Goal: Information Seeking & Learning: Compare options

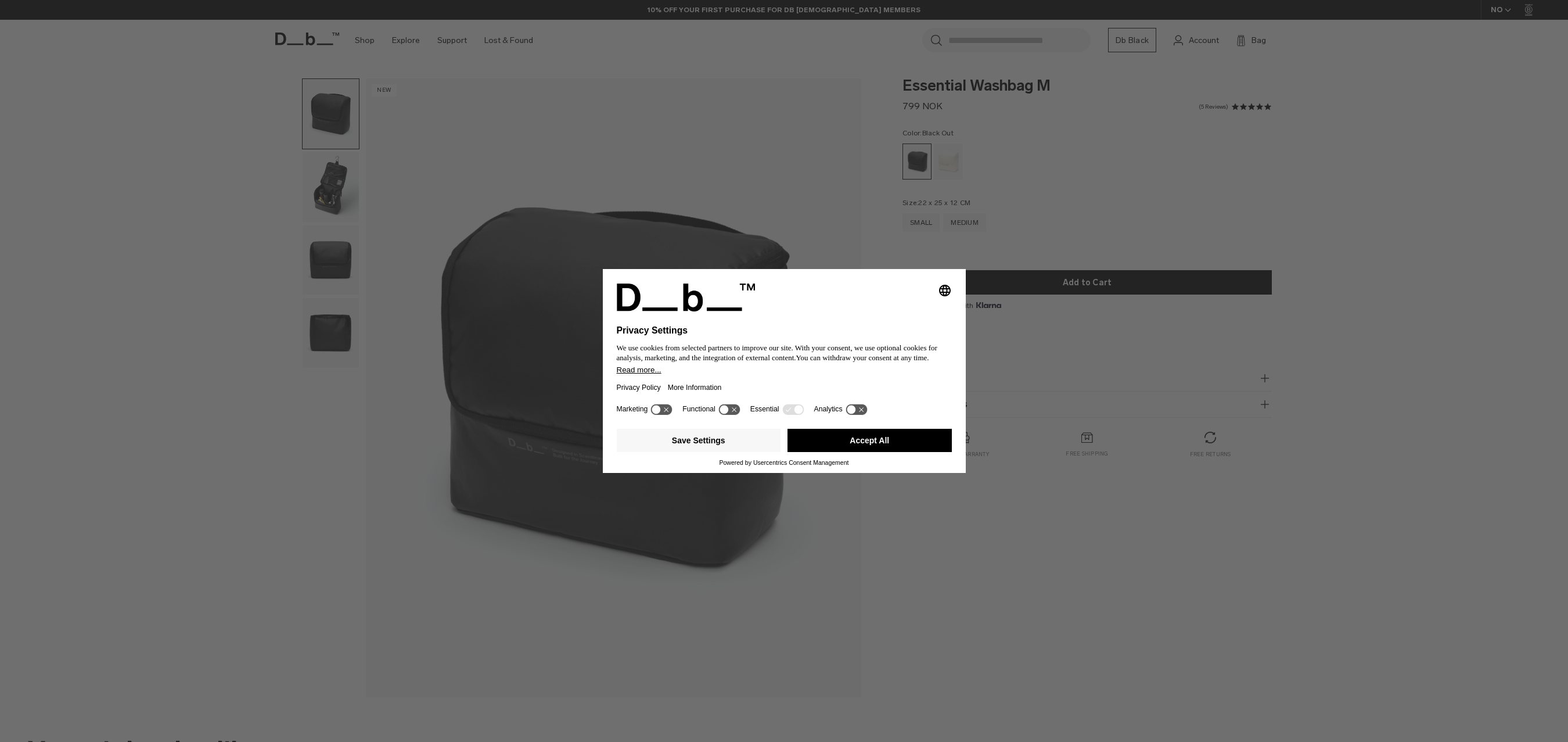
click at [337, 194] on div "Selecting an option will immediately change the language Privacy Settings We us…" at bounding box center [784, 371] width 1568 height 742
click at [721, 445] on button "Save Settings" at bounding box center [699, 440] width 164 height 23
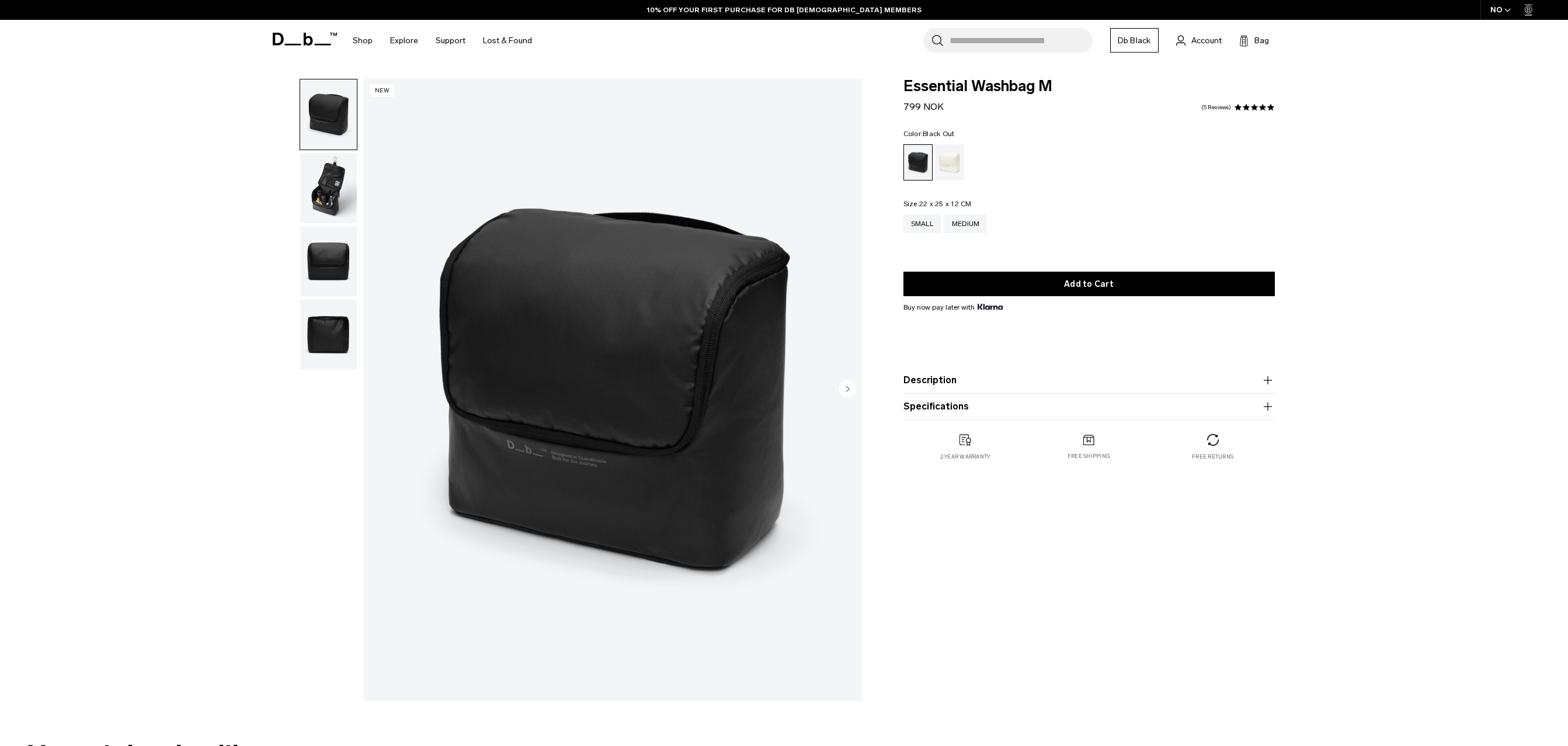
click at [312, 187] on img "button" at bounding box center [328, 187] width 56 height 70
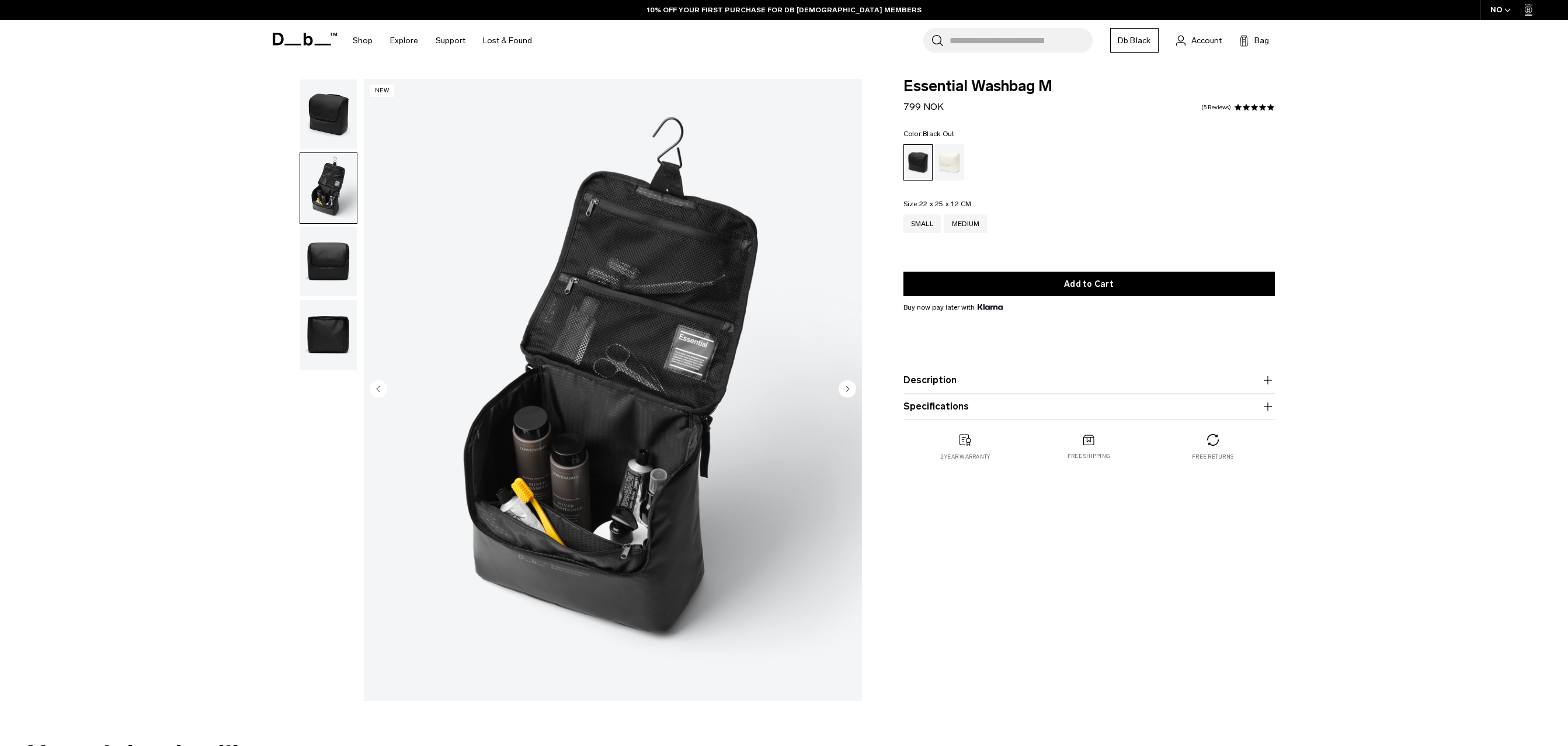
click at [324, 256] on img "button" at bounding box center [328, 262] width 56 height 70
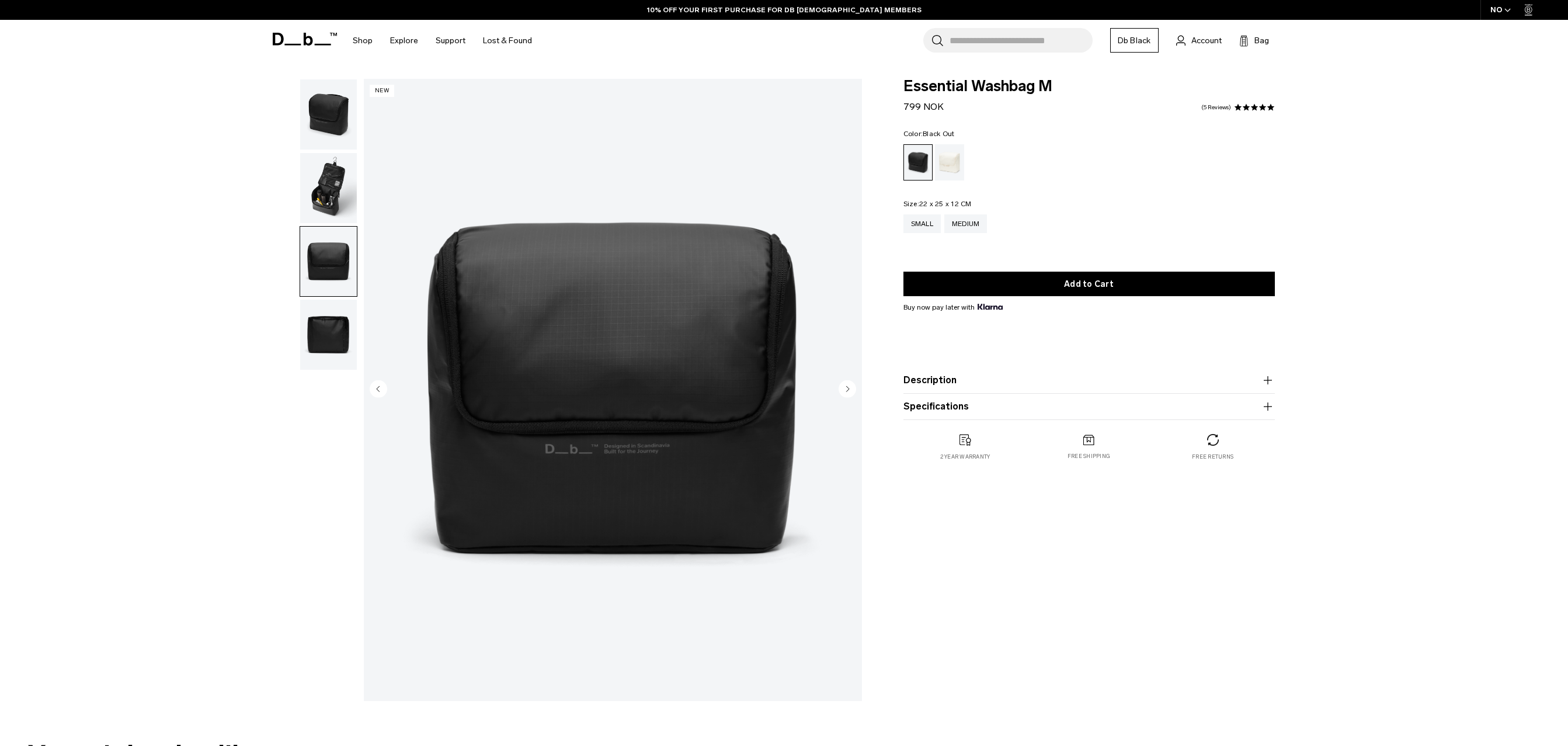
click at [331, 345] on img "button" at bounding box center [328, 334] width 56 height 70
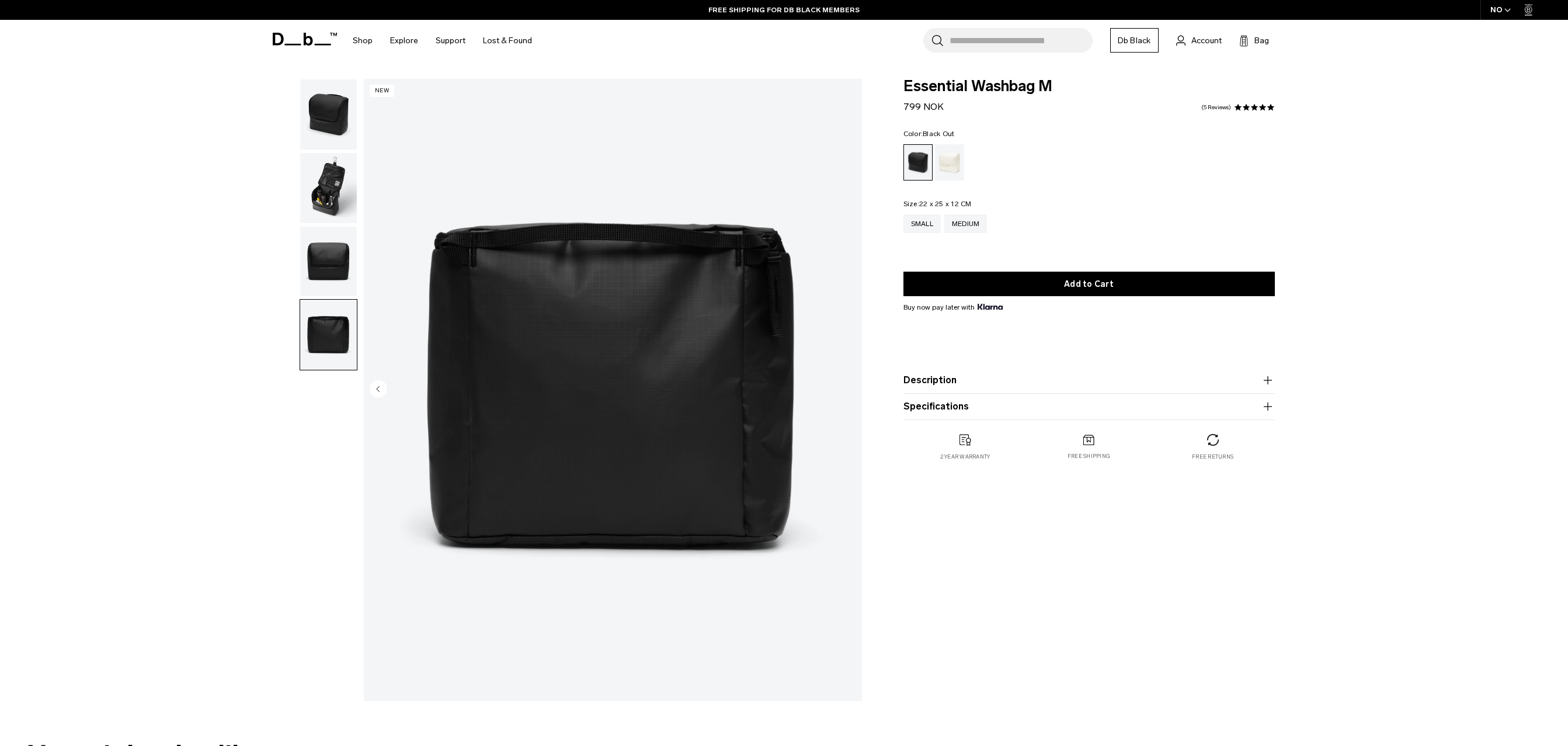
click at [340, 216] on img "button" at bounding box center [328, 187] width 56 height 70
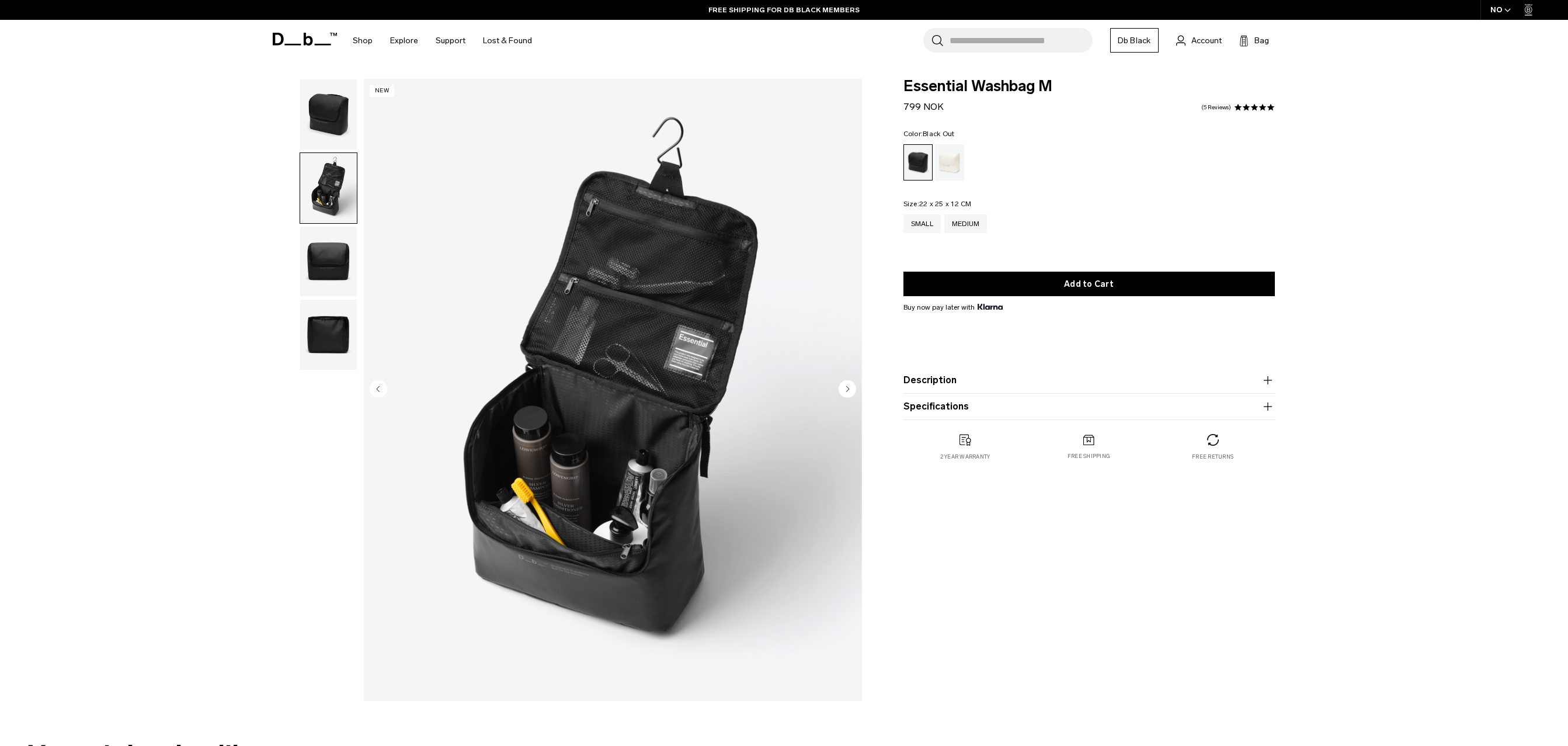
click at [340, 163] on img "button" at bounding box center [328, 187] width 56 height 70
click at [344, 115] on img "button" at bounding box center [328, 114] width 56 height 70
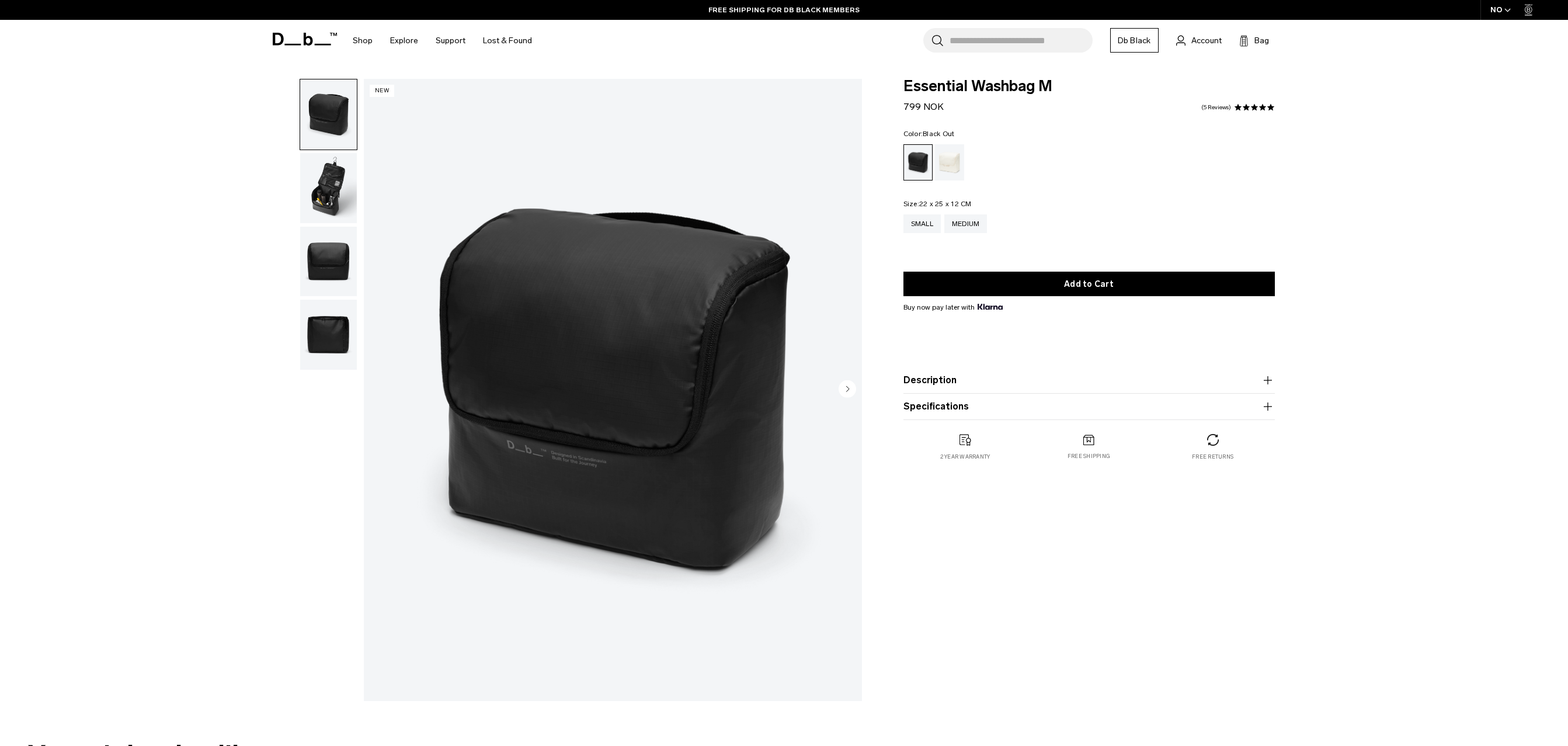
click at [342, 183] on img "button" at bounding box center [328, 187] width 56 height 70
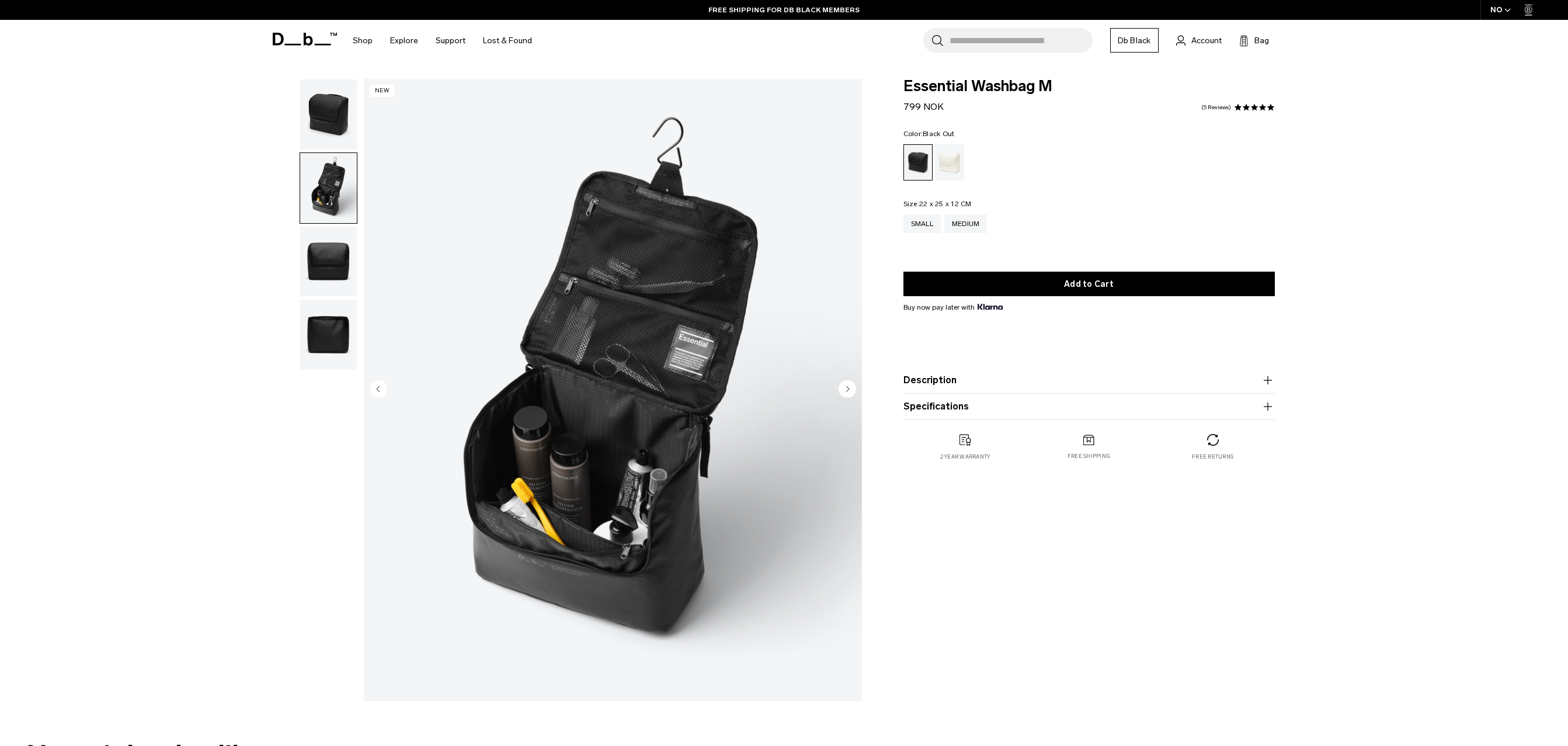
click at [349, 252] on img "button" at bounding box center [328, 262] width 56 height 70
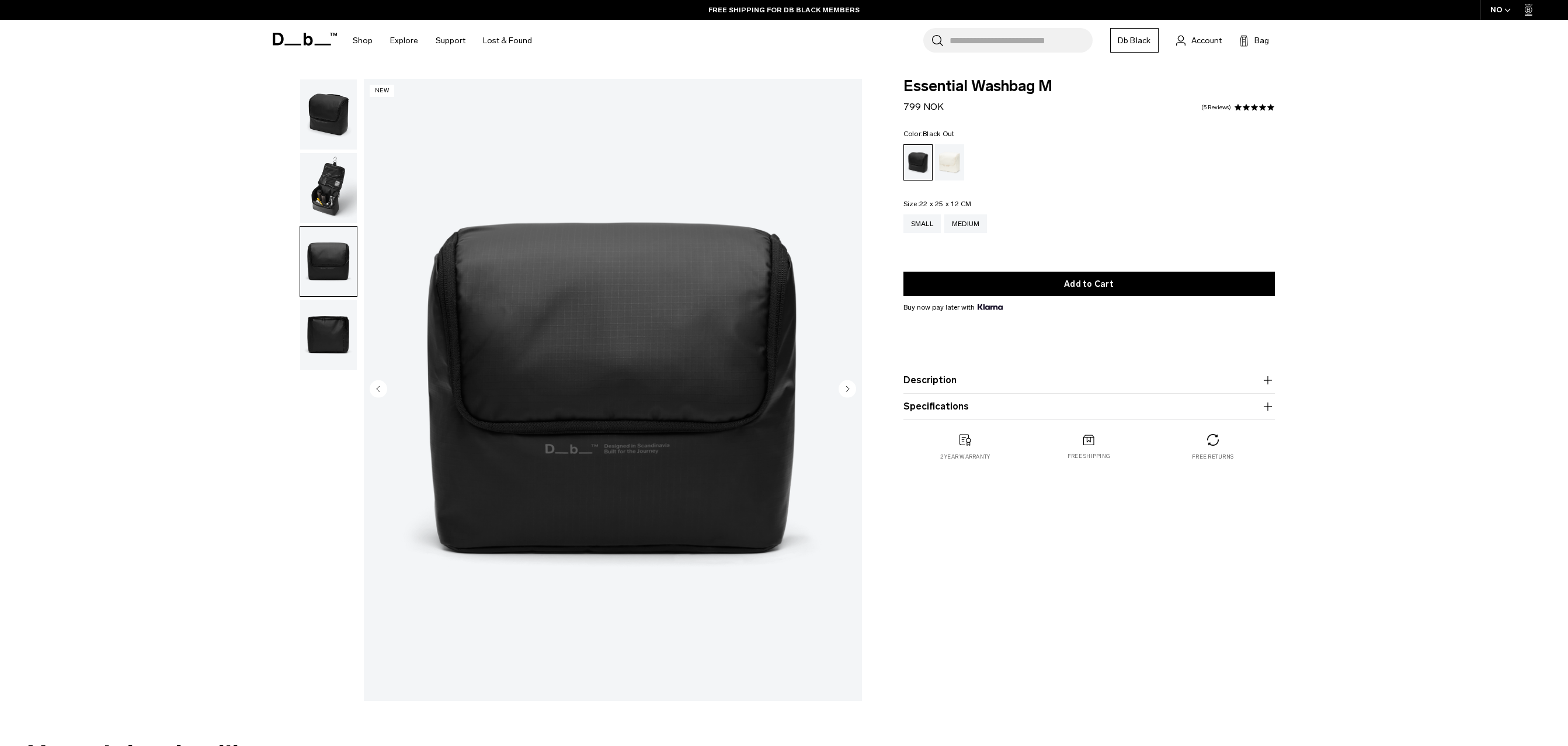
click at [325, 334] on img "button" at bounding box center [328, 334] width 56 height 70
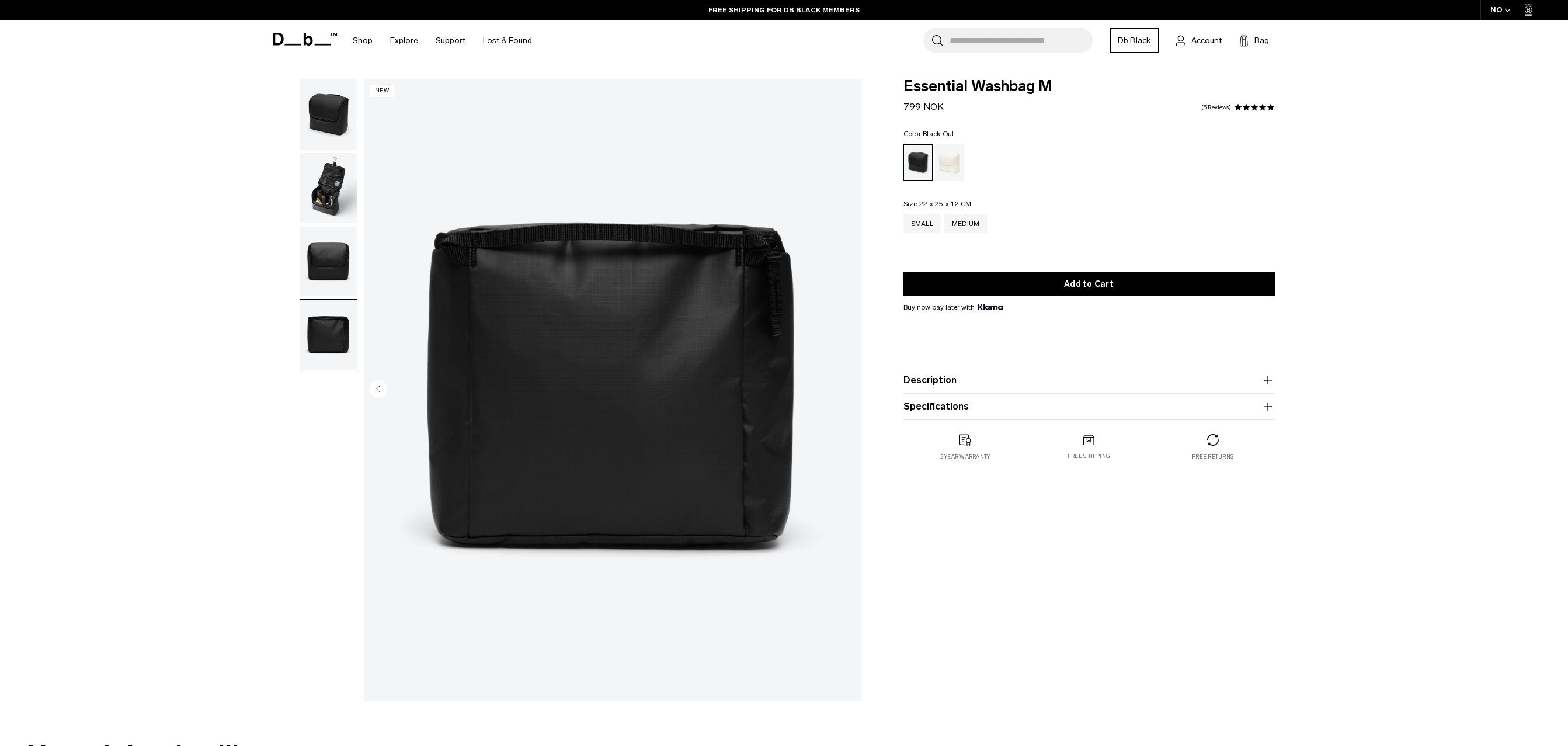
click at [328, 265] on img "button" at bounding box center [328, 262] width 56 height 70
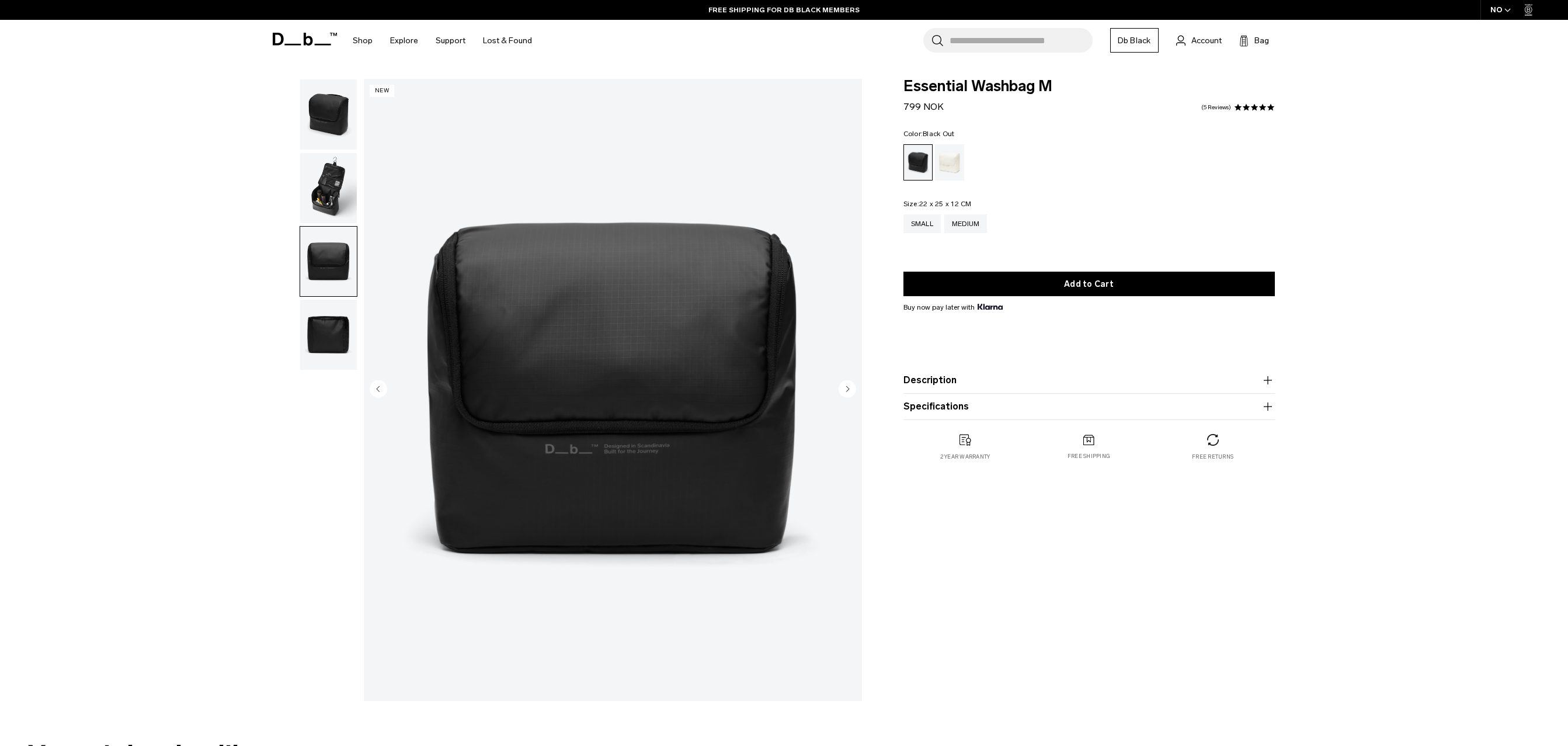
click at [334, 206] on img "button" at bounding box center [328, 187] width 56 height 70
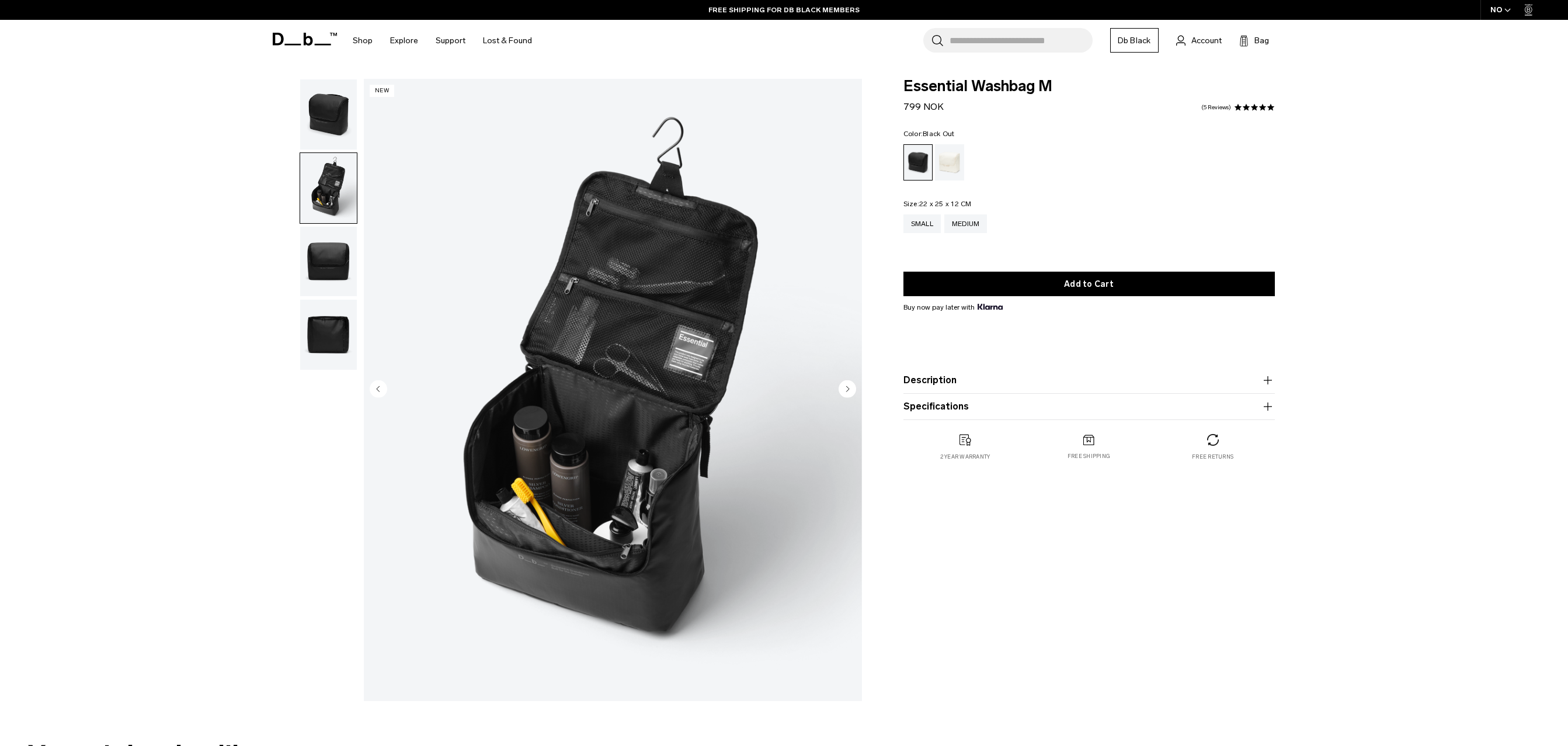
click at [334, 136] on img "button" at bounding box center [328, 114] width 56 height 70
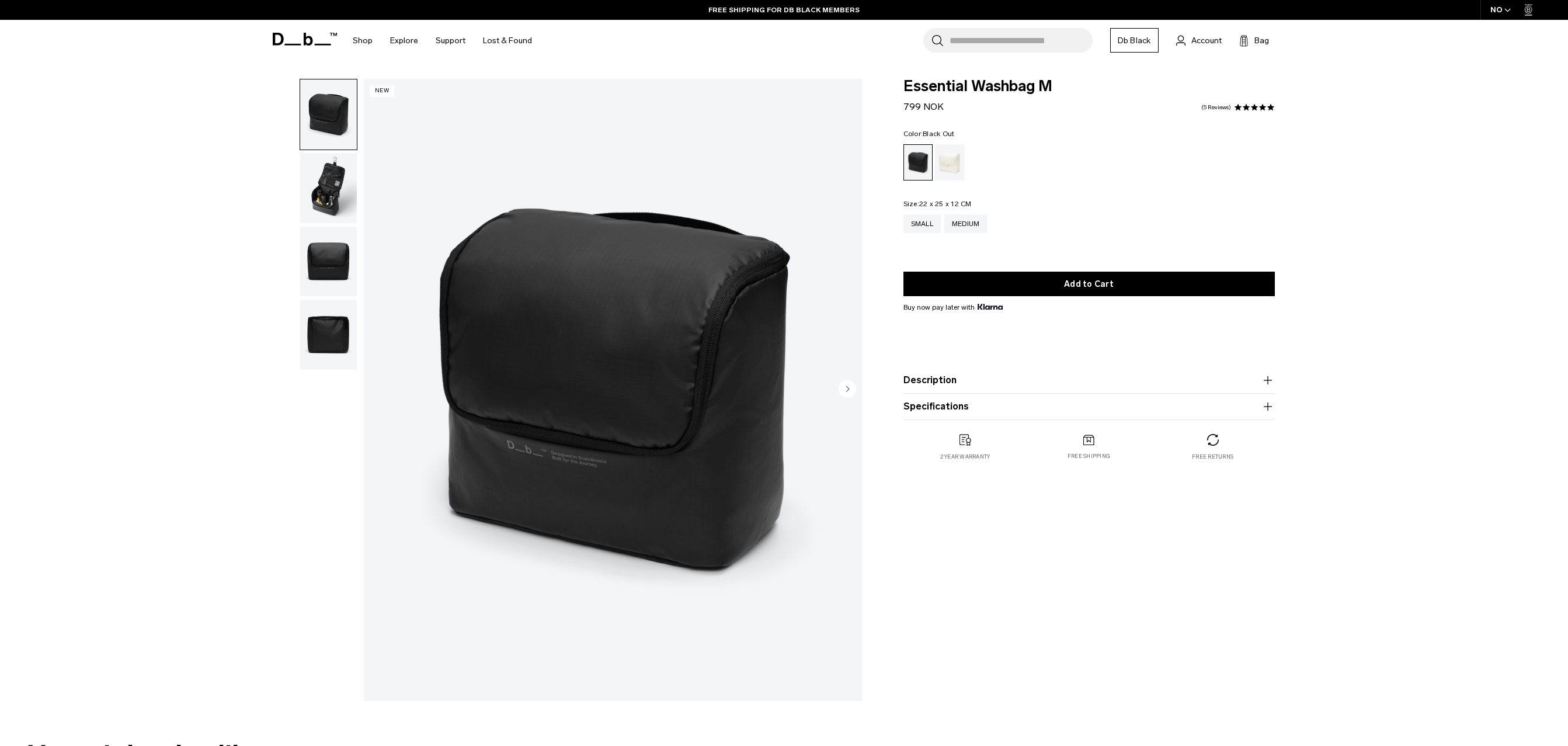
click at [328, 206] on img "button" at bounding box center [328, 187] width 56 height 70
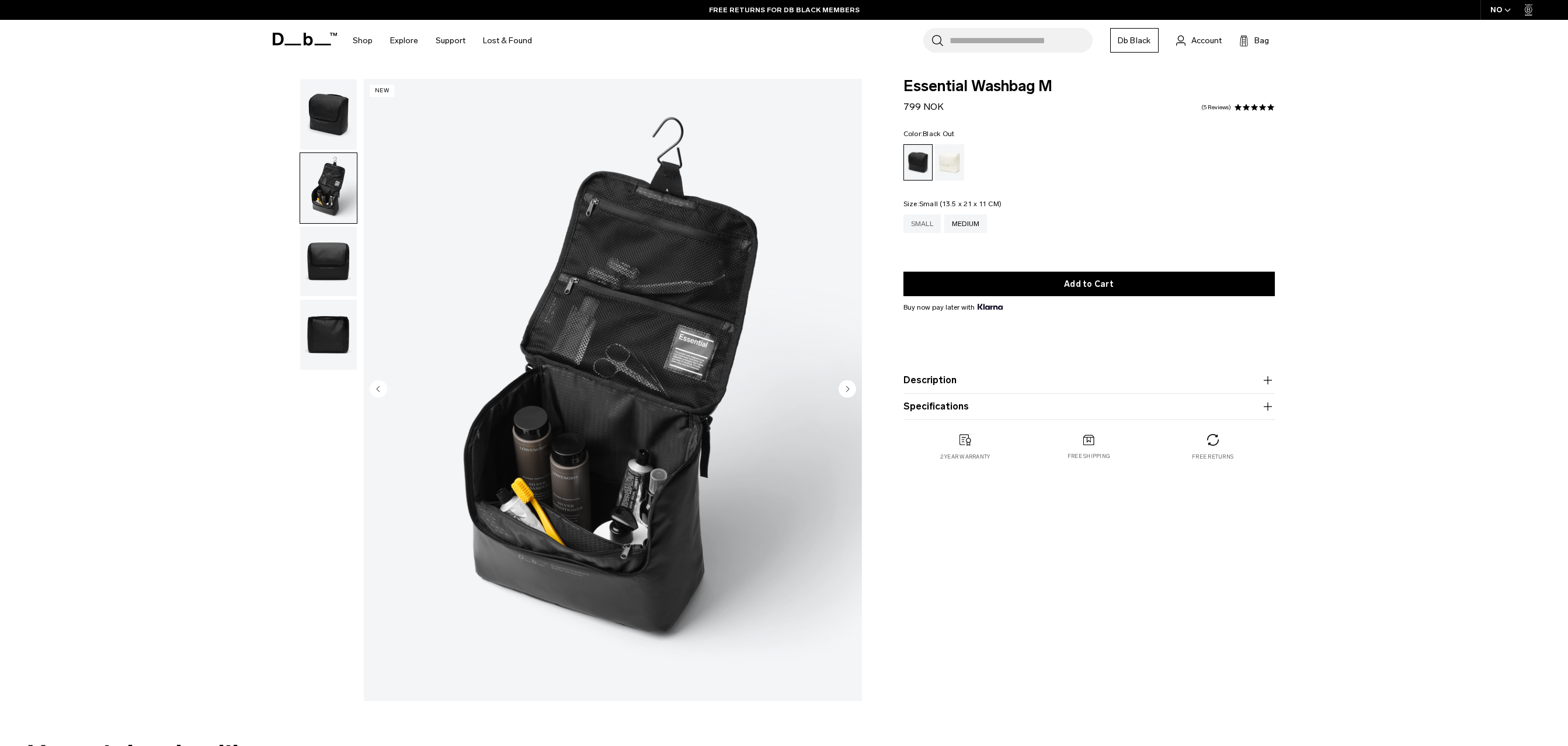
click at [924, 229] on div "Small" at bounding box center [922, 224] width 37 height 19
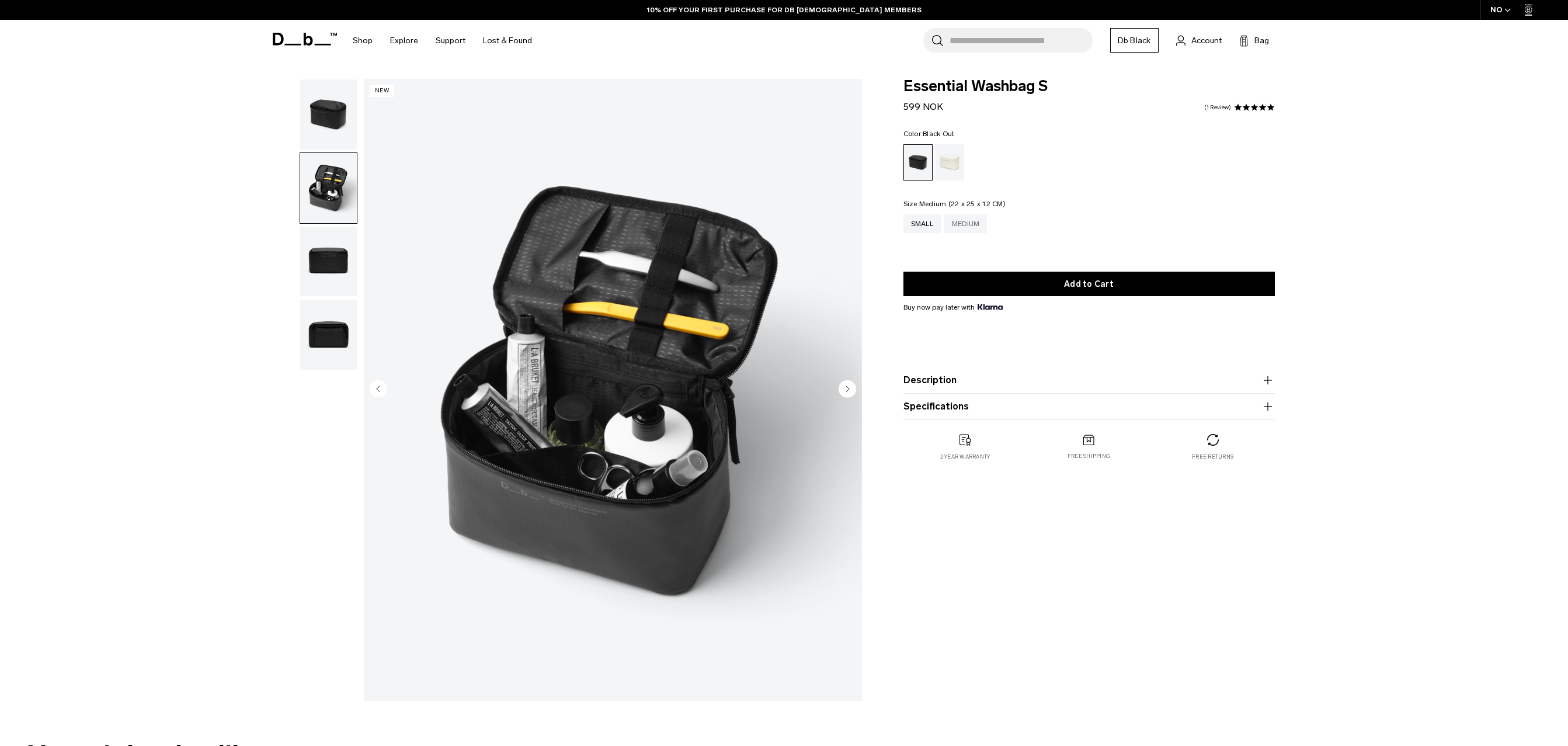
click at [961, 226] on div "Medium" at bounding box center [966, 224] width 43 height 19
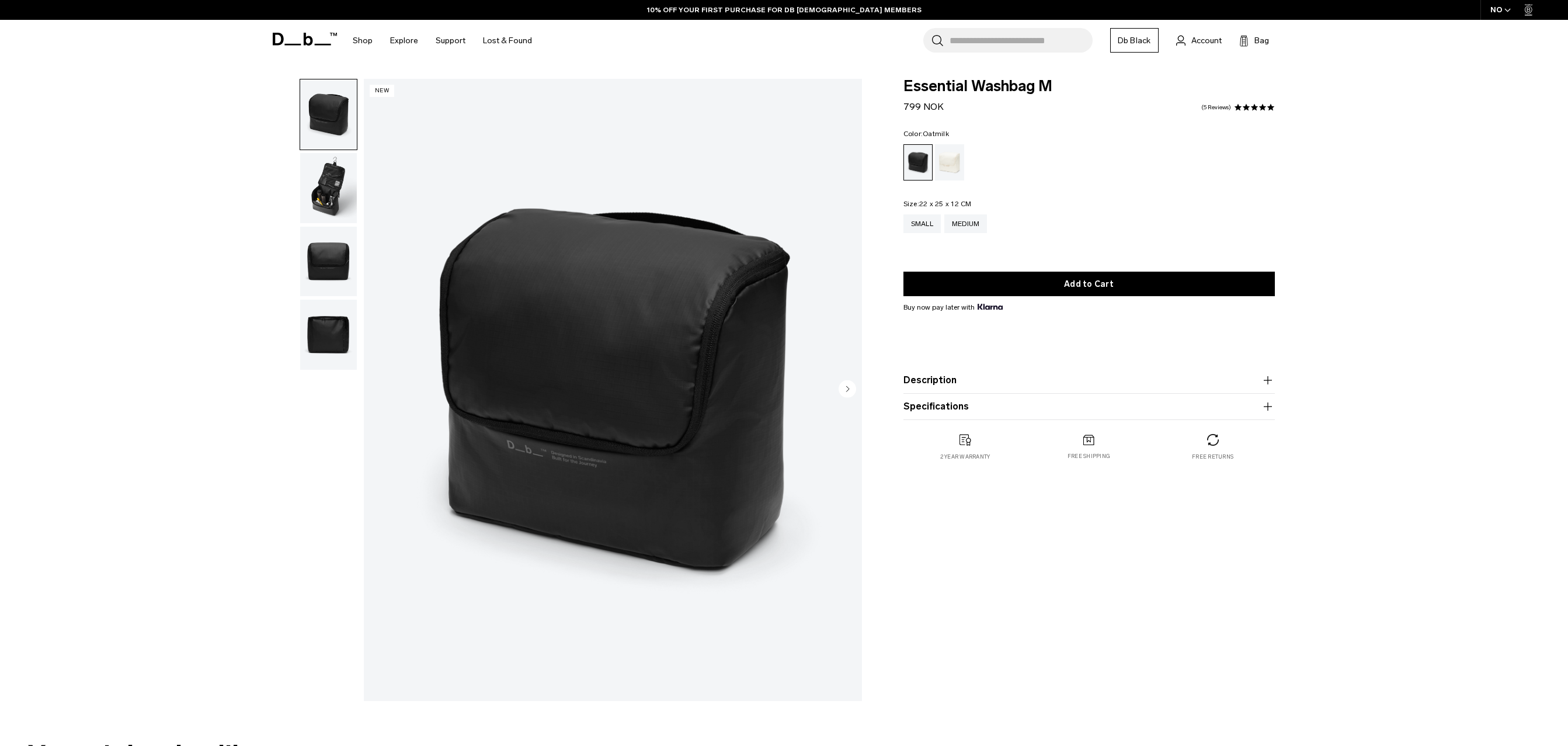
click at [954, 167] on div "Oatmilk" at bounding box center [949, 162] width 29 height 36
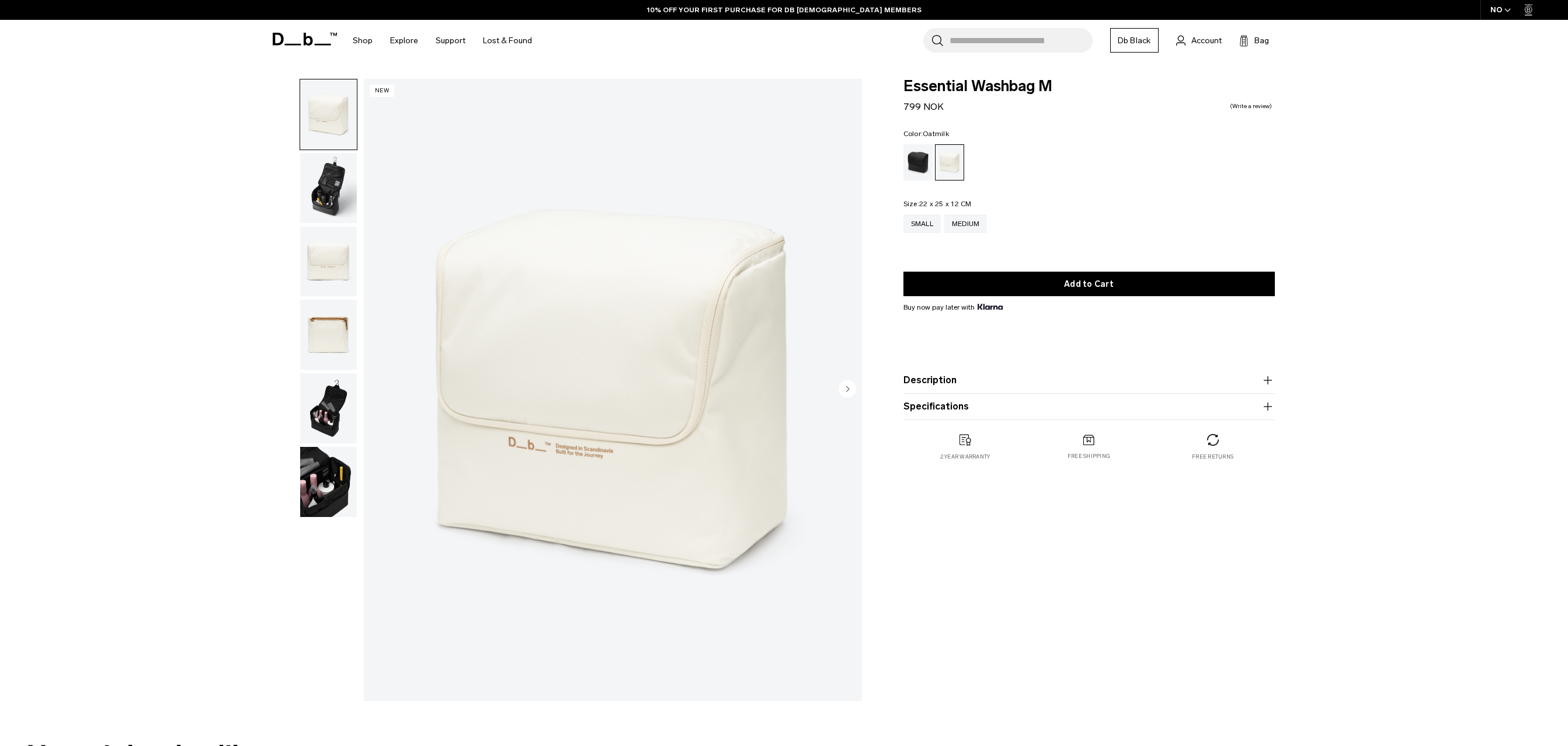
click at [344, 206] on img "button" at bounding box center [328, 187] width 56 height 70
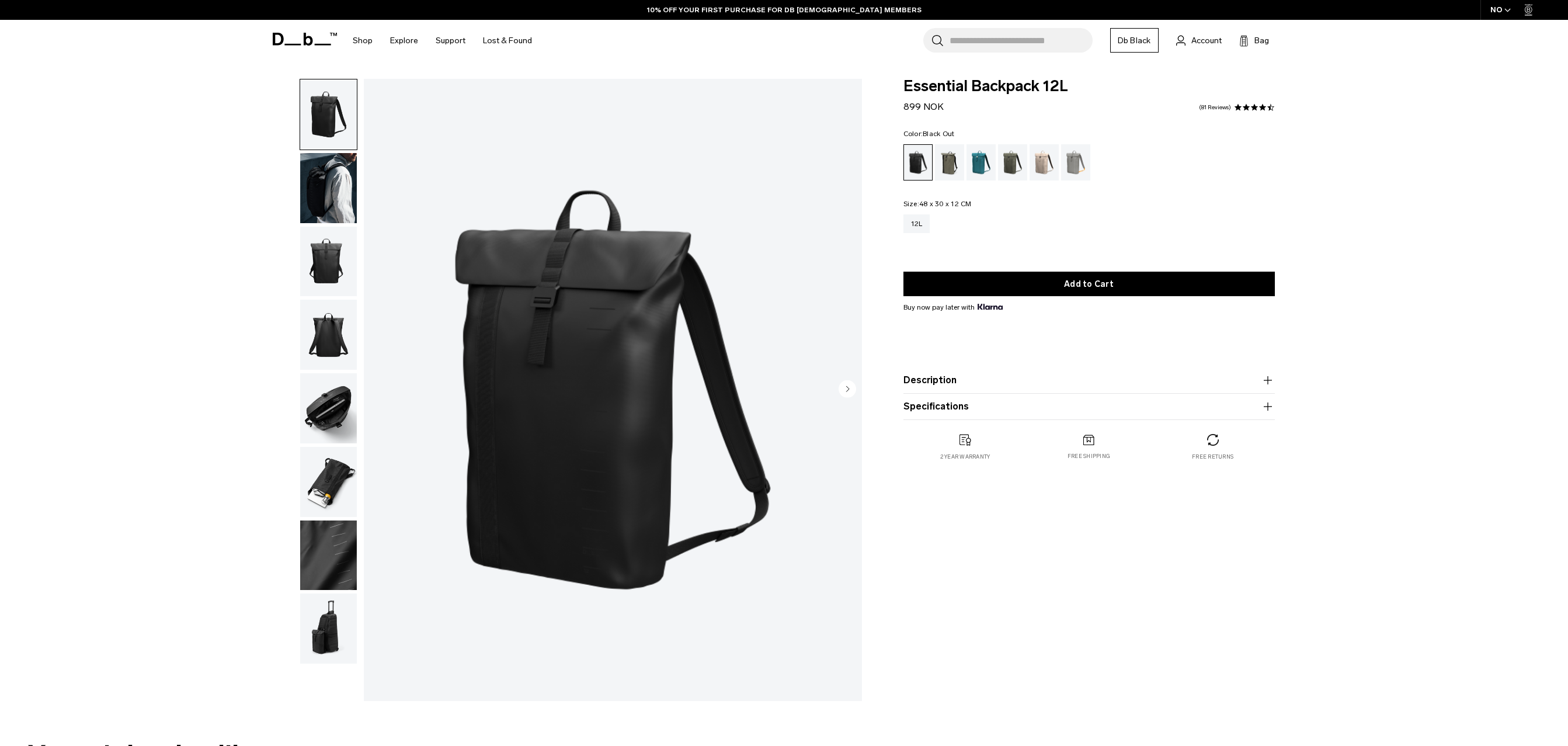
drag, startPoint x: 0, startPoint y: 0, endPoint x: 308, endPoint y: 168, distance: 350.8
click at [308, 168] on img "button" at bounding box center [328, 187] width 56 height 70
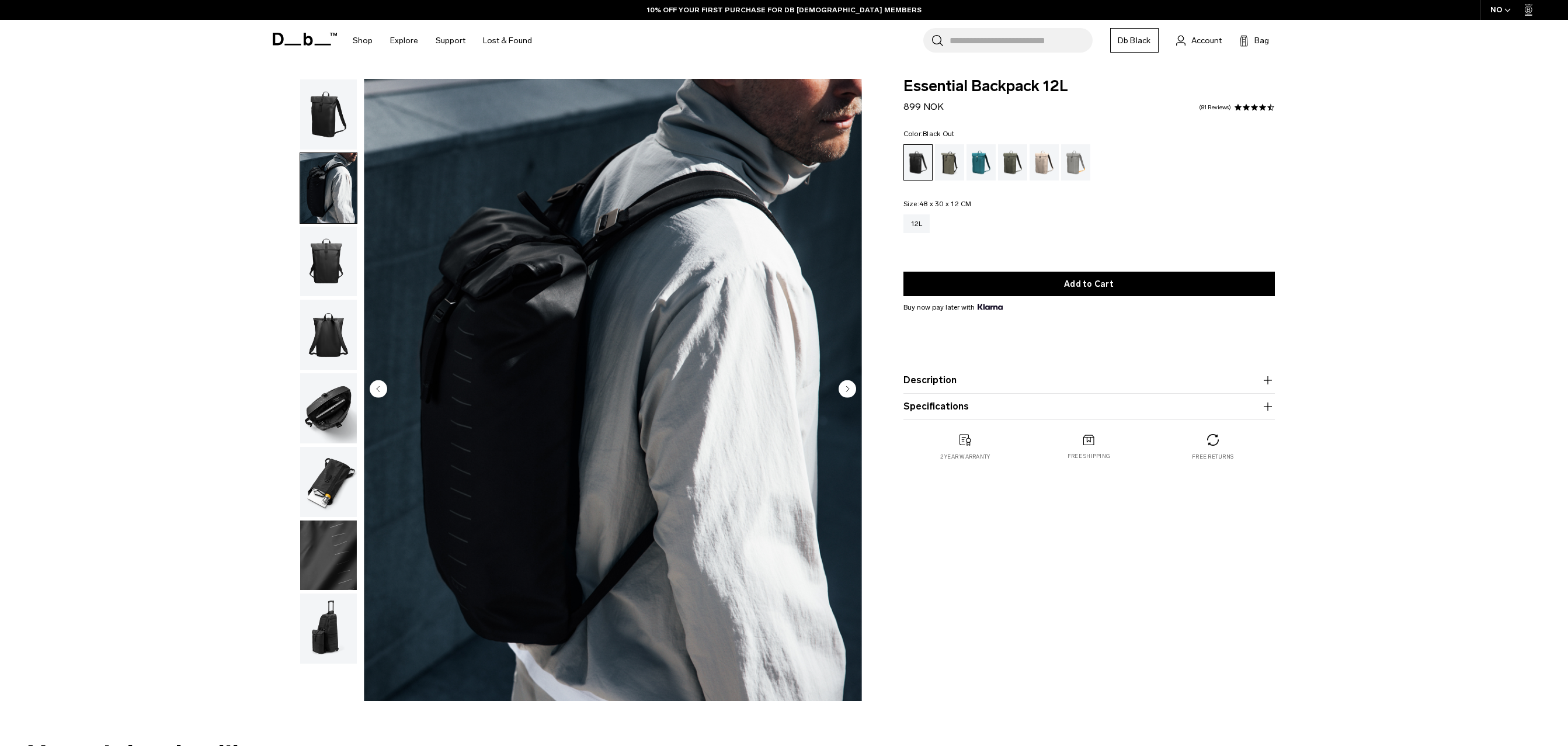
click at [315, 260] on img "button" at bounding box center [328, 262] width 56 height 70
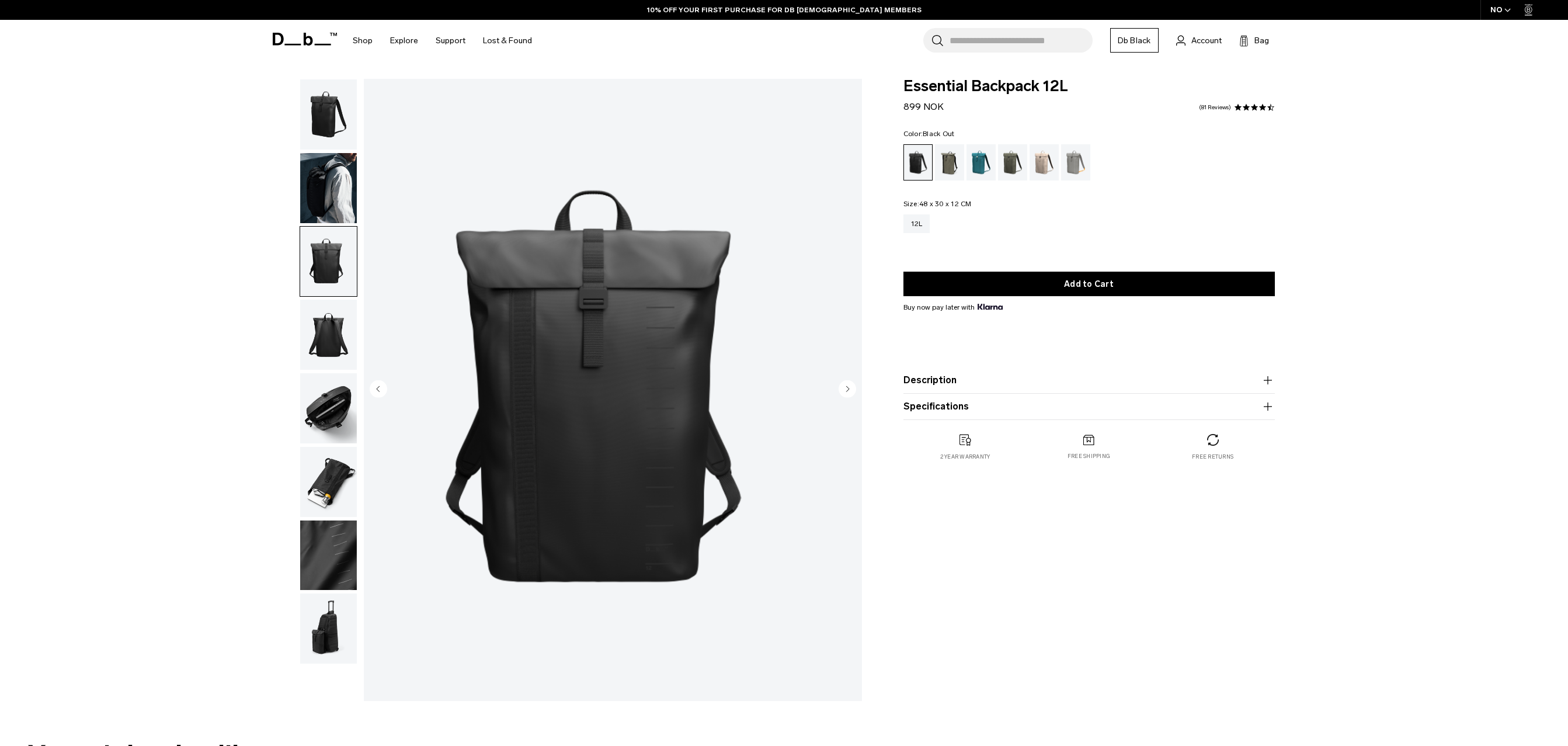
click at [324, 302] on img "button" at bounding box center [328, 334] width 56 height 70
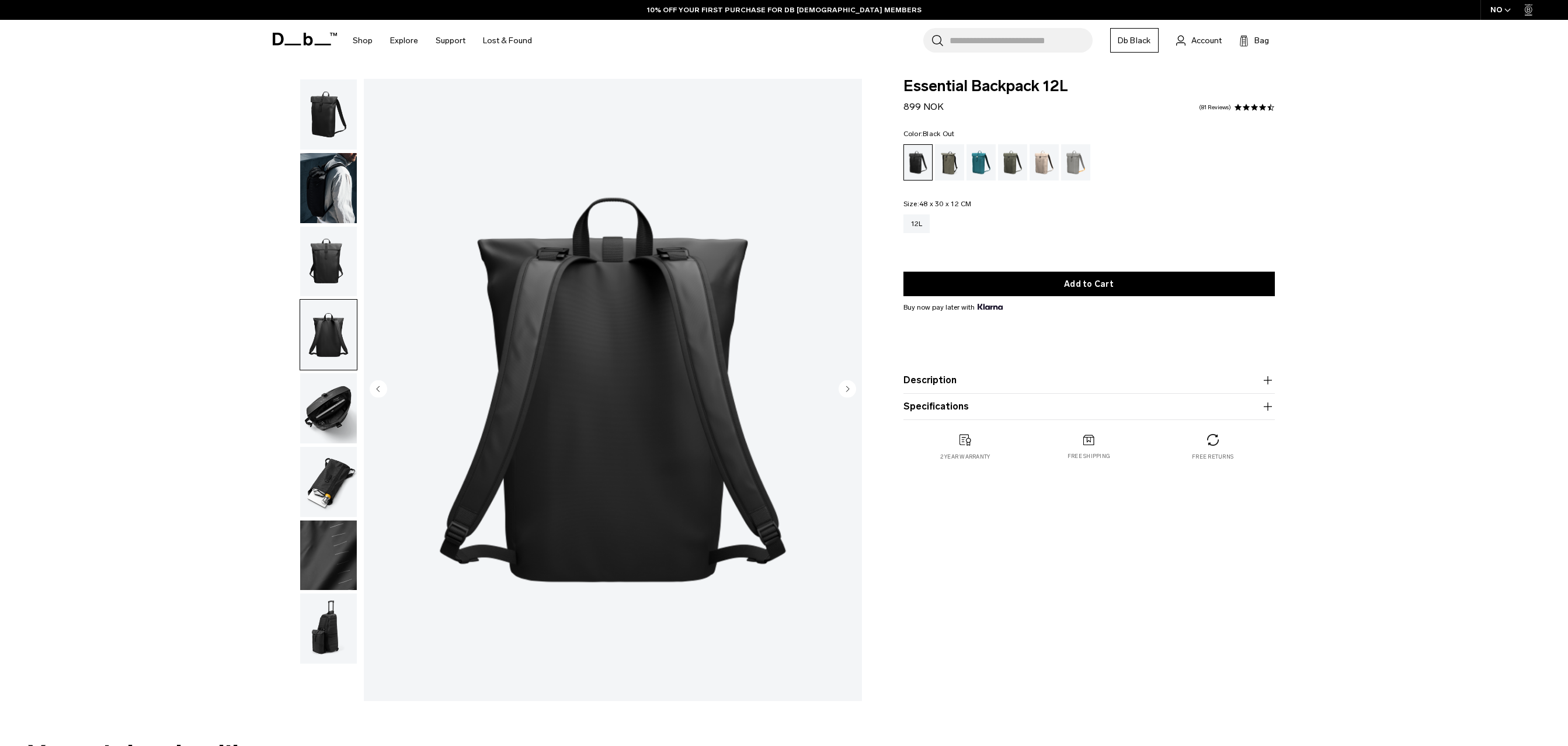
click at [317, 349] on img "button" at bounding box center [328, 334] width 56 height 70
click at [307, 383] on img "button" at bounding box center [328, 408] width 56 height 70
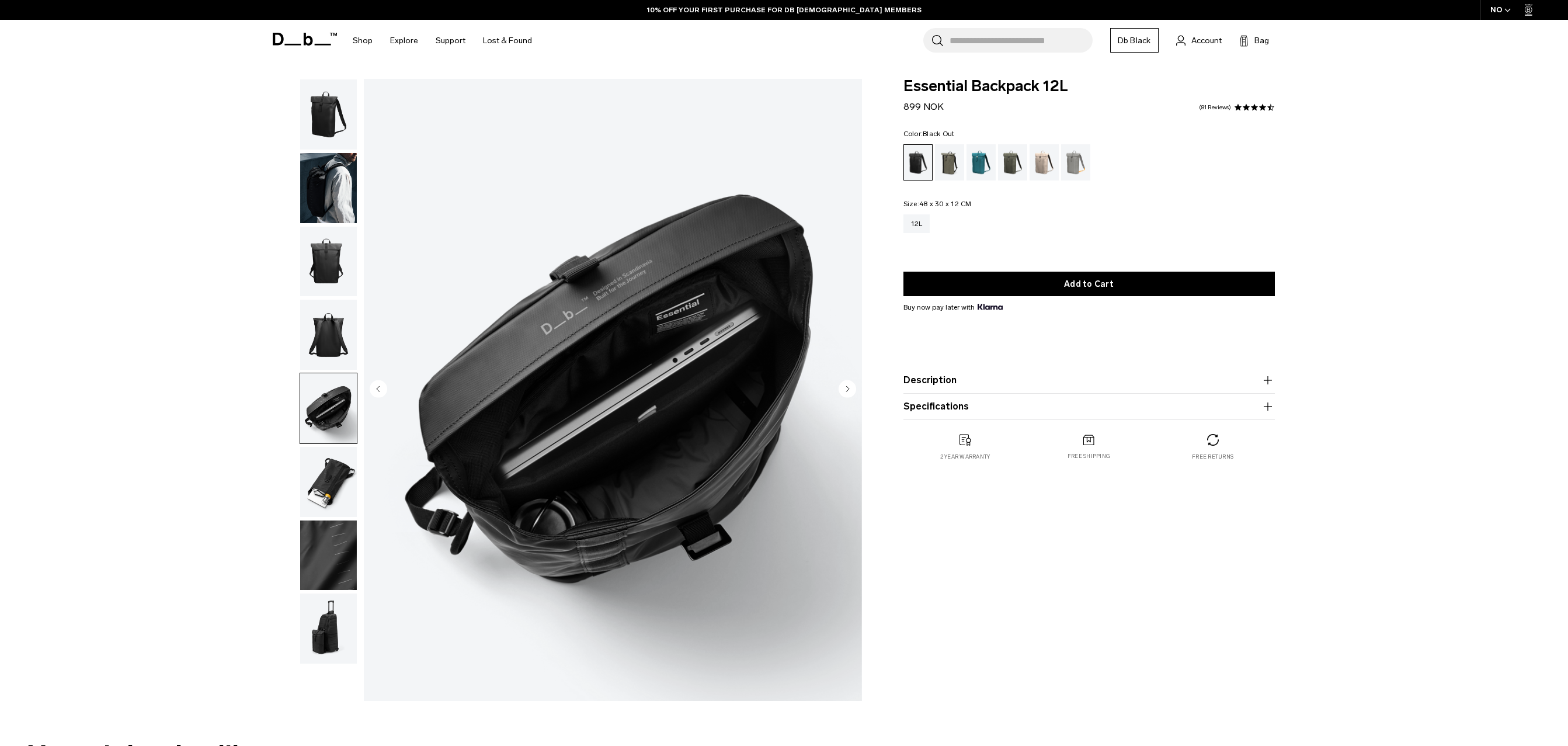
click at [312, 401] on img "button" at bounding box center [328, 408] width 56 height 70
click at [324, 476] on img "button" at bounding box center [328, 482] width 56 height 70
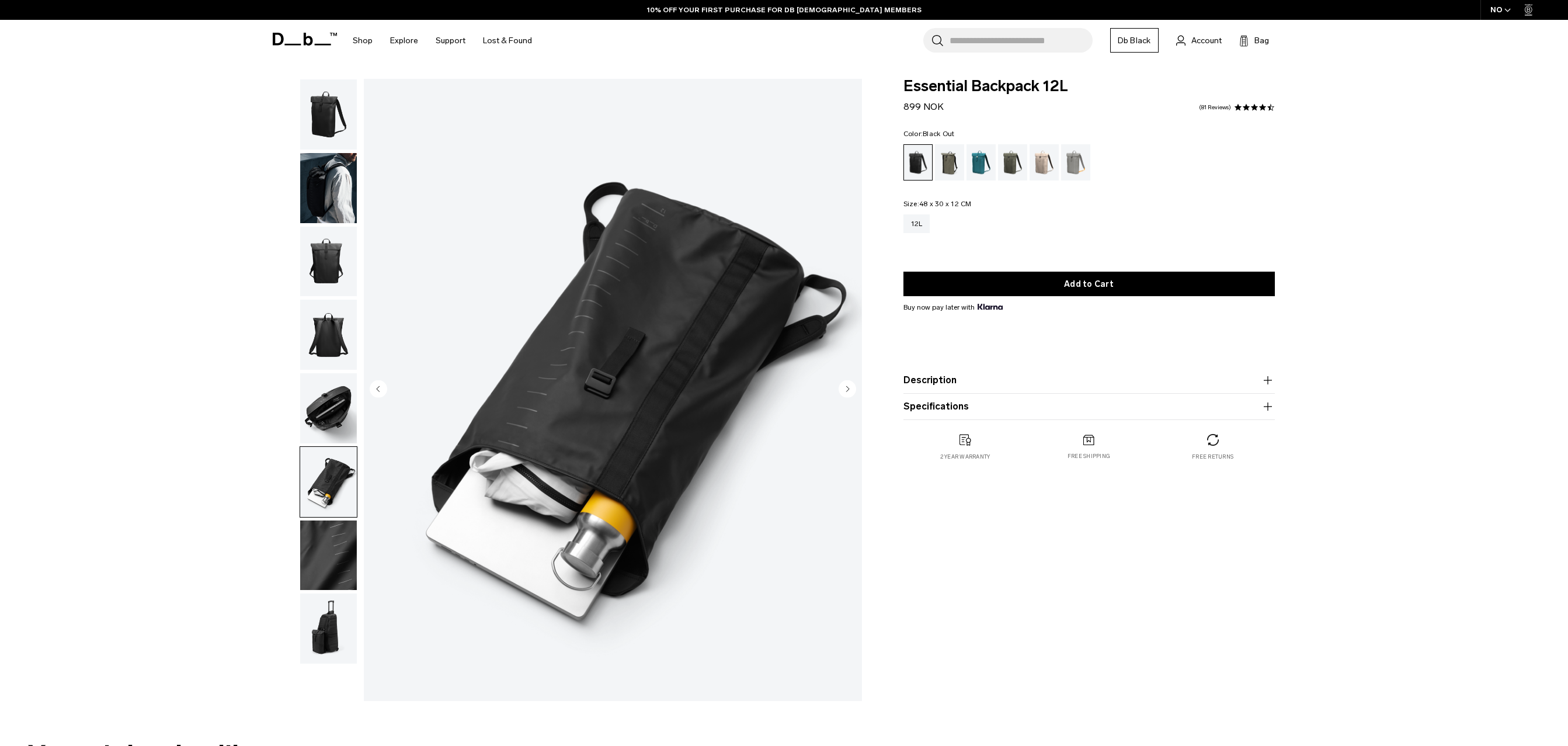
click at [313, 528] on img "button" at bounding box center [328, 555] width 56 height 70
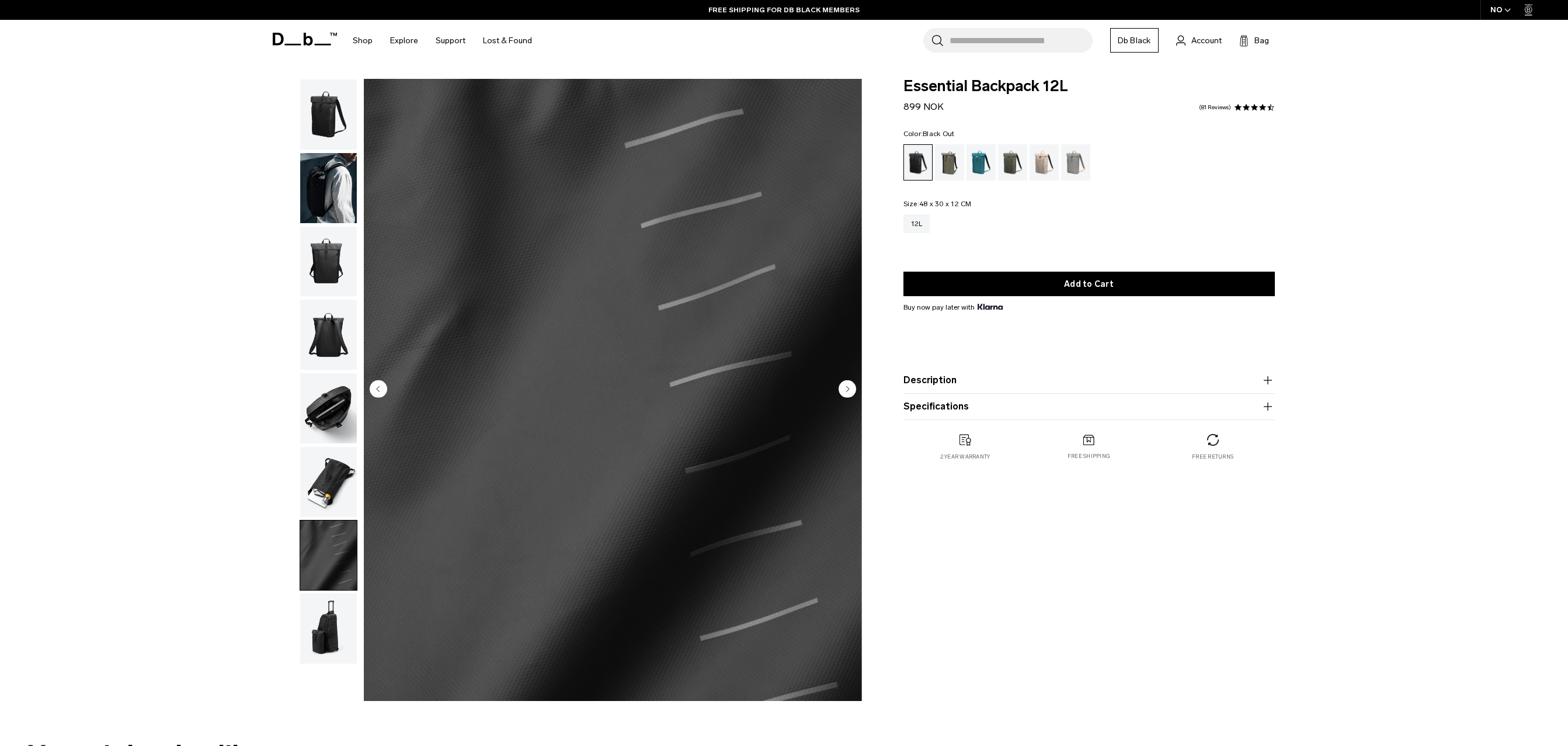
click at [311, 597] on img "button" at bounding box center [328, 628] width 56 height 70
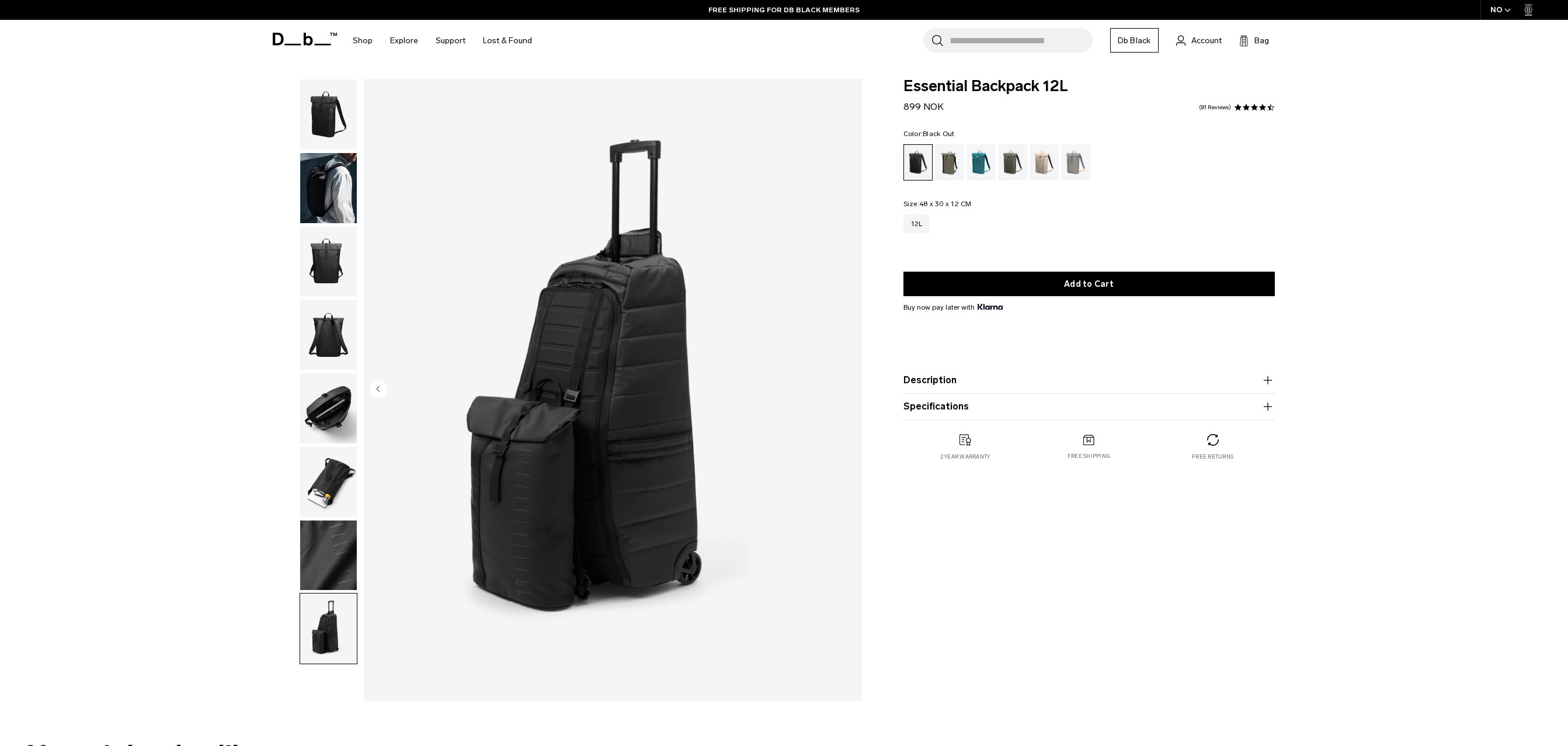
click at [347, 187] on img "button" at bounding box center [328, 187] width 56 height 70
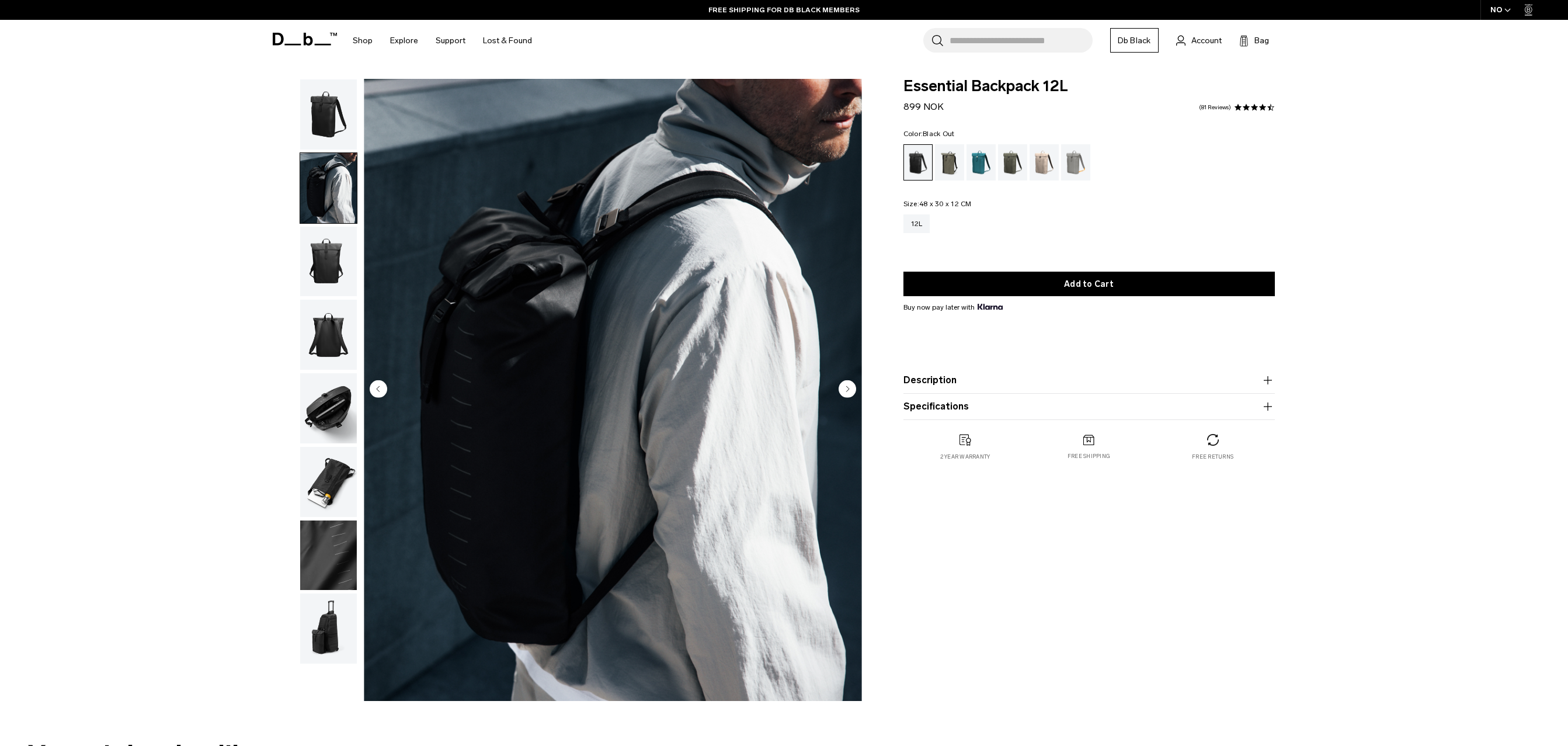
click at [346, 124] on img "button" at bounding box center [328, 114] width 56 height 70
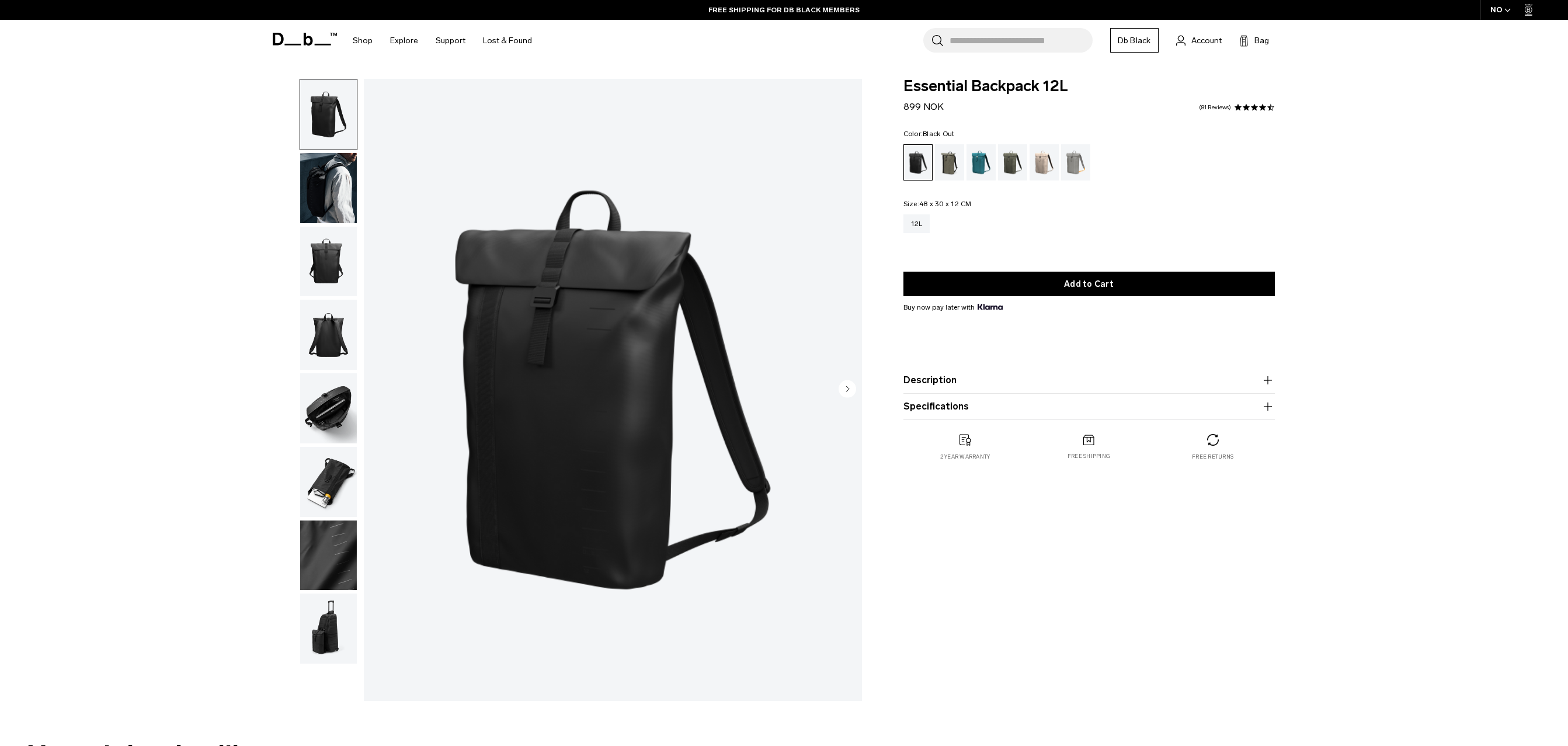
click at [983, 242] on div "12L" at bounding box center [1089, 232] width 372 height 35
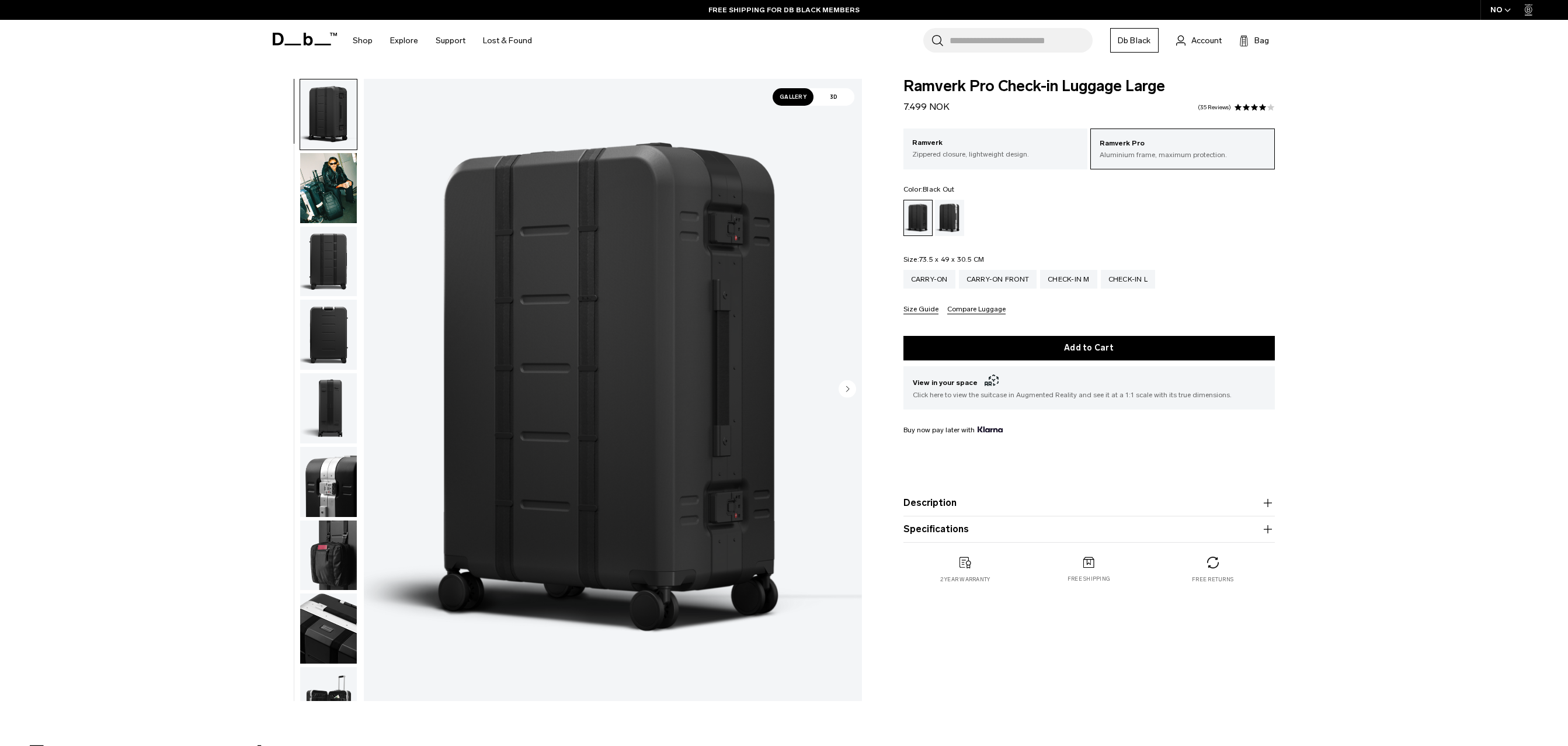
click at [844, 387] on circle "Next slide" at bounding box center [847, 388] width 18 height 18
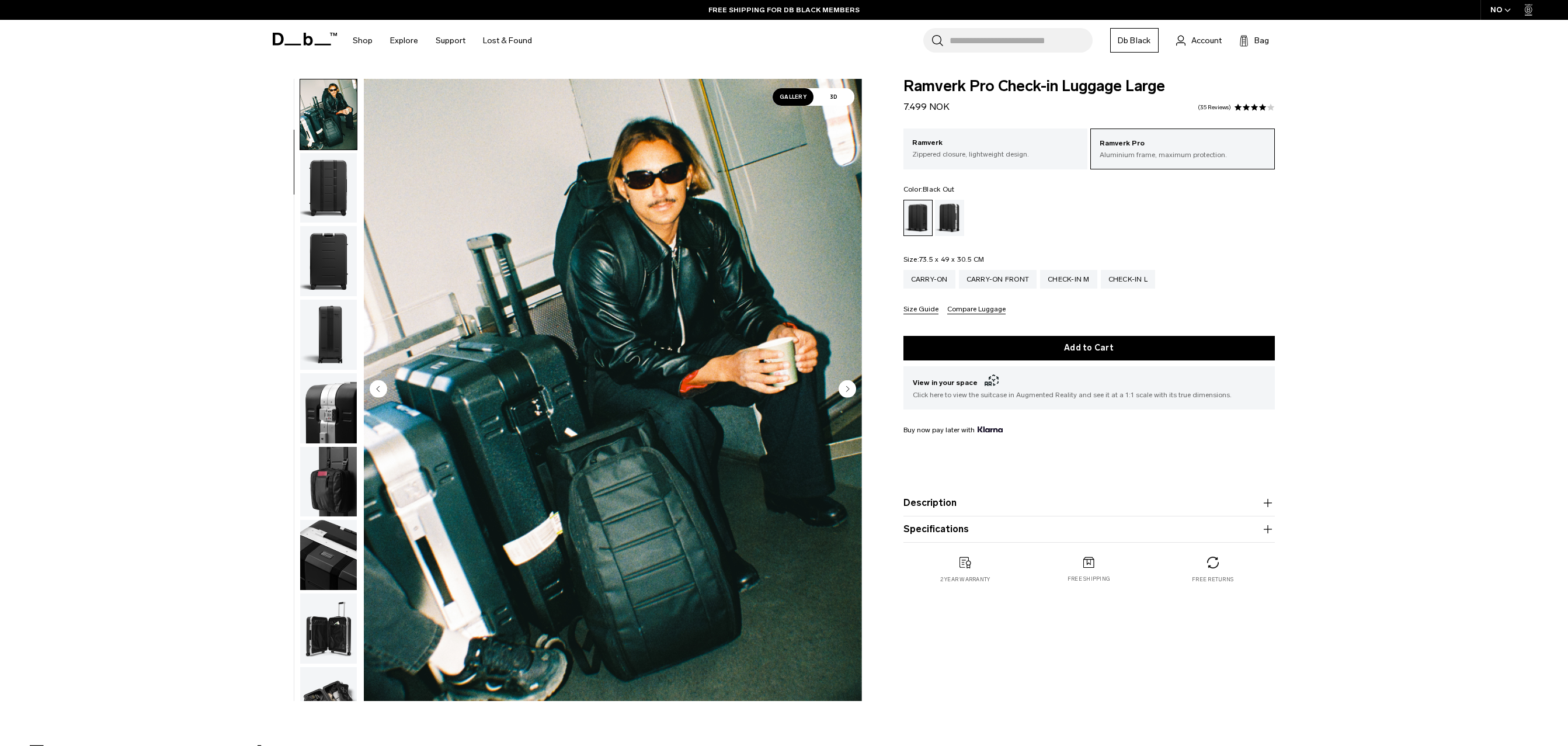
click at [844, 387] on circle "Next slide" at bounding box center [847, 388] width 18 height 18
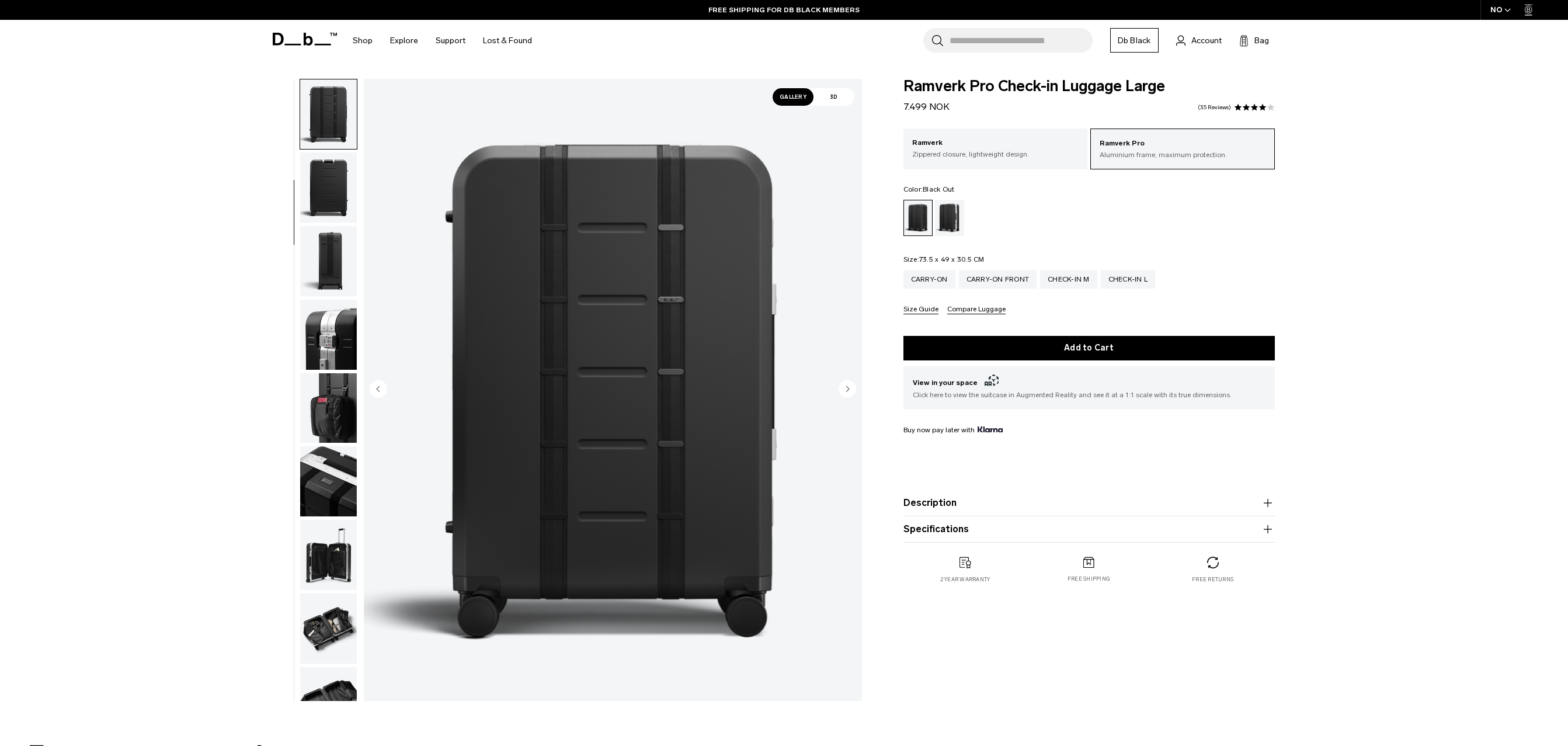
click at [844, 387] on circle "Next slide" at bounding box center [847, 388] width 18 height 18
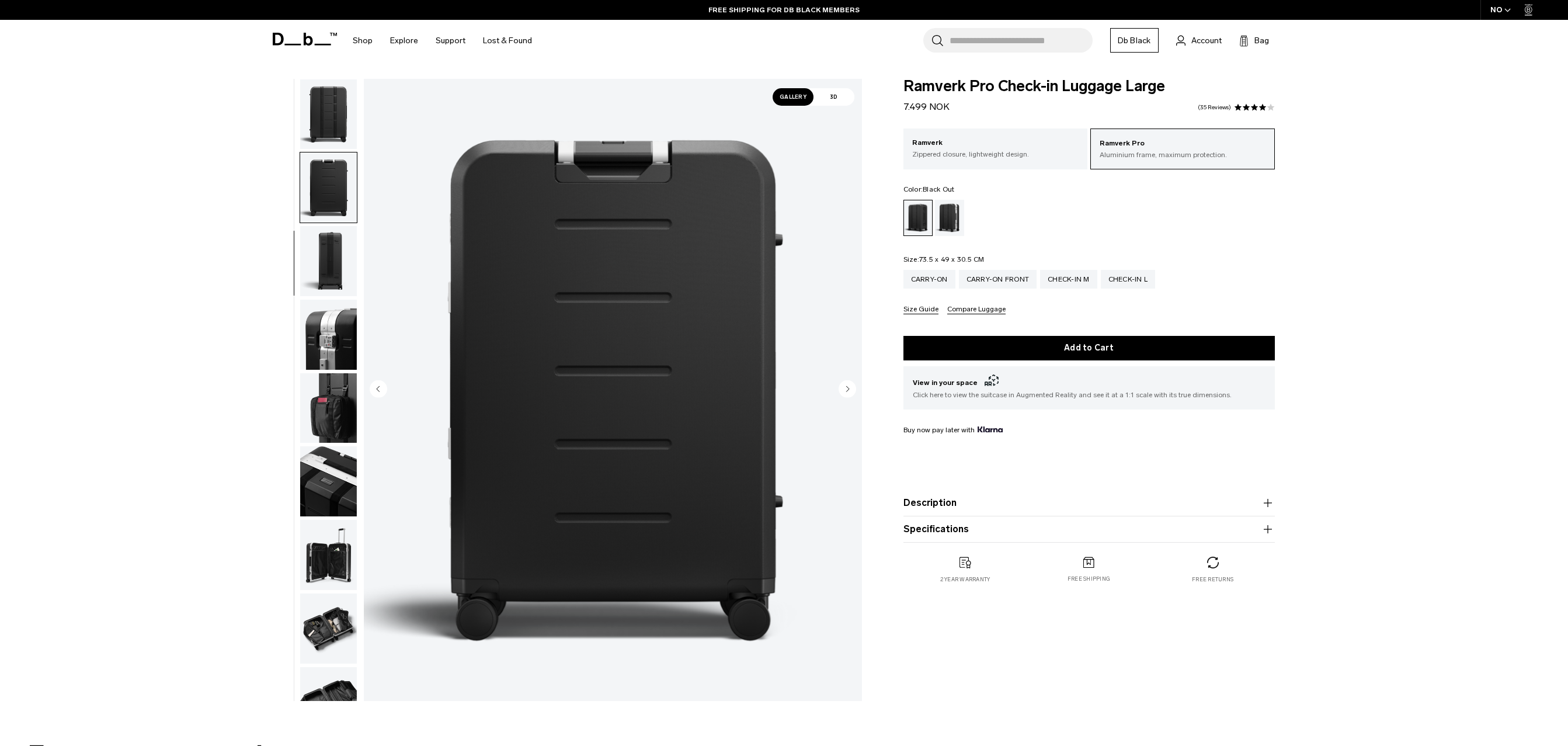
scroll to position [220, 0]
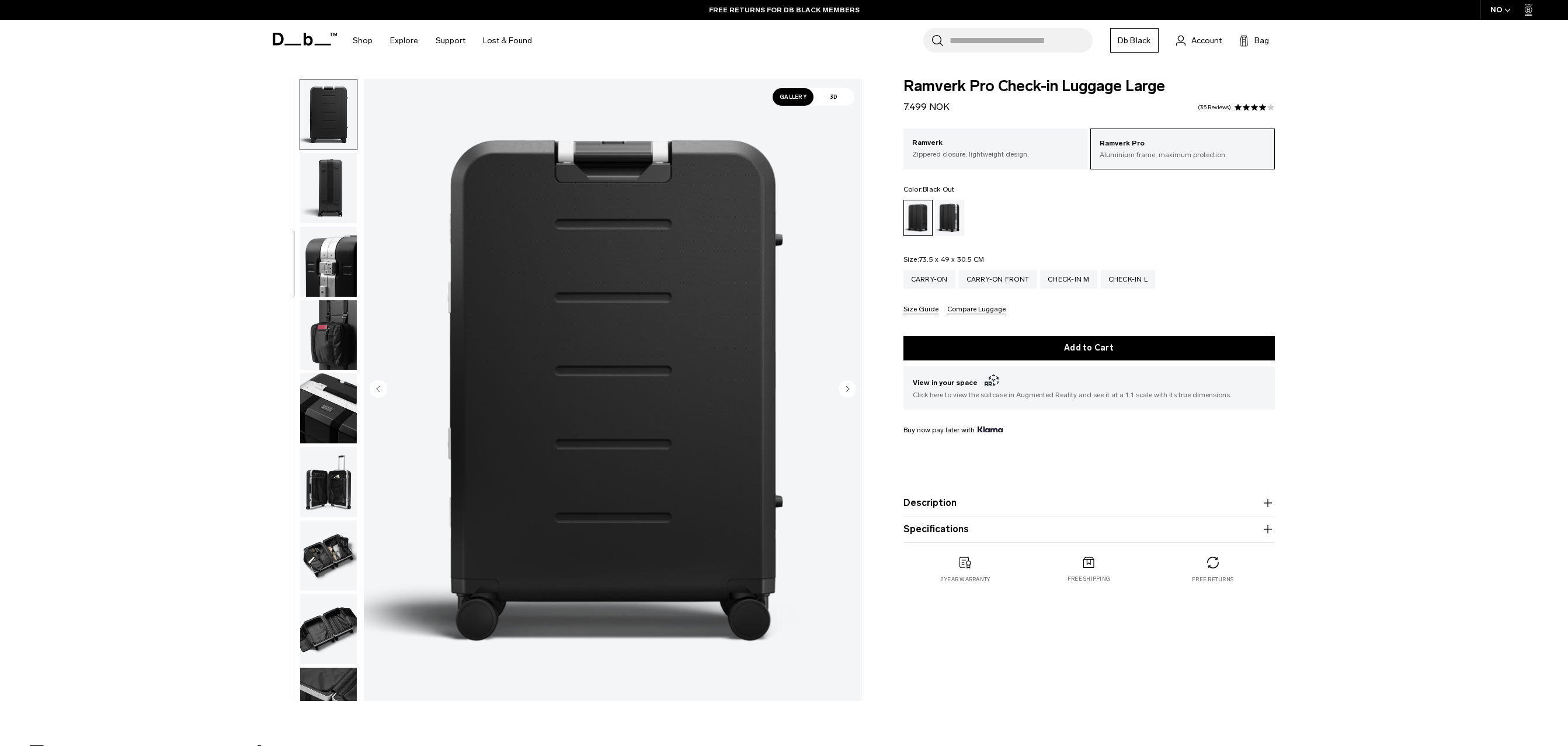
click at [844, 387] on circle "Next slide" at bounding box center [847, 388] width 18 height 18
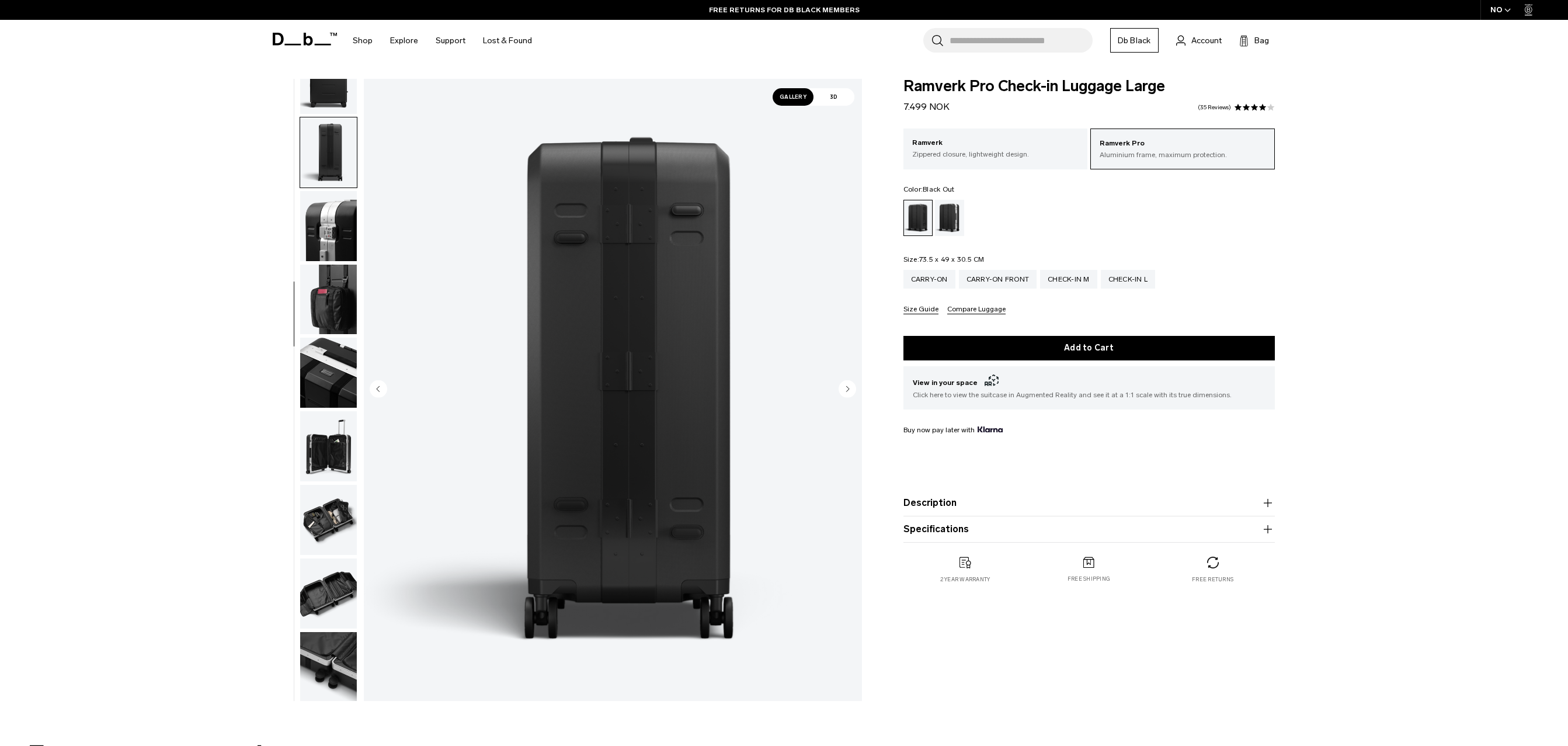
scroll to position [257, 0]
click at [844, 387] on circle "Next slide" at bounding box center [847, 388] width 18 height 18
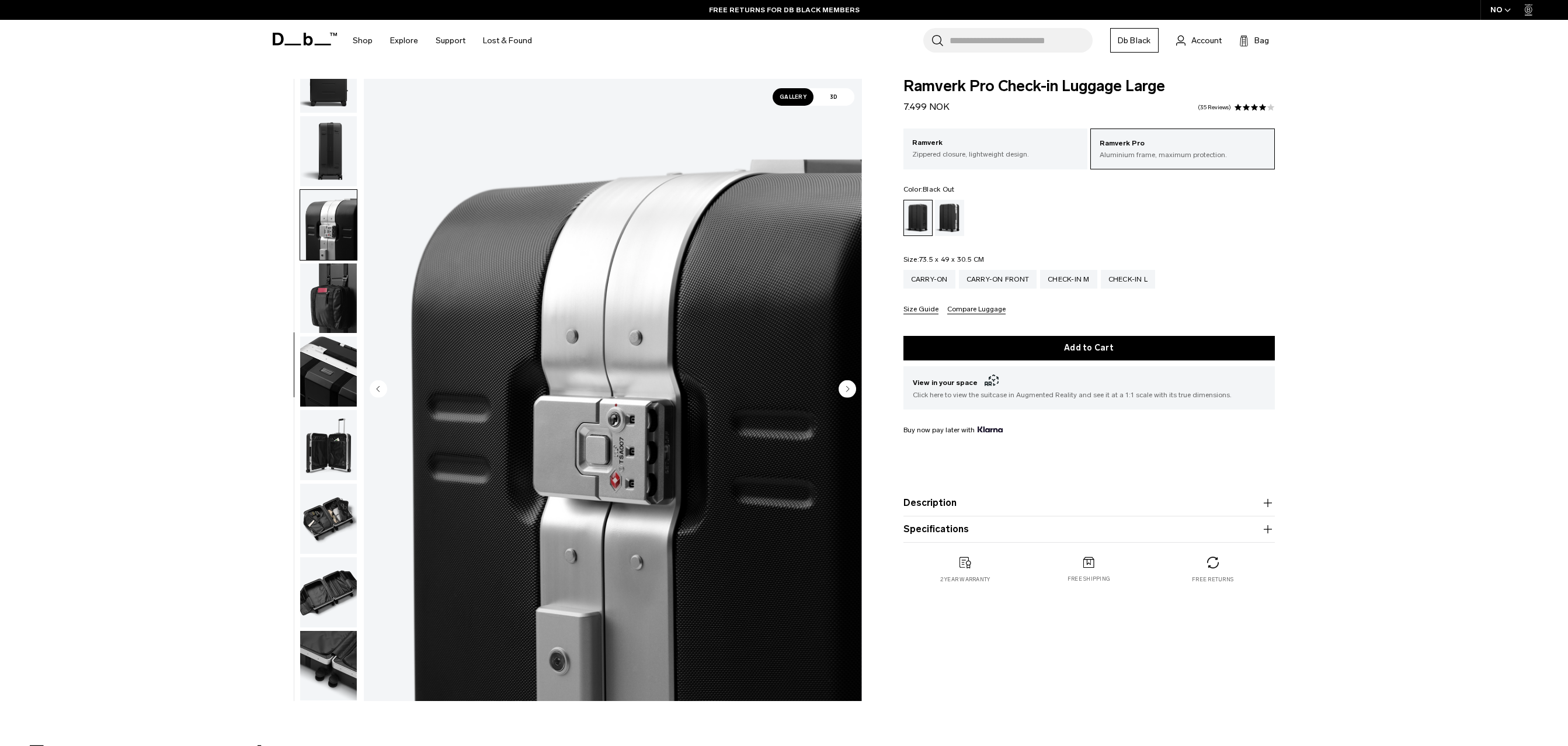
click at [844, 387] on circle "Next slide" at bounding box center [847, 388] width 18 height 18
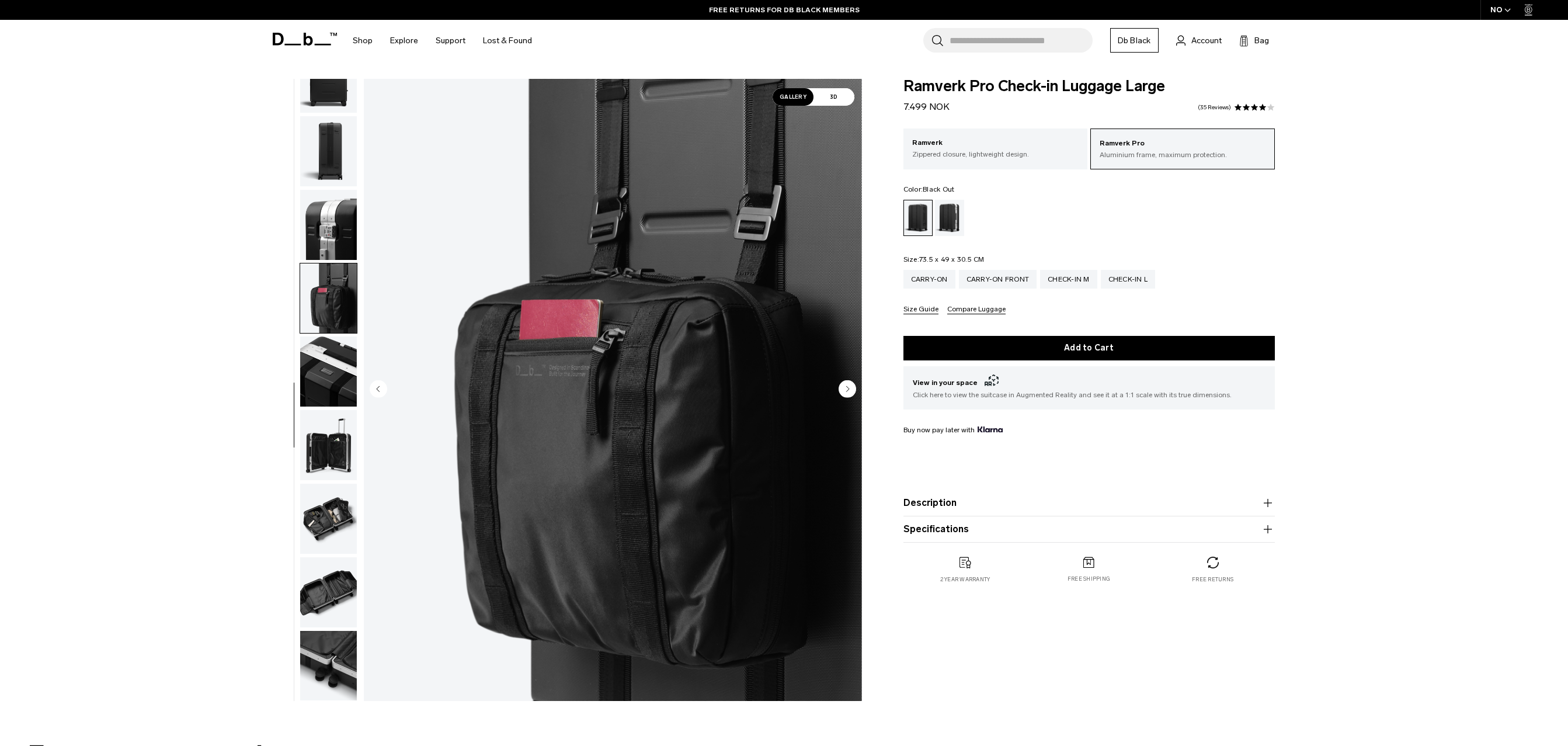
click at [844, 387] on circle "Next slide" at bounding box center [847, 388] width 18 height 18
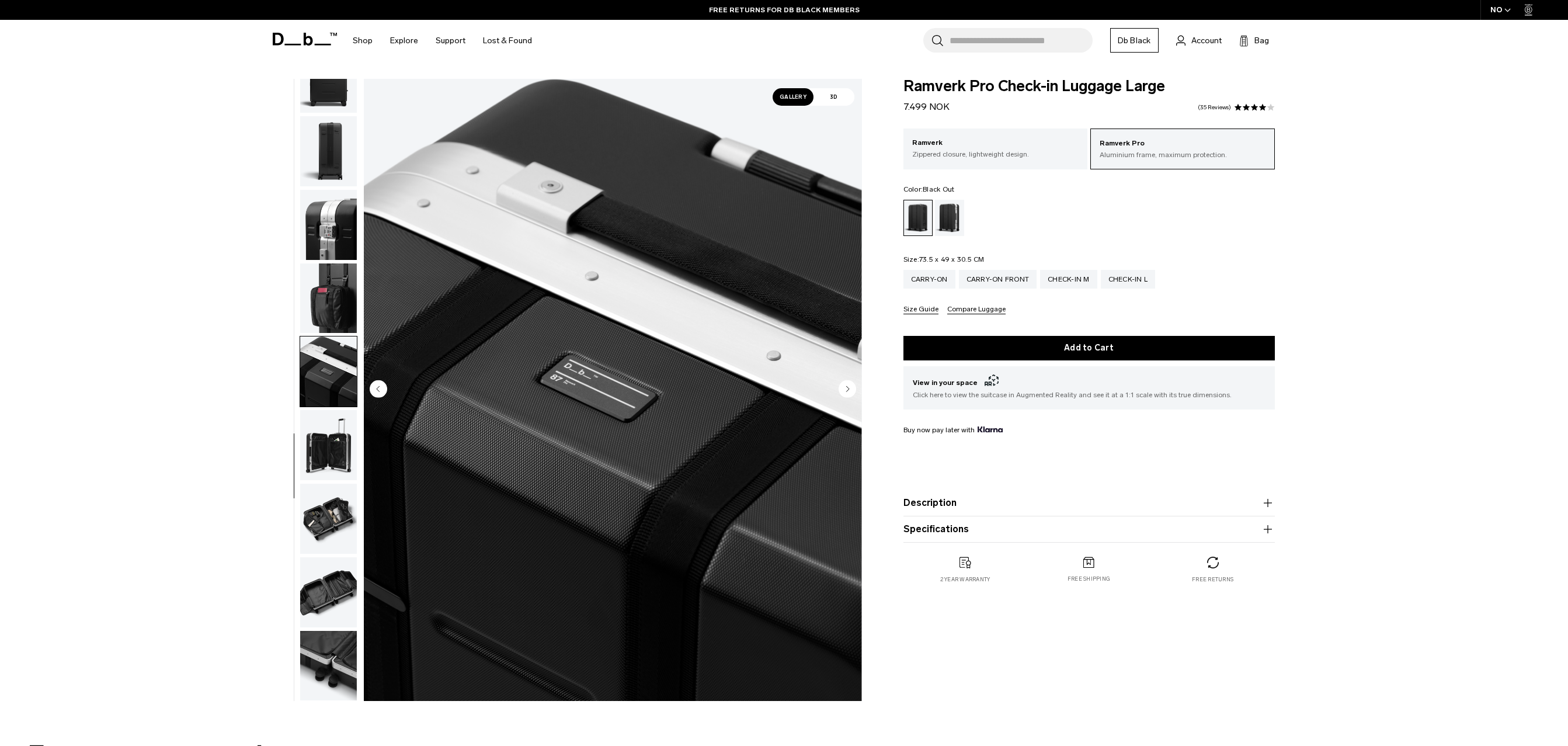
click at [844, 387] on circle "Next slide" at bounding box center [847, 388] width 18 height 18
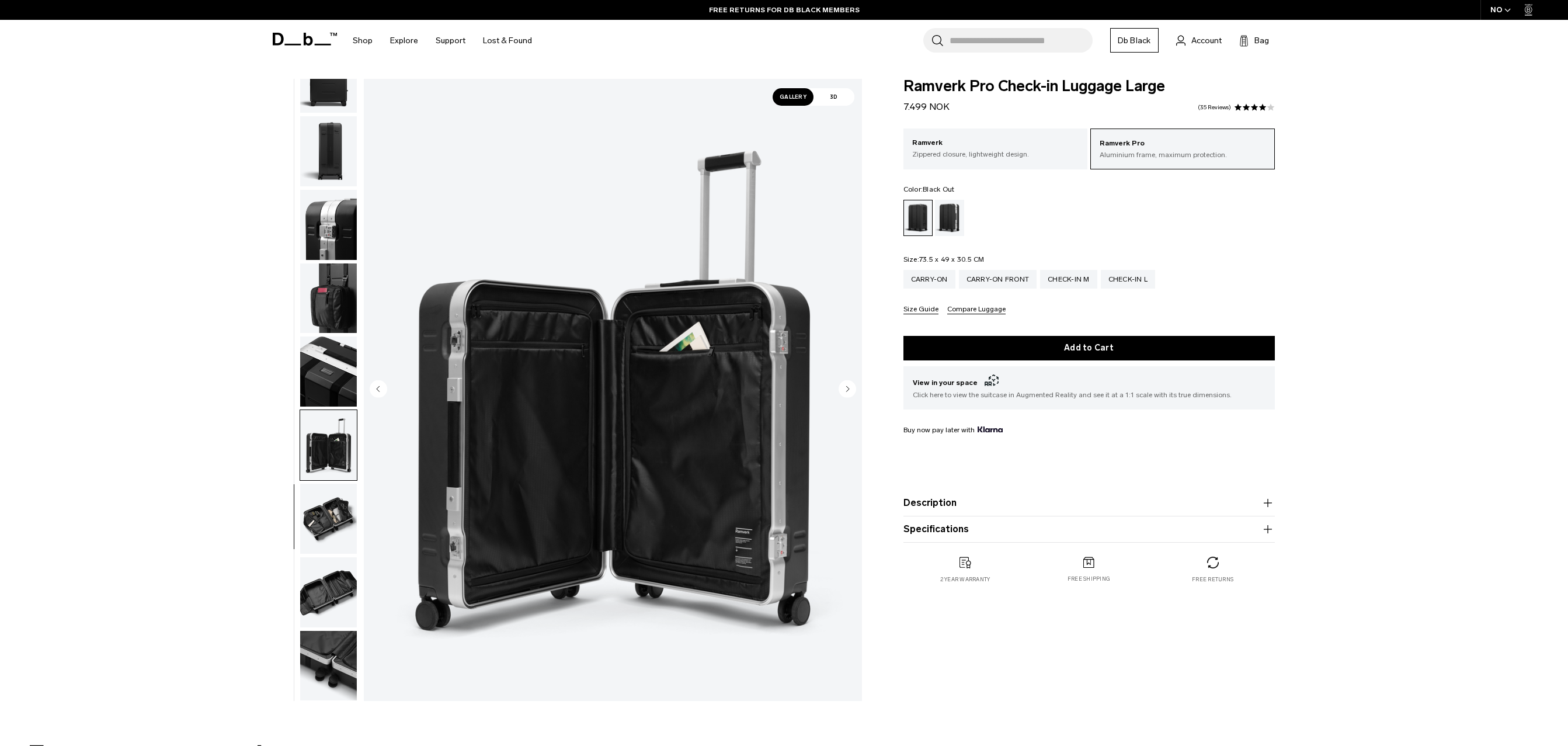
click at [844, 387] on circle "Next slide" at bounding box center [847, 388] width 18 height 18
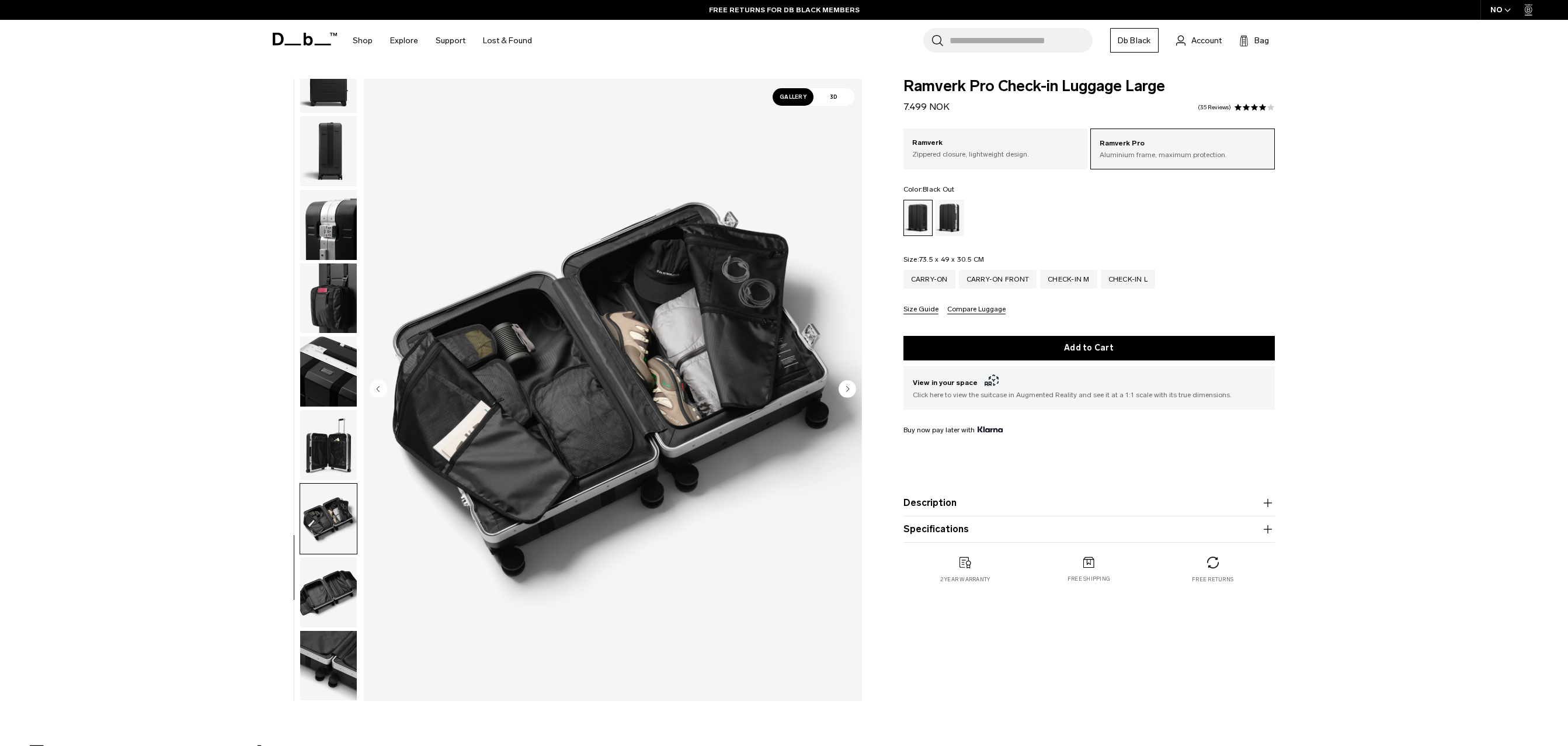
click at [844, 387] on circle "Next slide" at bounding box center [847, 388] width 18 height 18
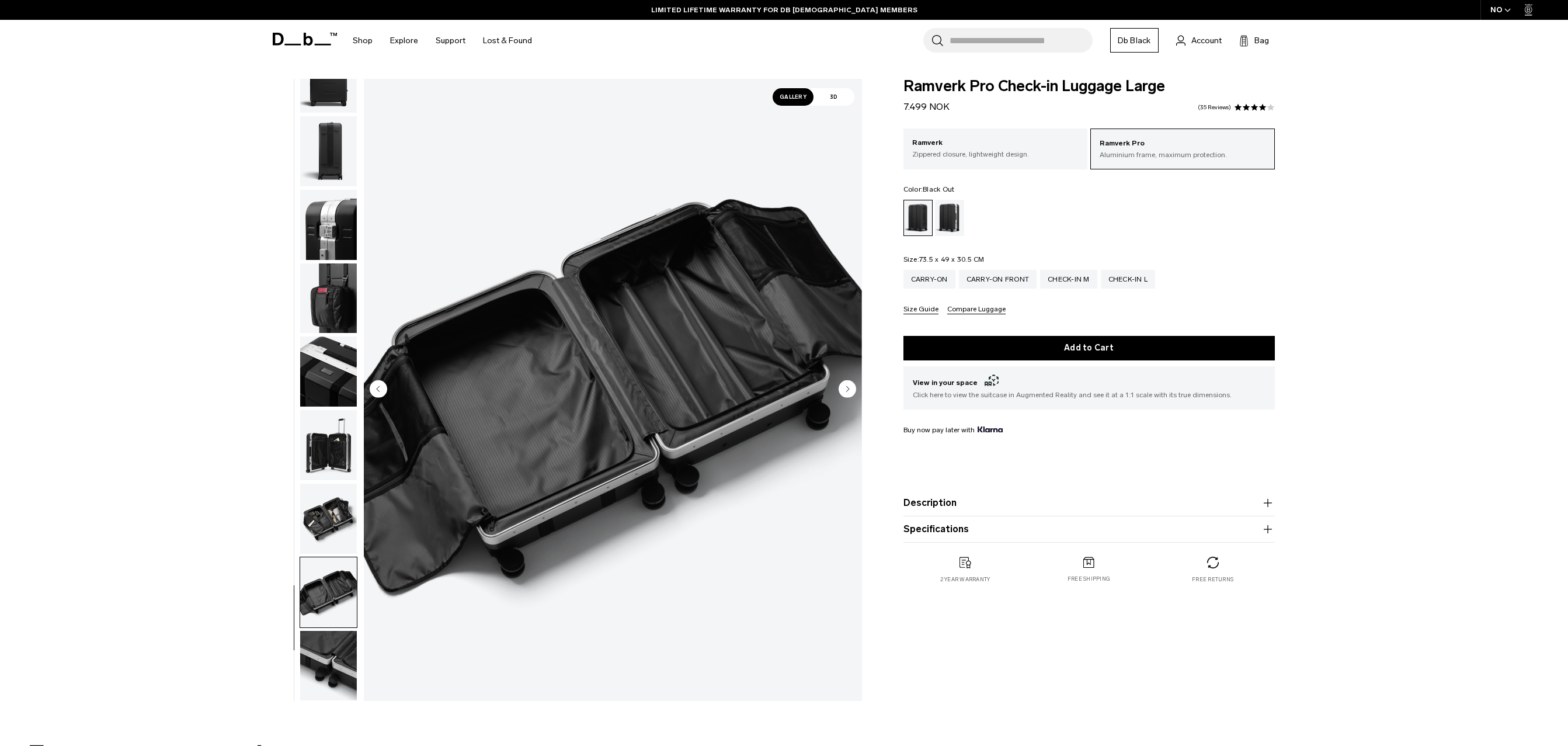
click at [844, 387] on circle "Next slide" at bounding box center [847, 388] width 18 height 18
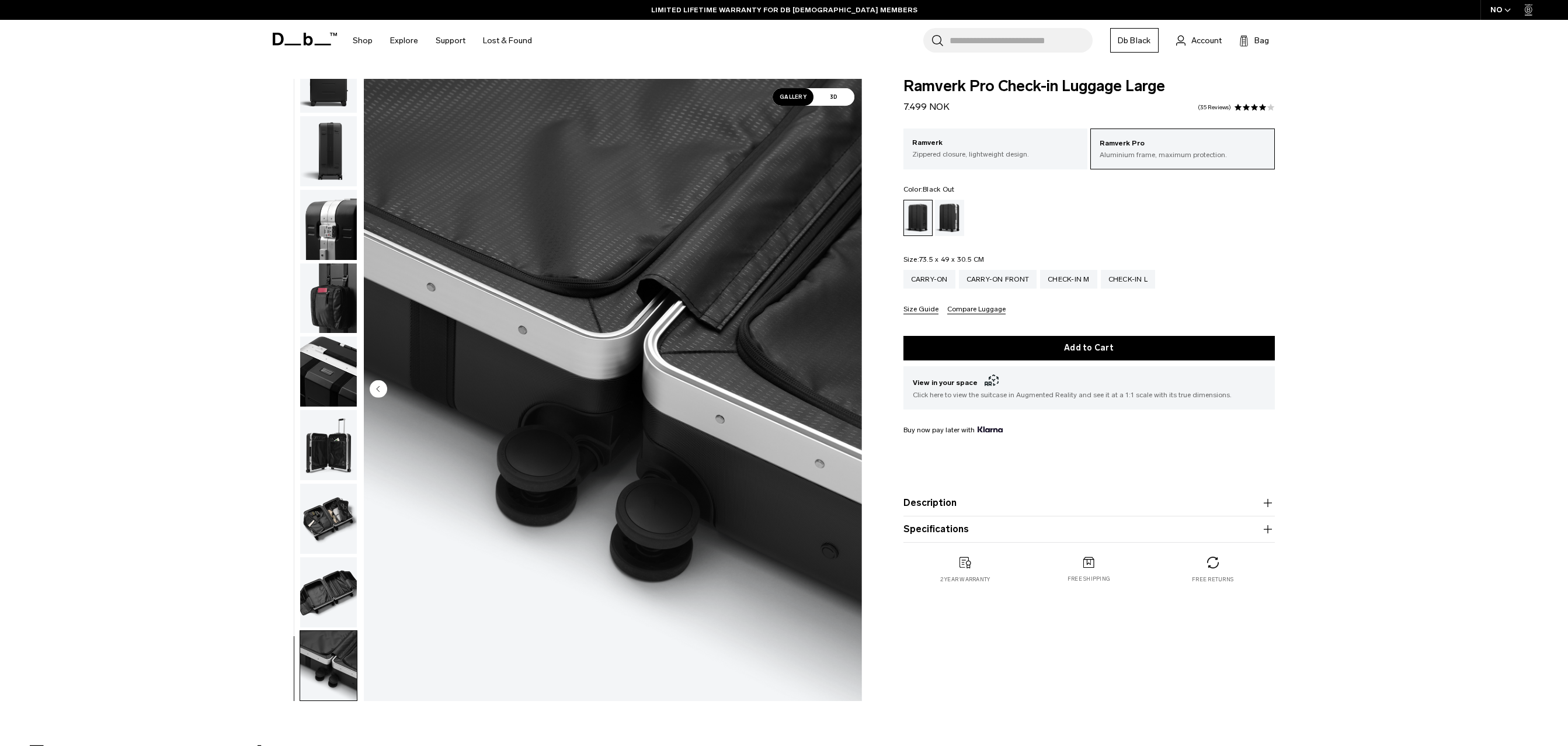
click at [844, 387] on img "12 / 12" at bounding box center [613, 389] width 498 height 622
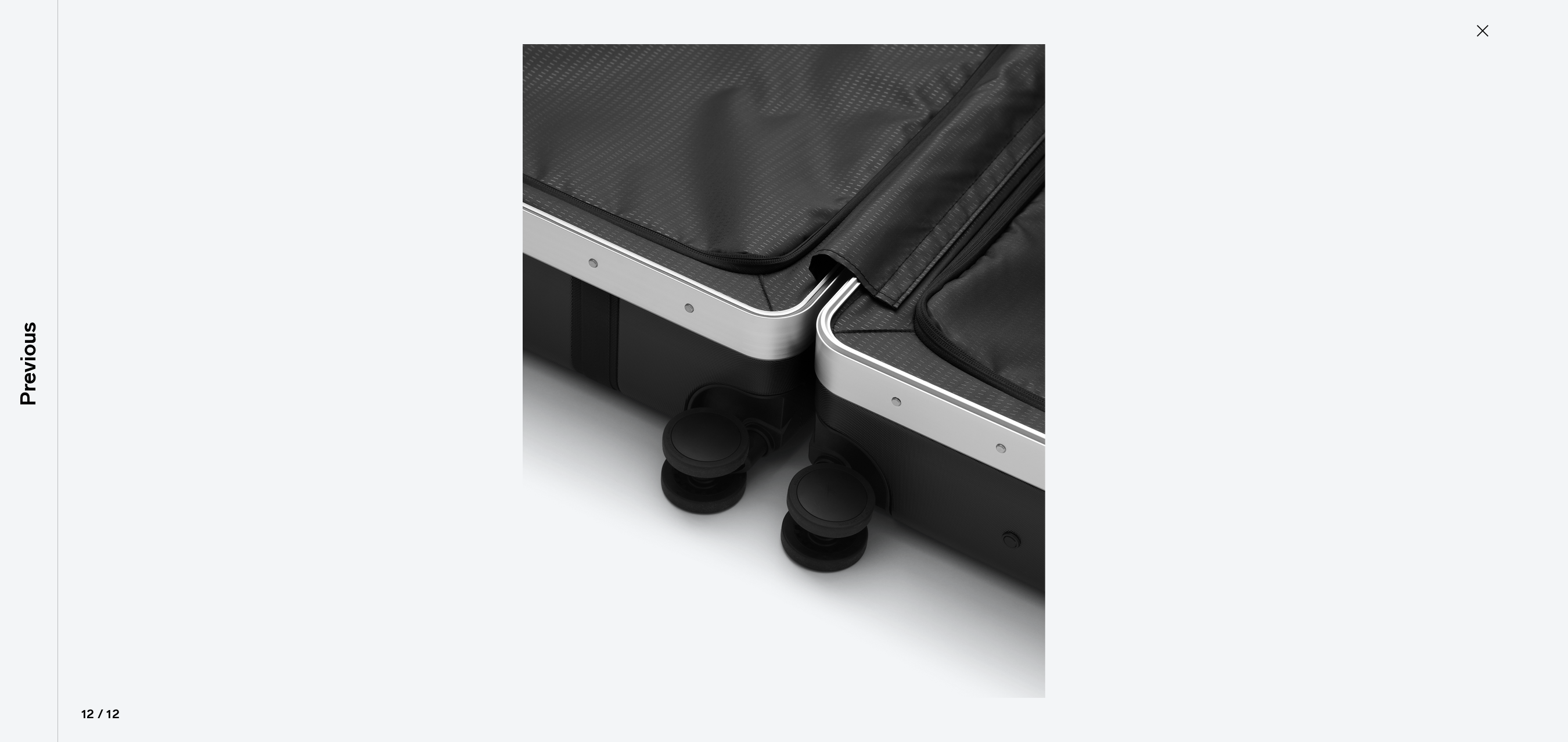
click at [840, 385] on img at bounding box center [784, 371] width 523 height 742
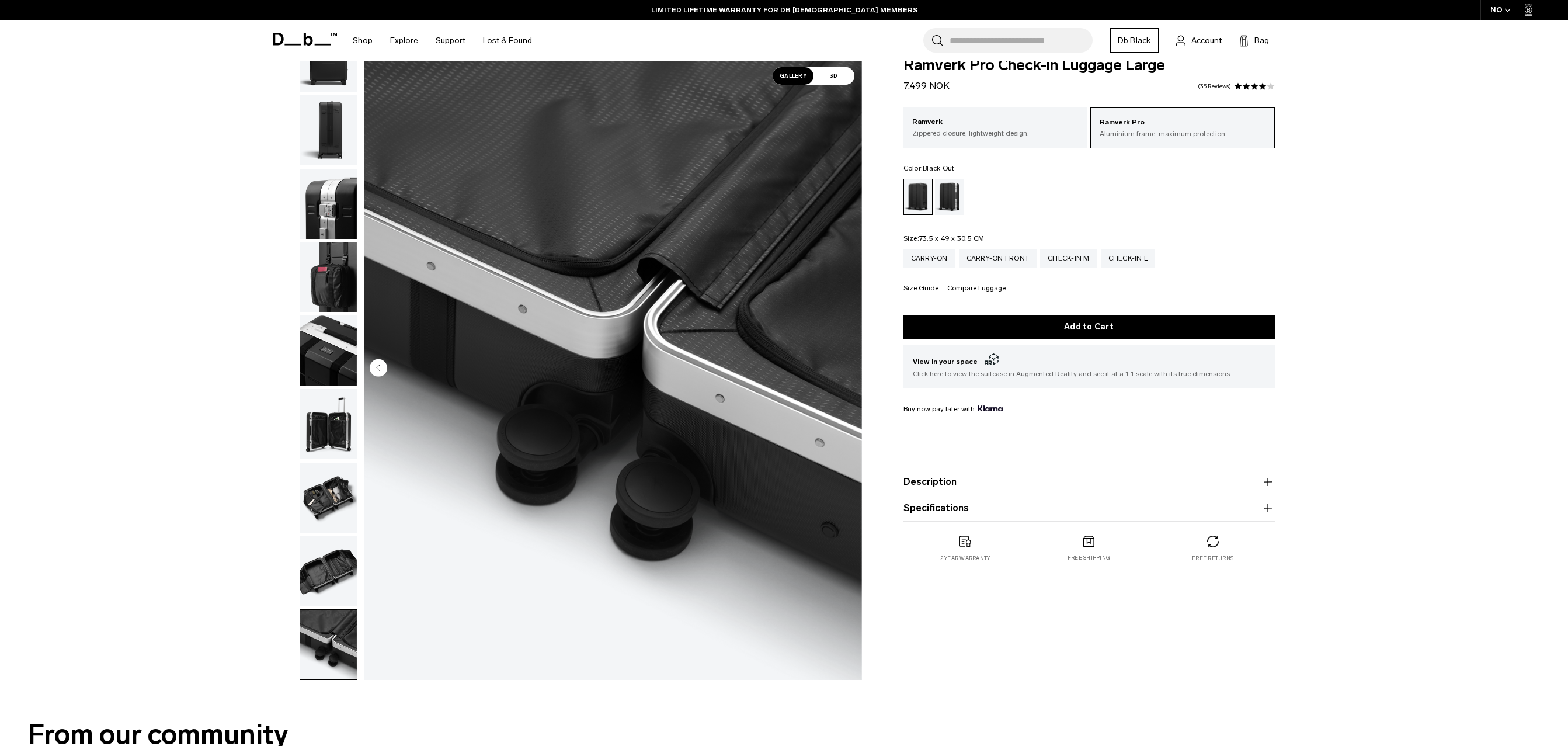
scroll to position [58, 0]
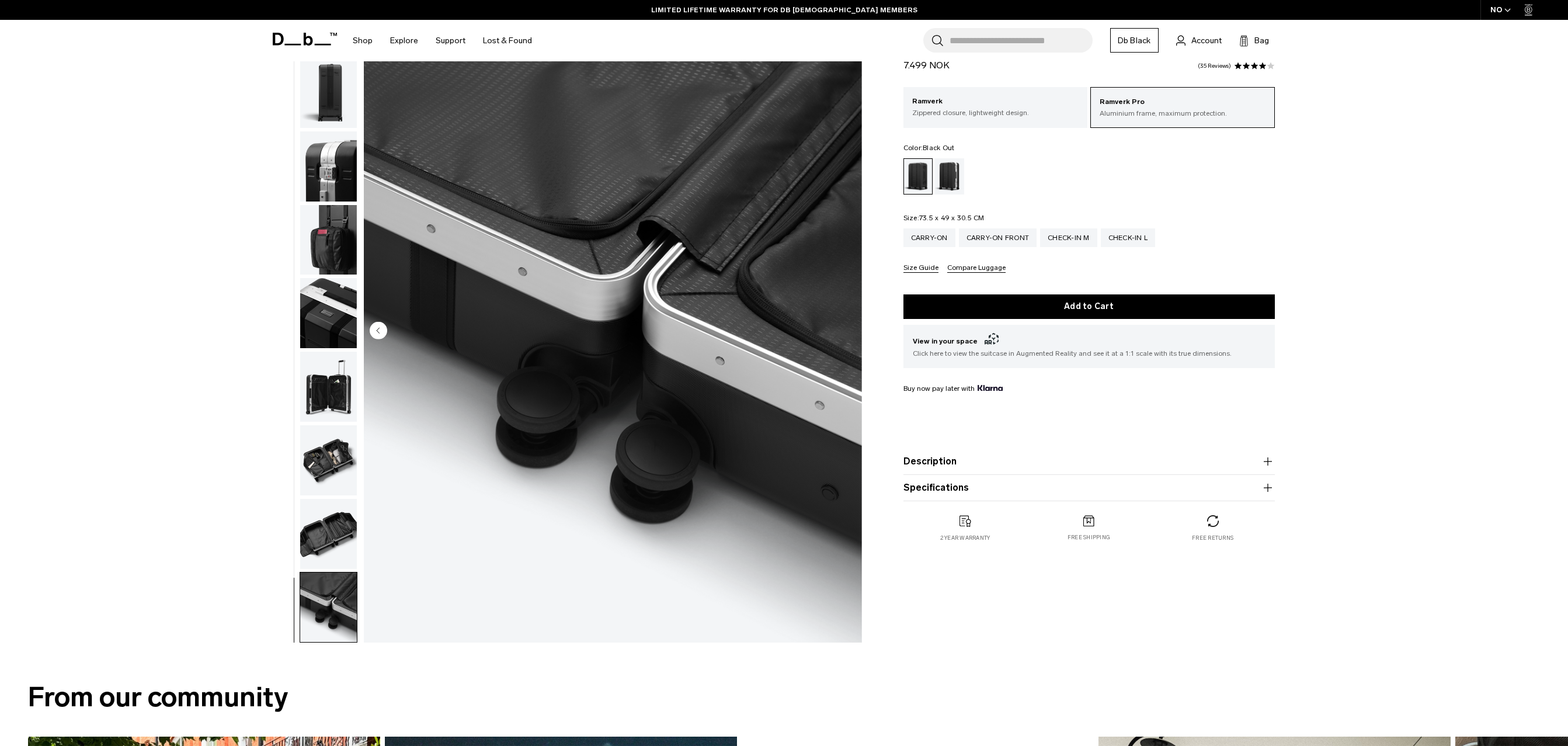
click at [320, 238] on img "button" at bounding box center [328, 240] width 56 height 70
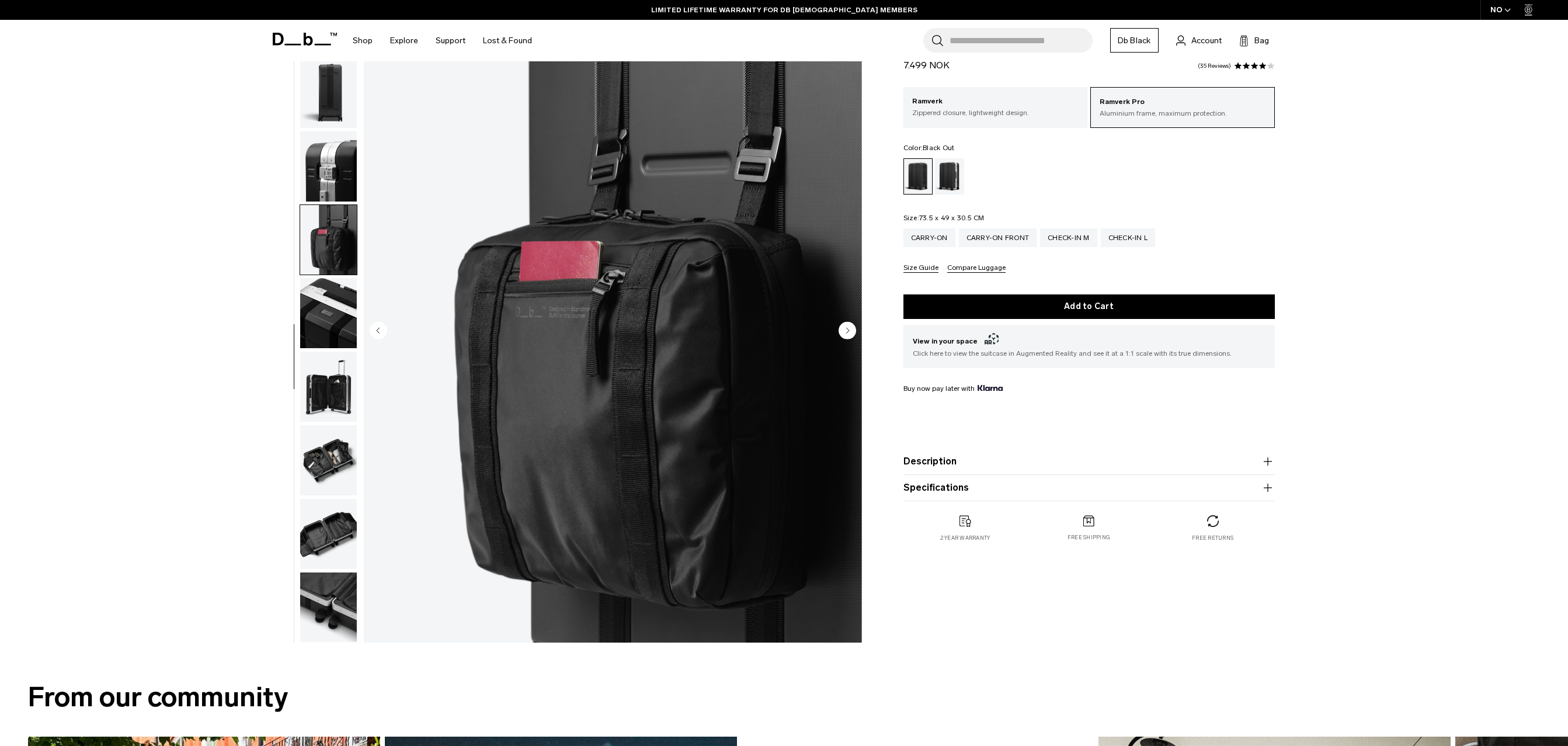
click at [308, 307] on img "button" at bounding box center [328, 313] width 56 height 70
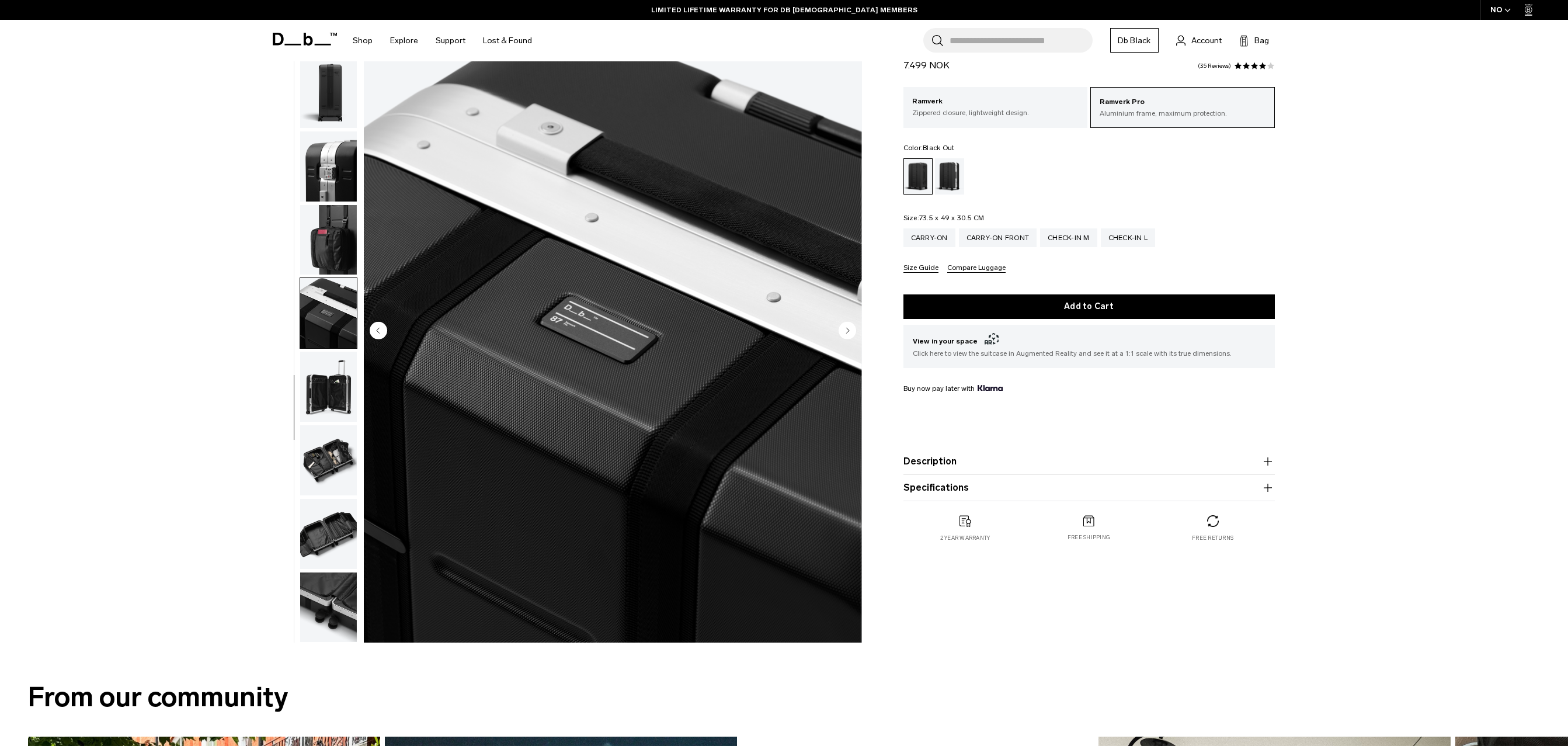
click at [330, 381] on img "button" at bounding box center [328, 386] width 56 height 70
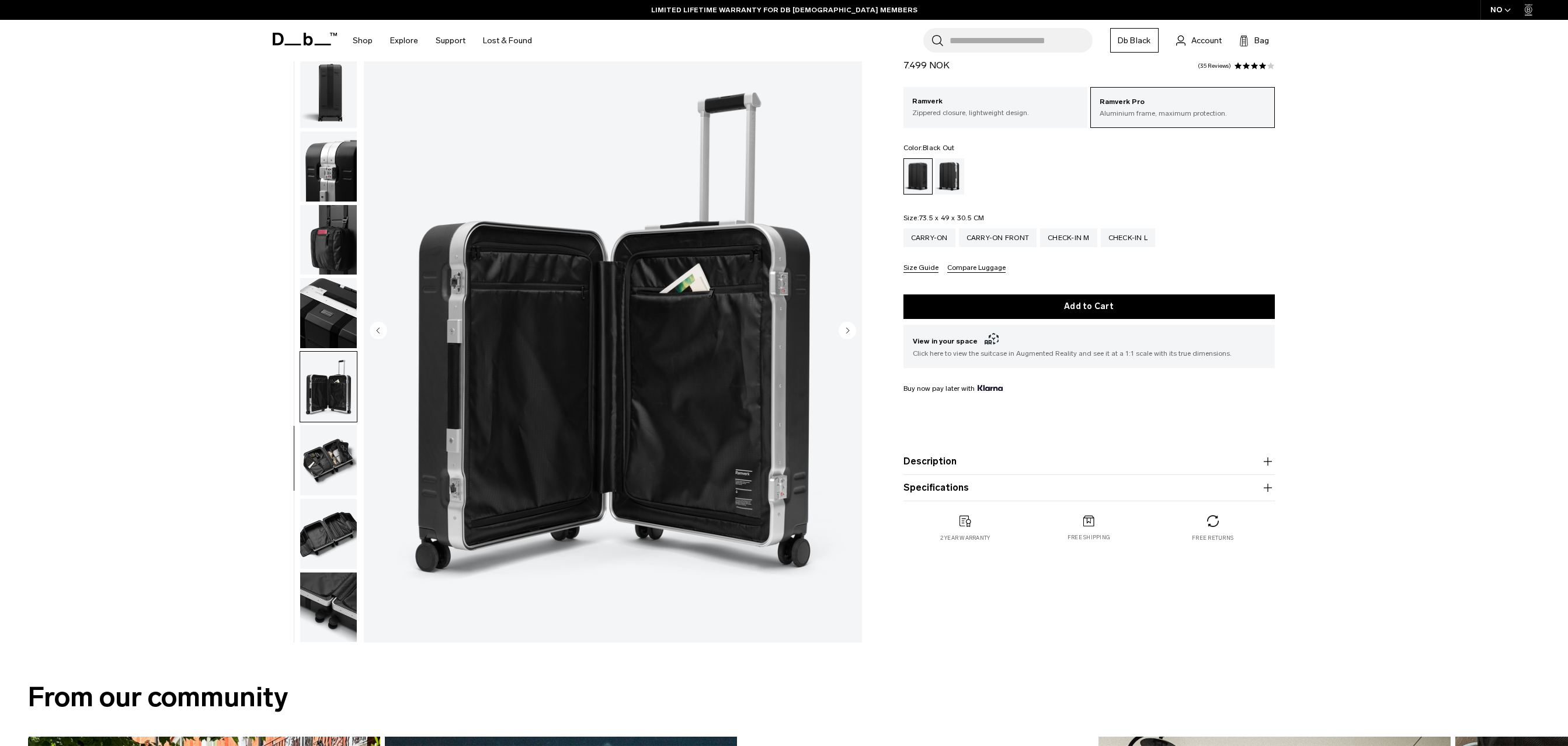
click at [336, 464] on img "button" at bounding box center [328, 460] width 56 height 70
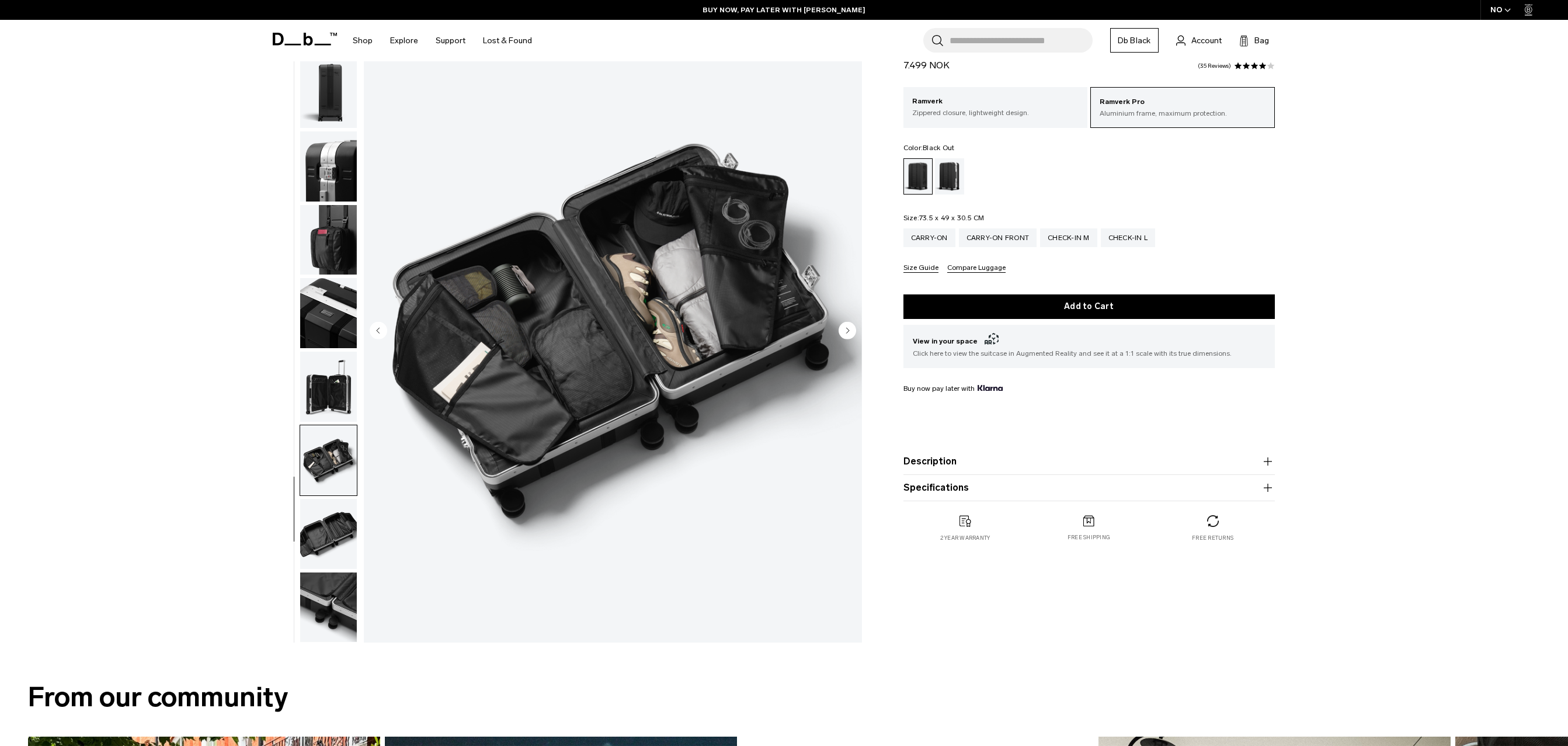
click at [345, 534] on img "button" at bounding box center [328, 534] width 56 height 70
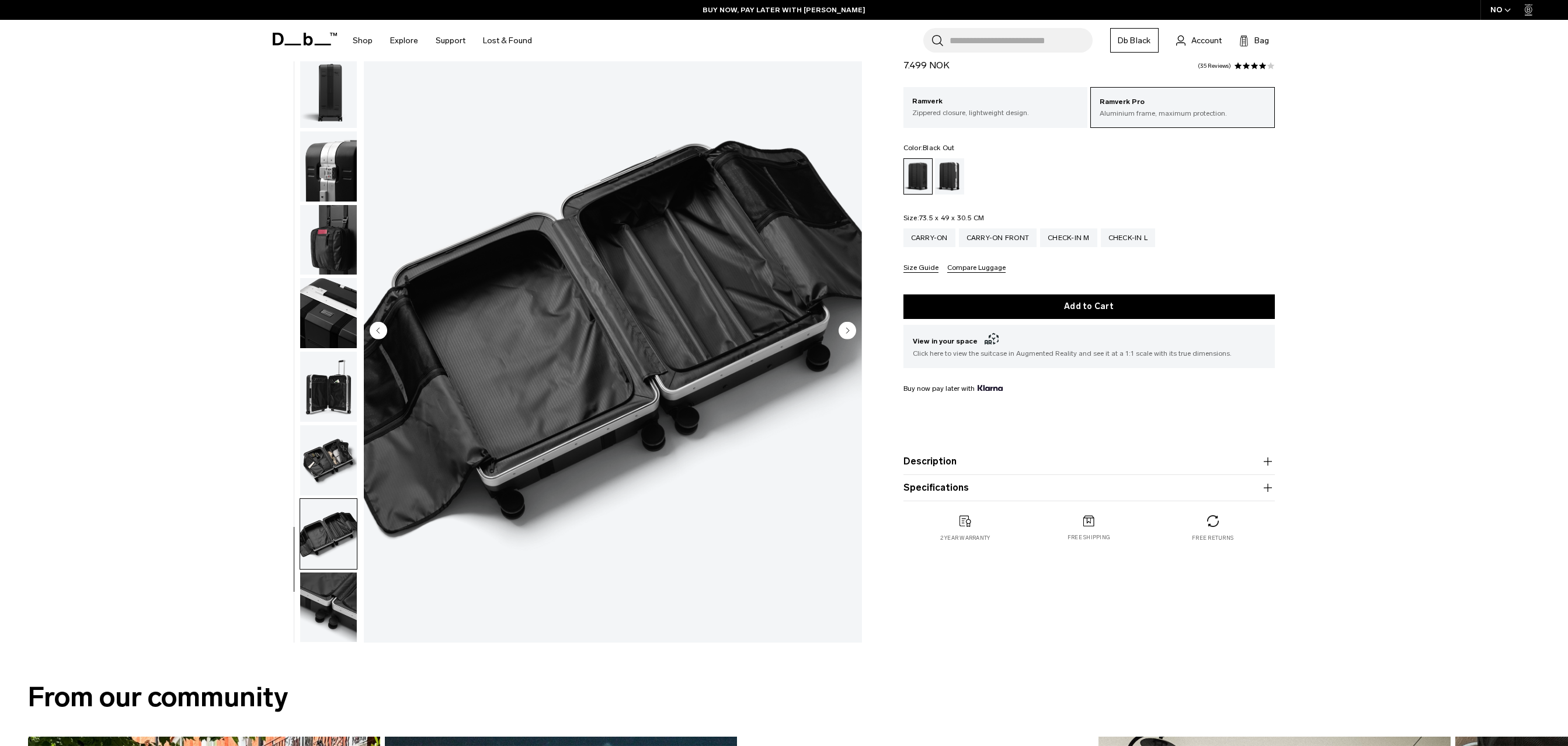
click at [338, 587] on img "button" at bounding box center [328, 607] width 56 height 70
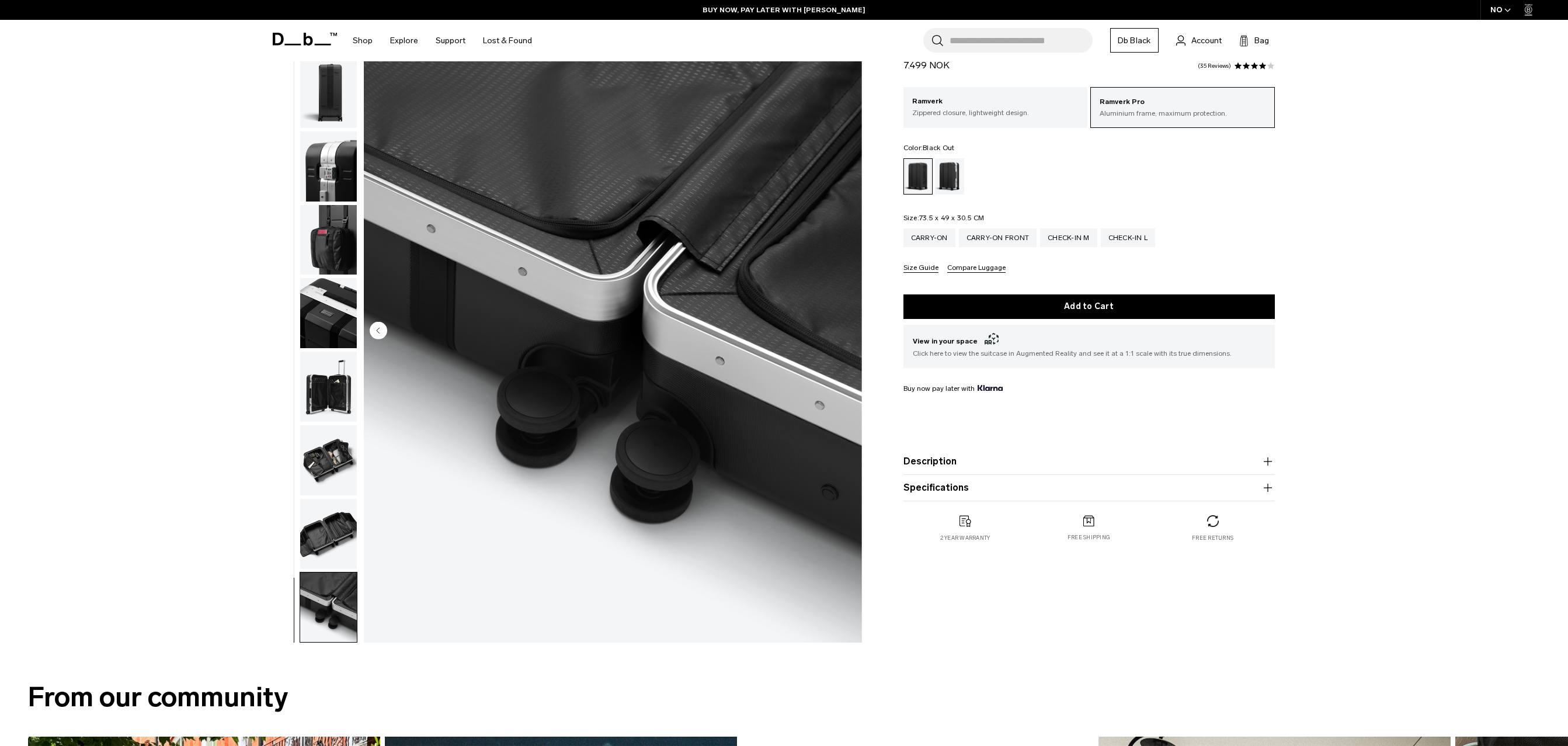
click at [343, 465] on img "button" at bounding box center [328, 460] width 56 height 70
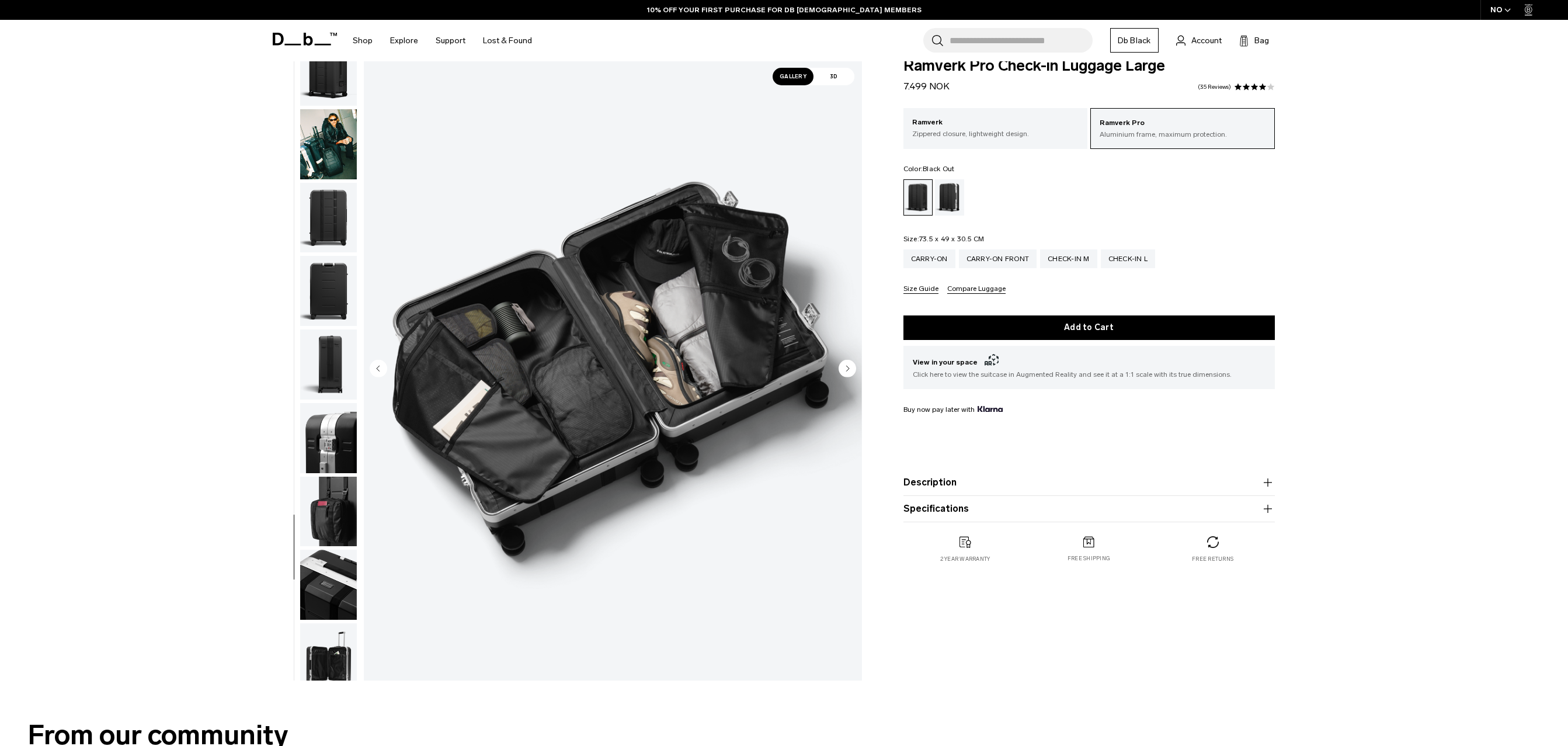
scroll to position [0, 0]
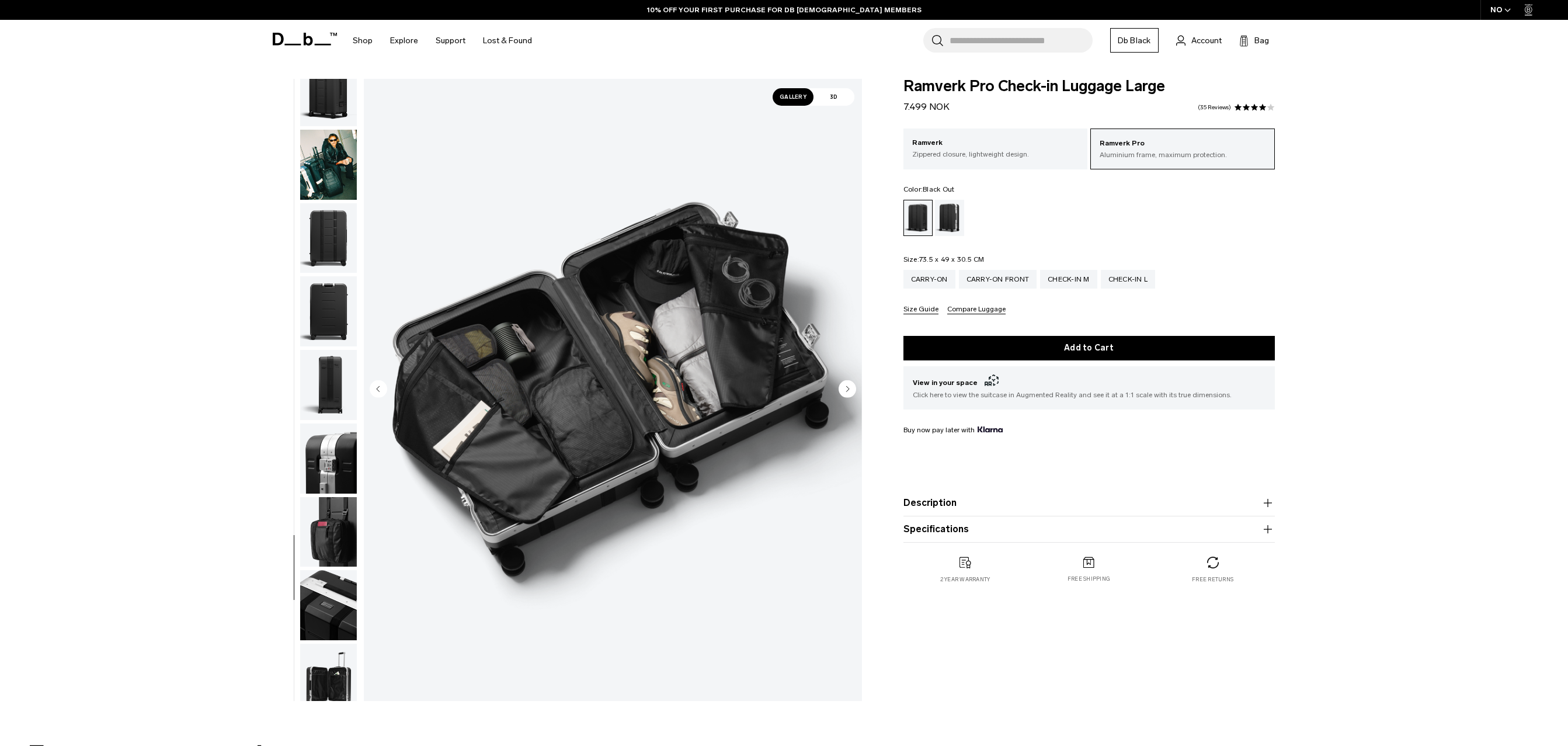
click at [1164, 511] on product-accordion "Description The triple award-winning Ramverk Pro Check-in Large suitcase is a f…" at bounding box center [1089, 503] width 372 height 26
click at [1261, 503] on icon "button" at bounding box center [1267, 502] width 14 height 14
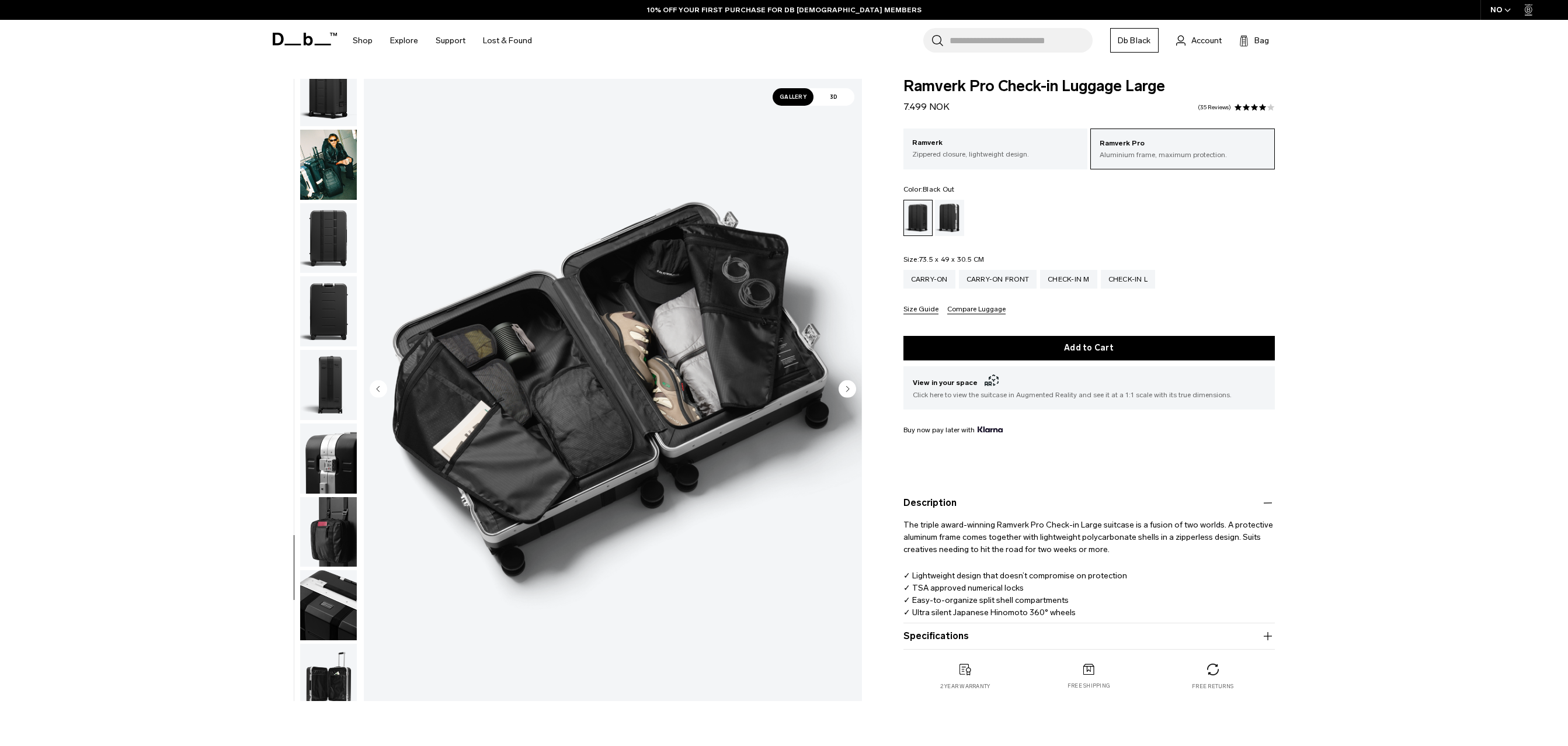
click at [1271, 630] on icon "button" at bounding box center [1267, 636] width 14 height 14
click at [956, 215] on div "Silver" at bounding box center [949, 218] width 29 height 36
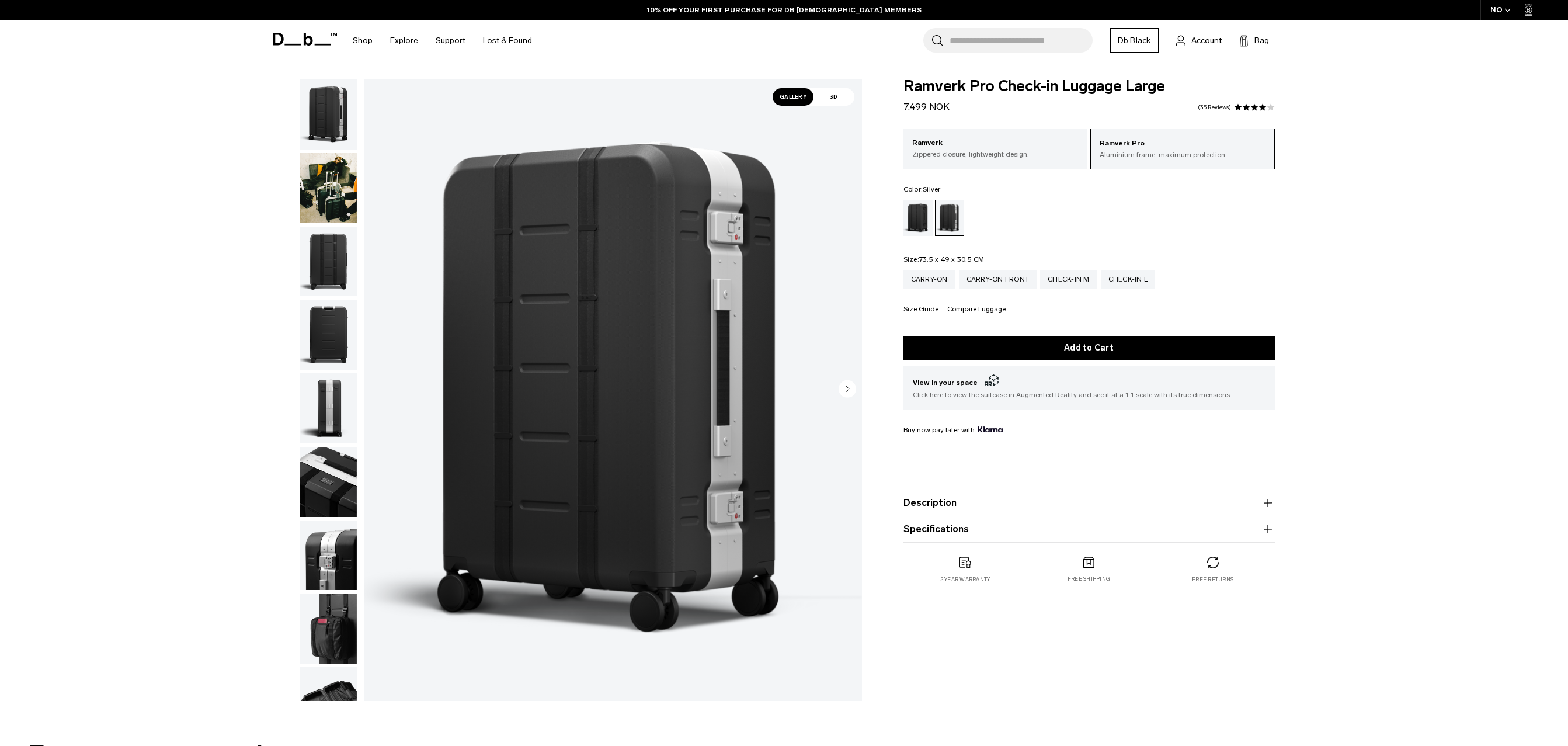
click at [1250, 536] on button "Specifications" at bounding box center [1089, 528] width 372 height 14
click at [1009, 159] on div "Ramverk Zippered closure, lightweight design." at bounding box center [996, 148] width 185 height 40
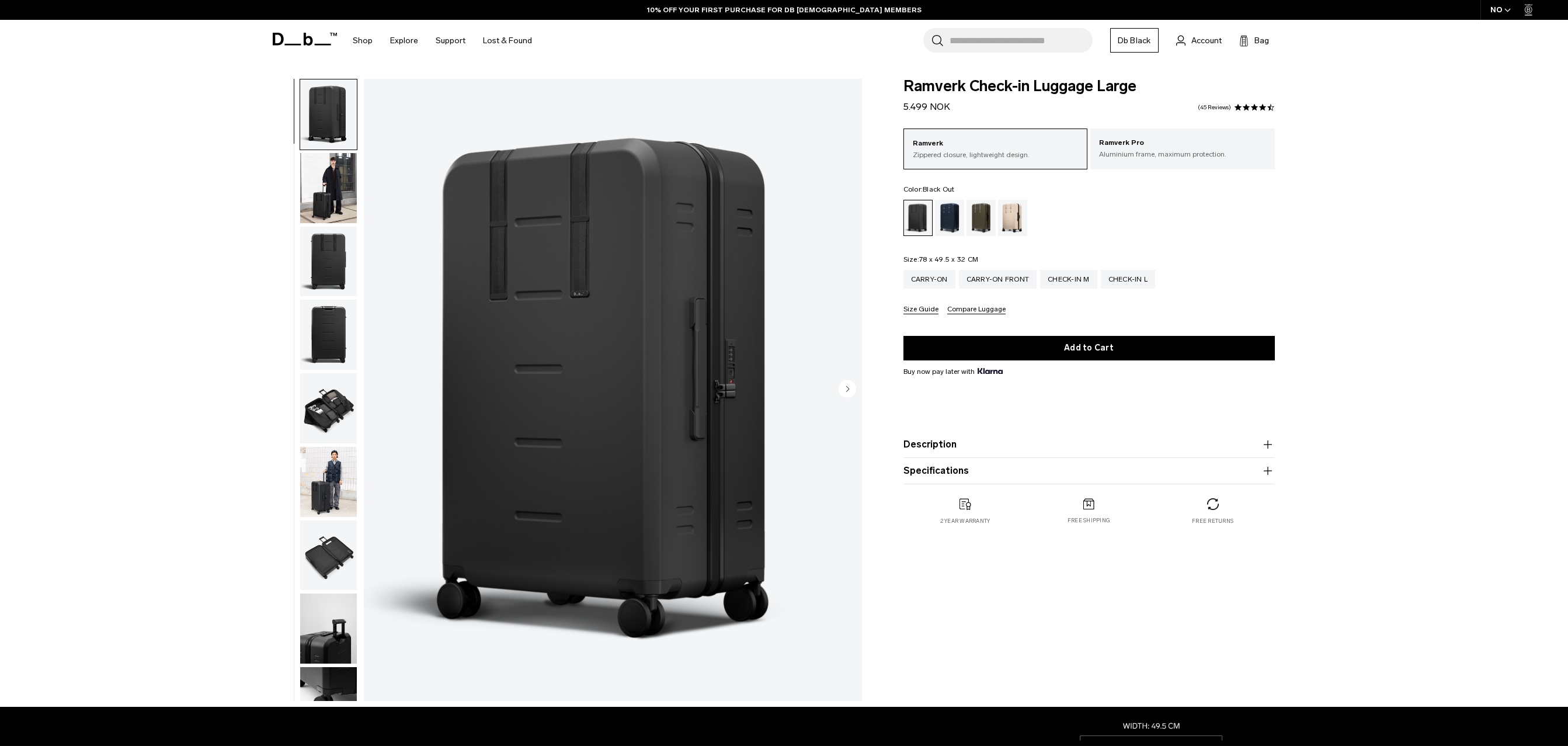
click at [333, 212] on img "button" at bounding box center [328, 187] width 56 height 70
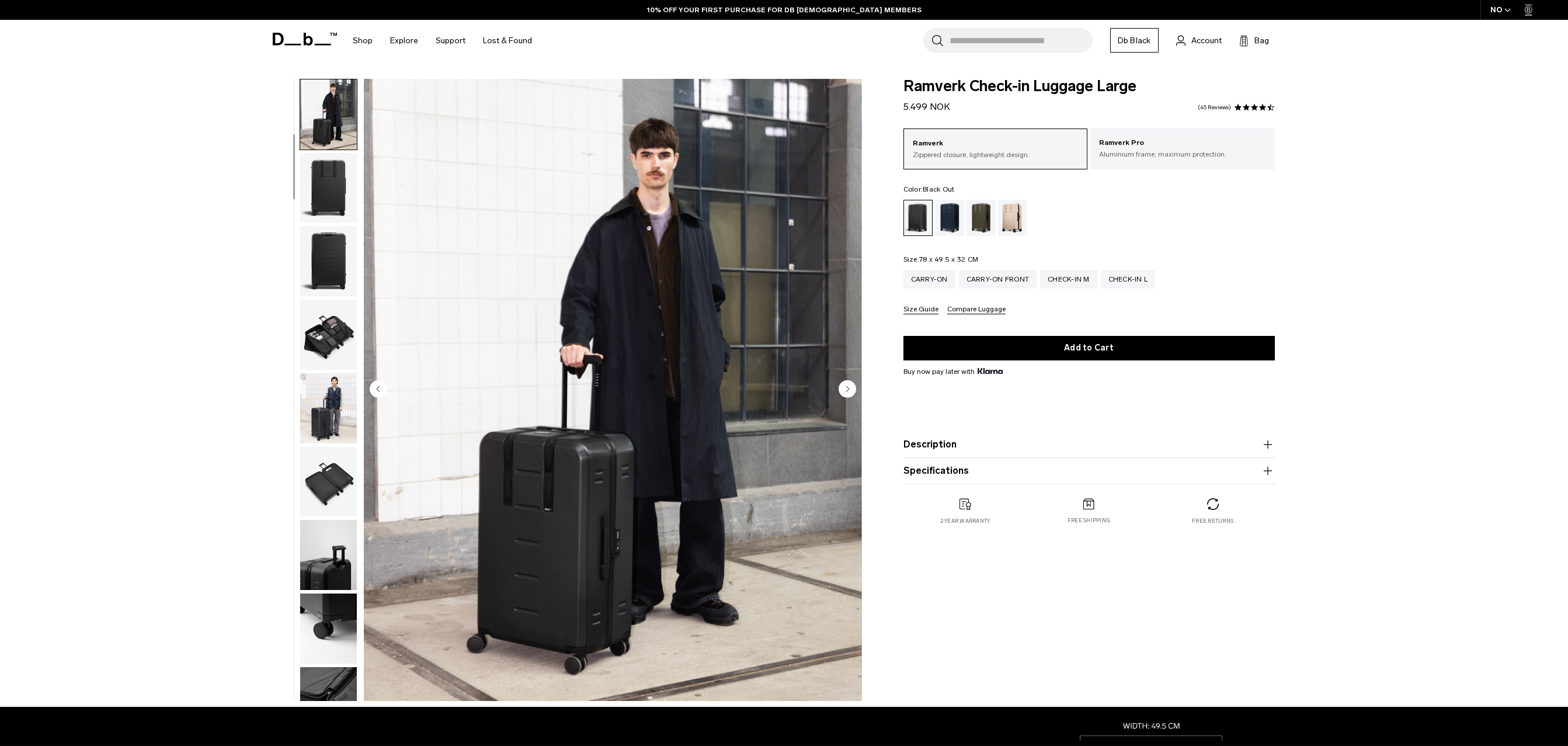
click at [332, 202] on img "button" at bounding box center [328, 187] width 56 height 70
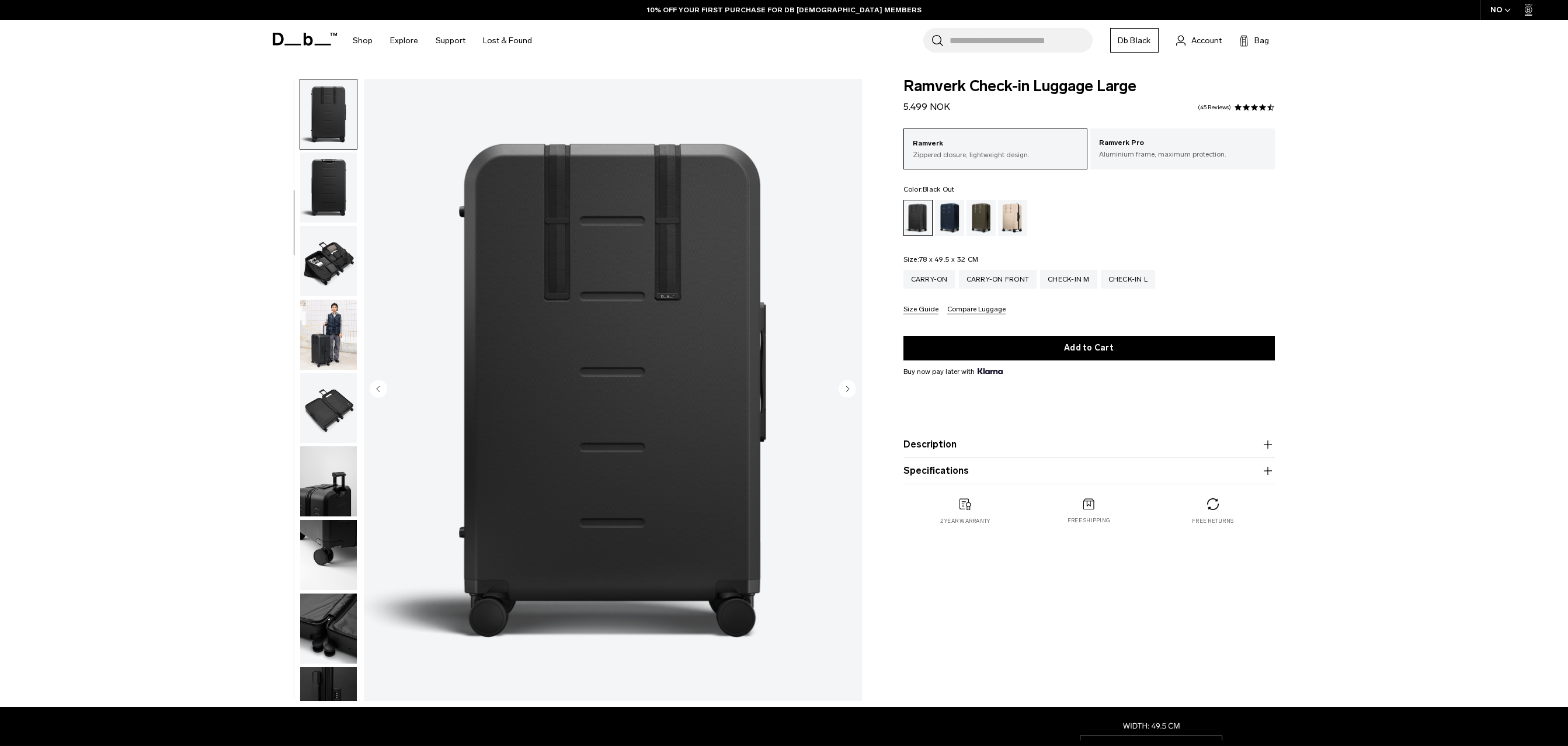
click at [333, 204] on img "button" at bounding box center [328, 187] width 56 height 70
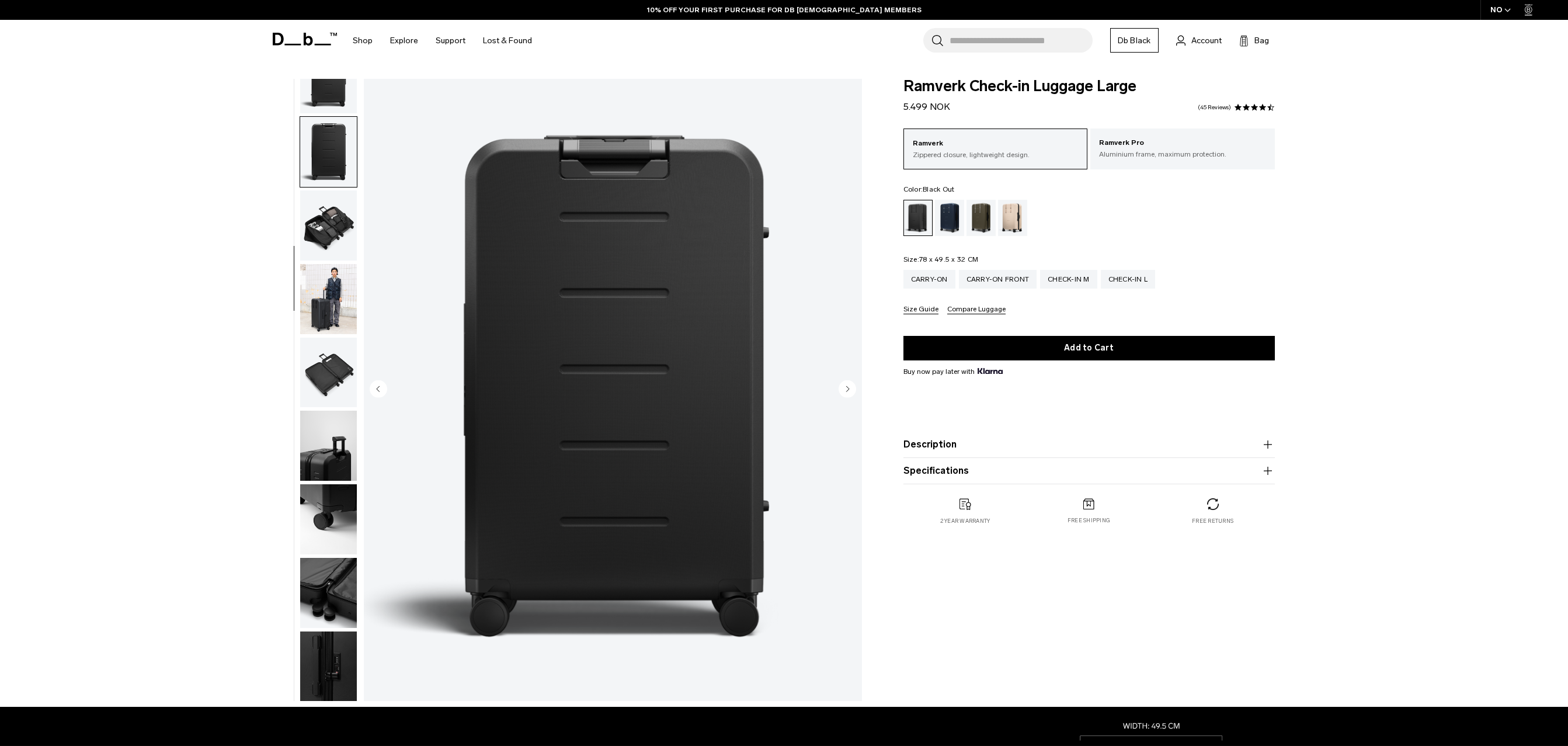
scroll to position [184, 0]
click at [332, 231] on img "button" at bounding box center [328, 224] width 56 height 70
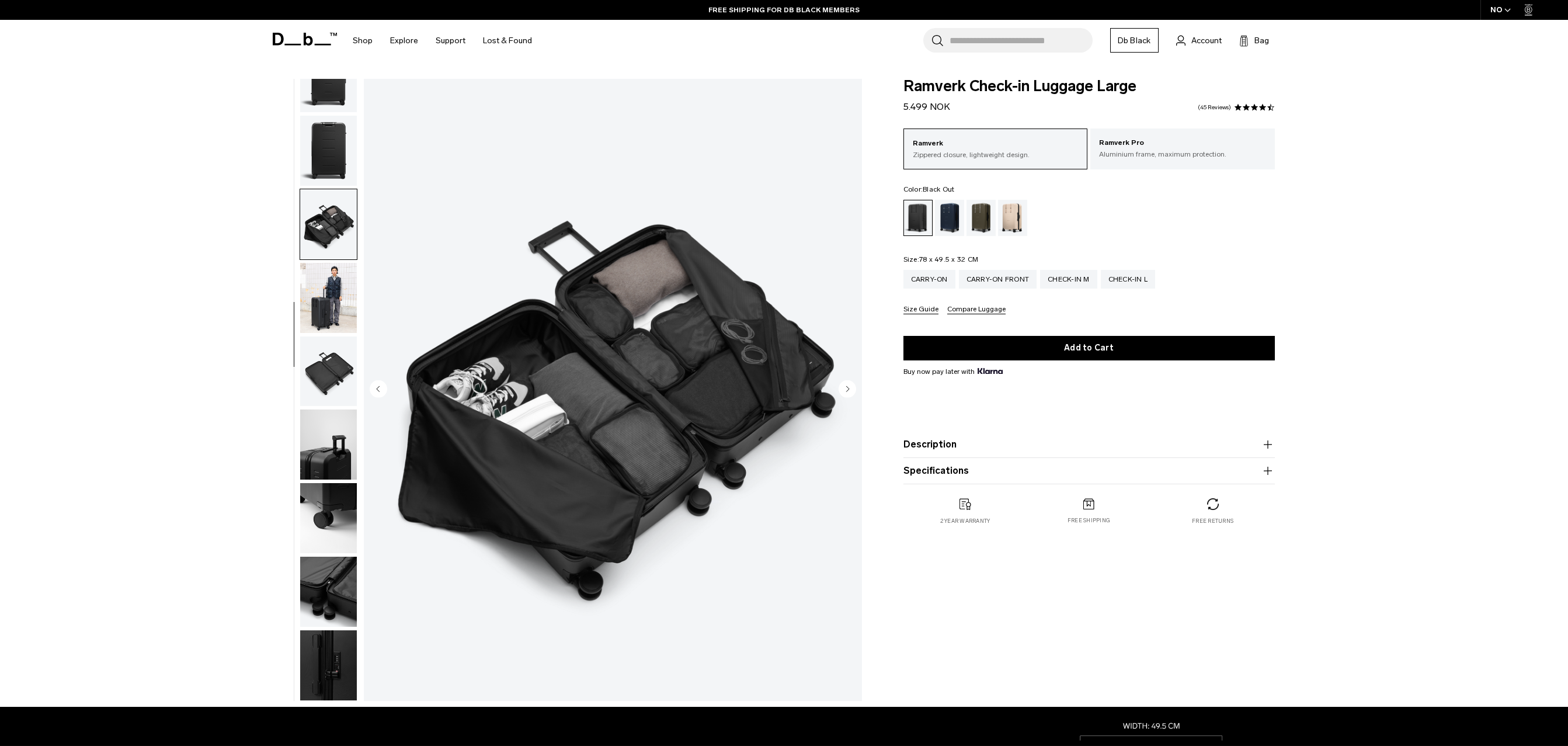
click at [324, 294] on img "button" at bounding box center [328, 298] width 56 height 70
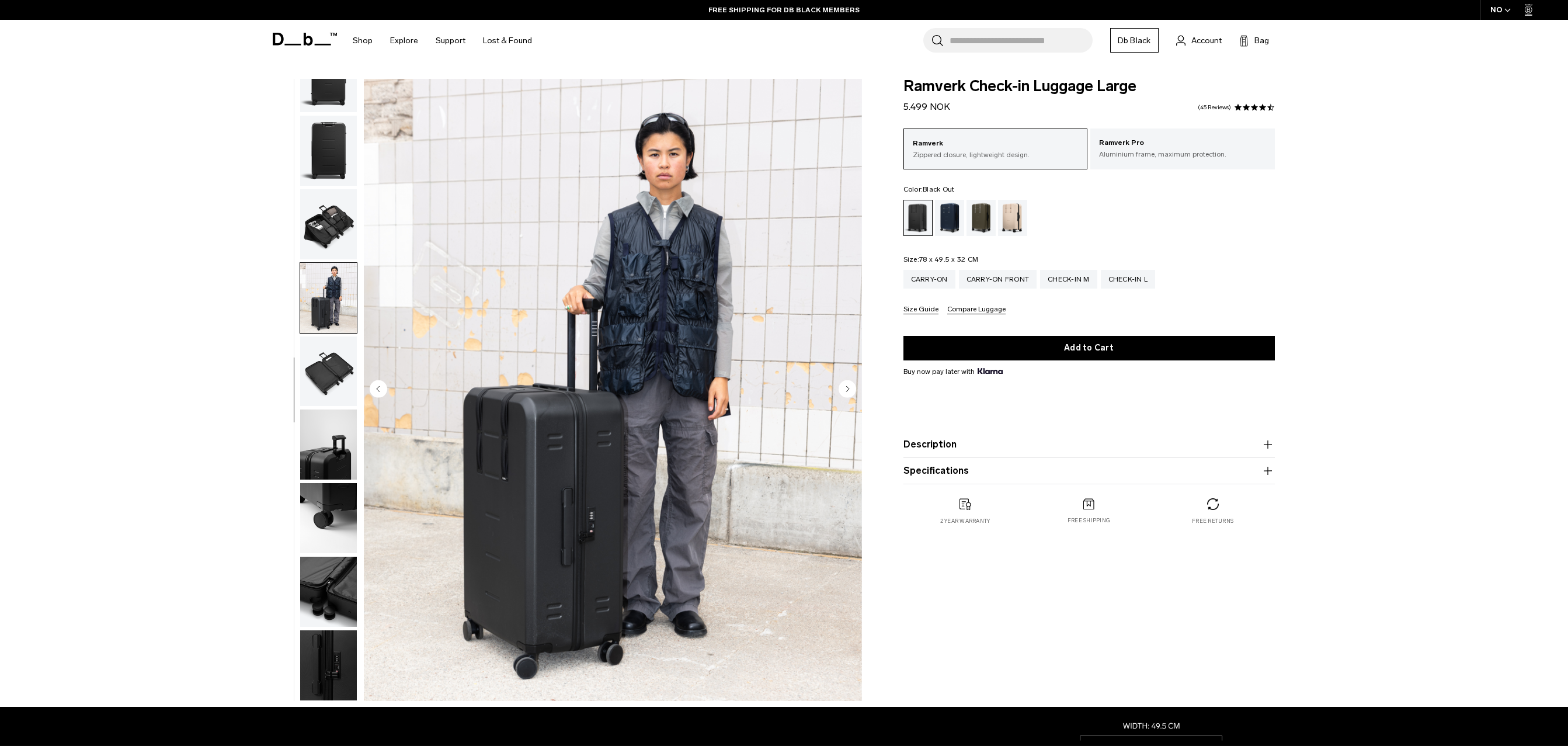
click at [326, 350] on img "button" at bounding box center [328, 371] width 56 height 70
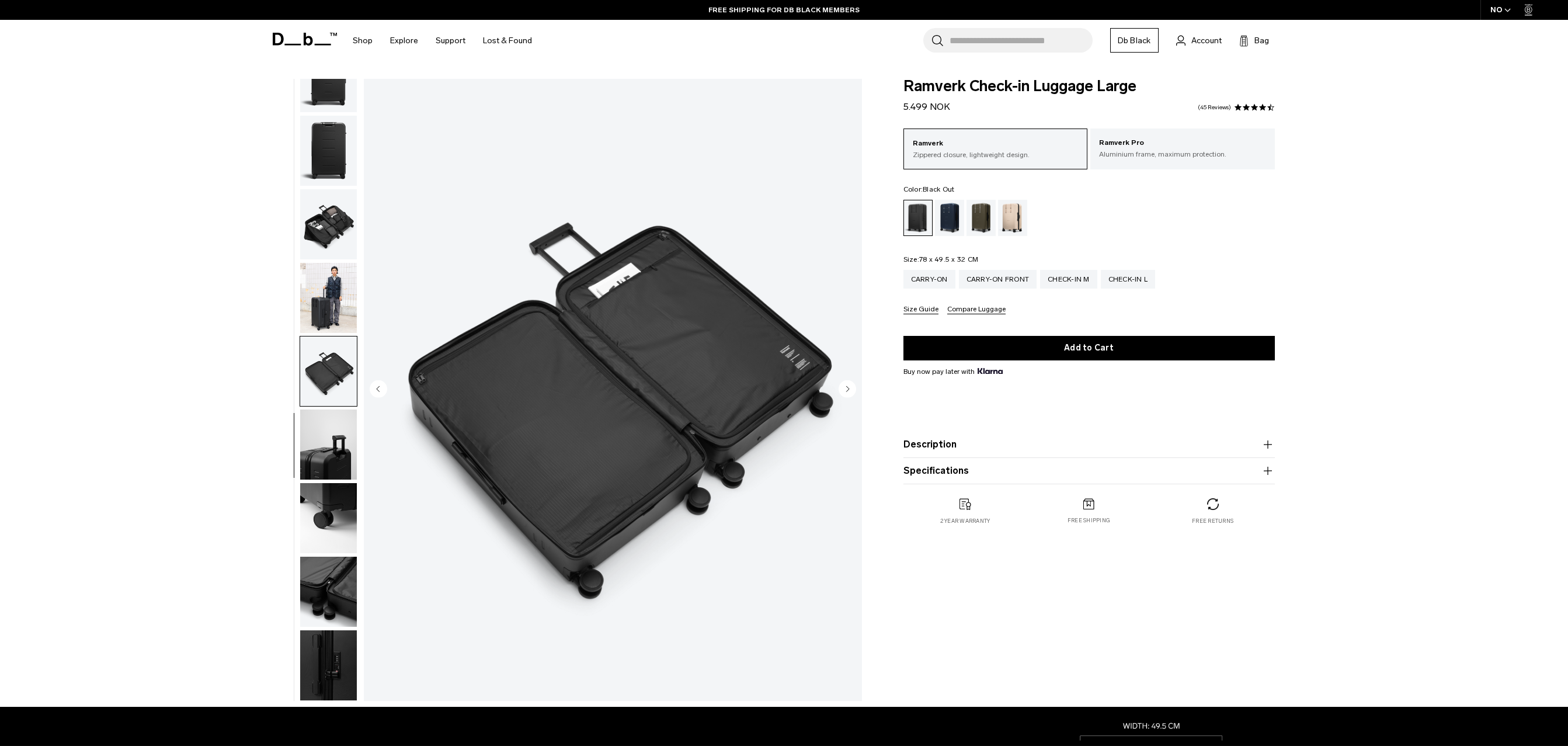
click at [313, 433] on img "button" at bounding box center [328, 444] width 56 height 70
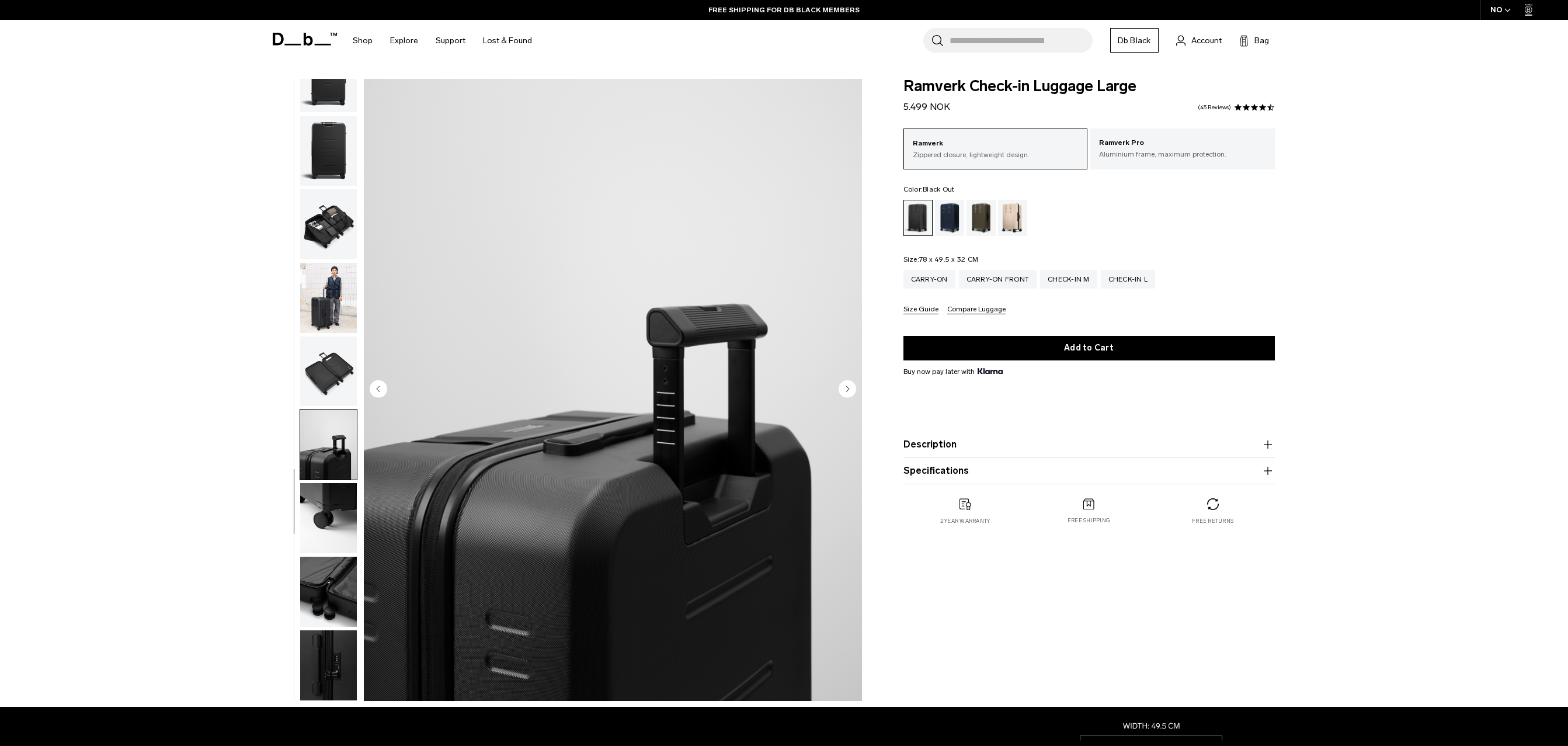
click at [302, 501] on img "button" at bounding box center [328, 518] width 56 height 70
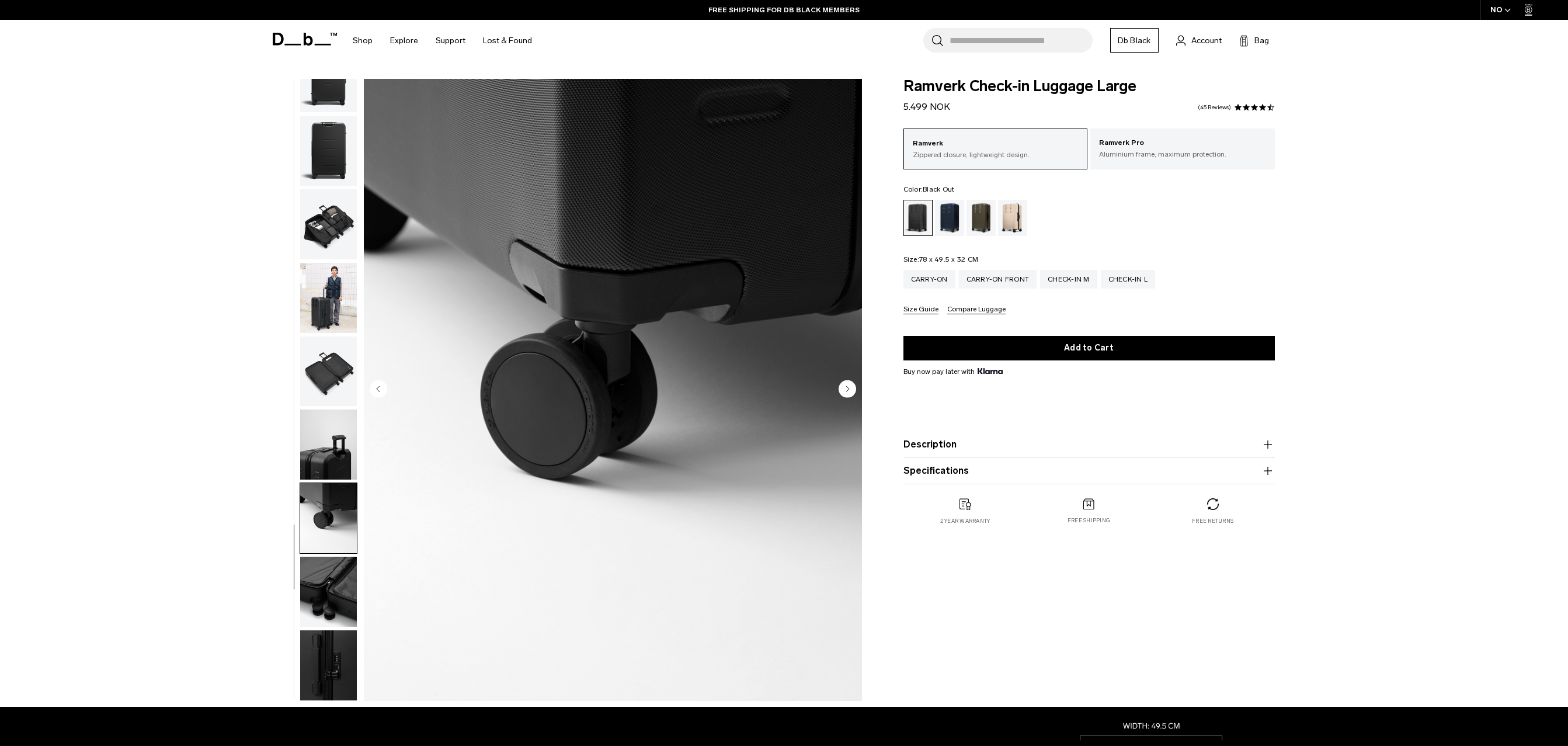
click at [322, 573] on img "button" at bounding box center [328, 591] width 56 height 70
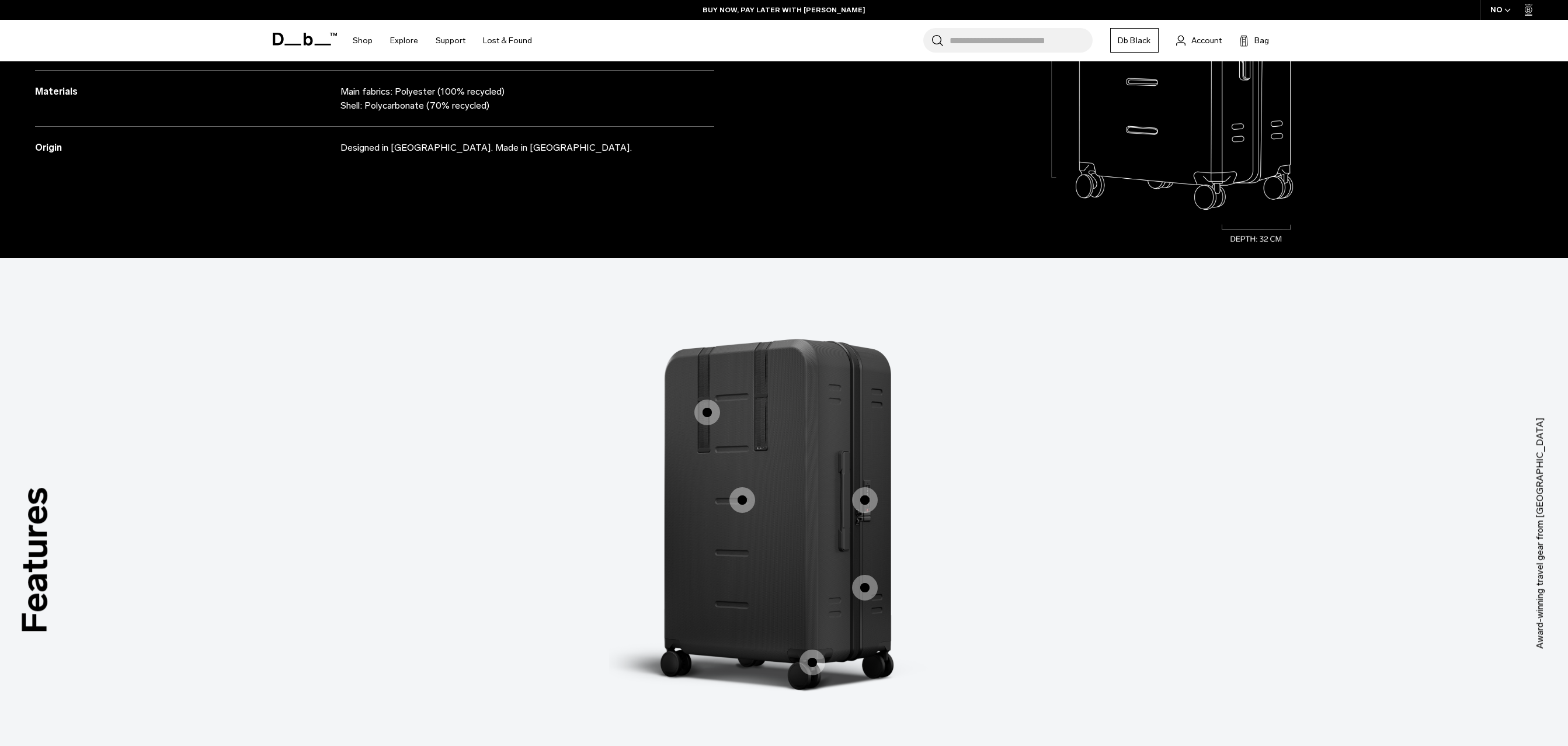
scroll to position [0, 0]
